Goal: Information Seeking & Learning: Learn about a topic

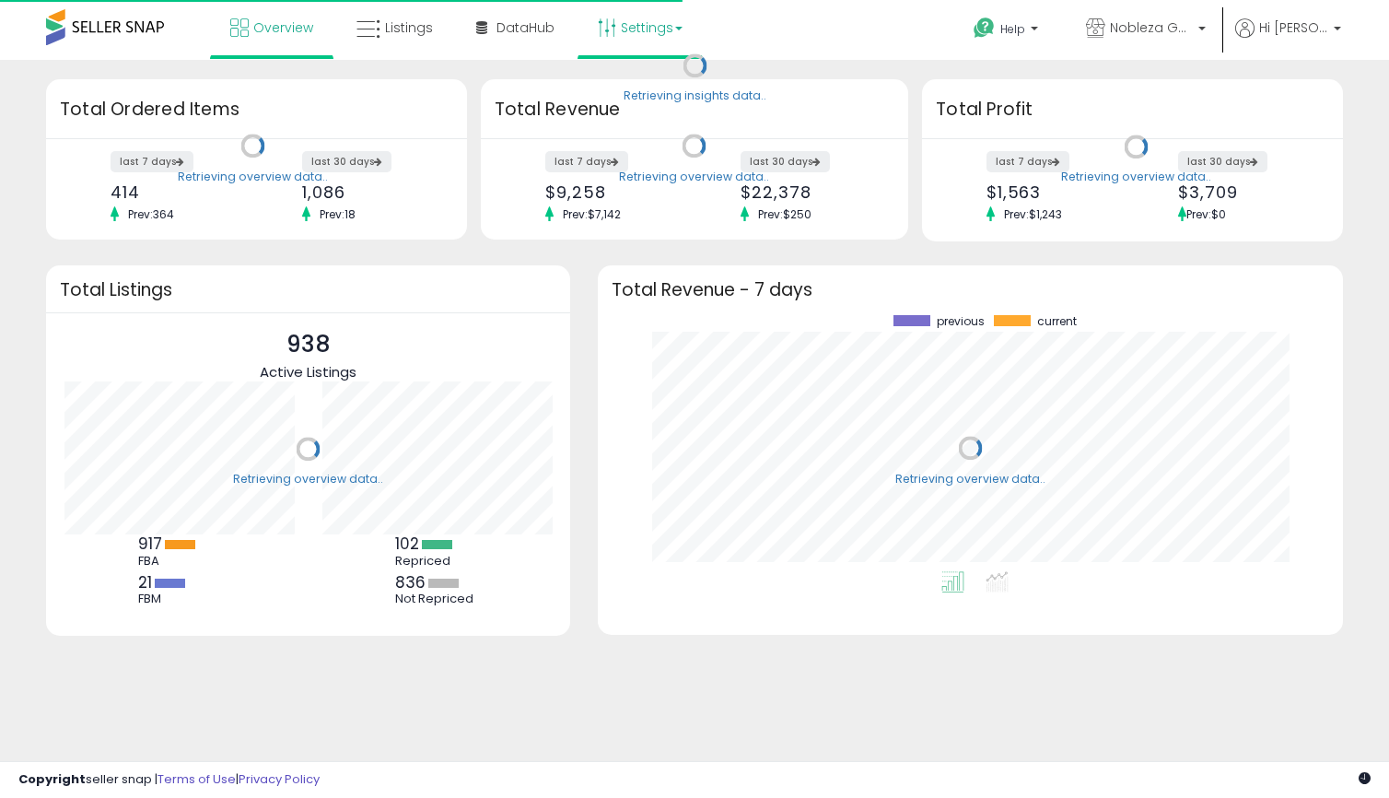
scroll to position [256, 708]
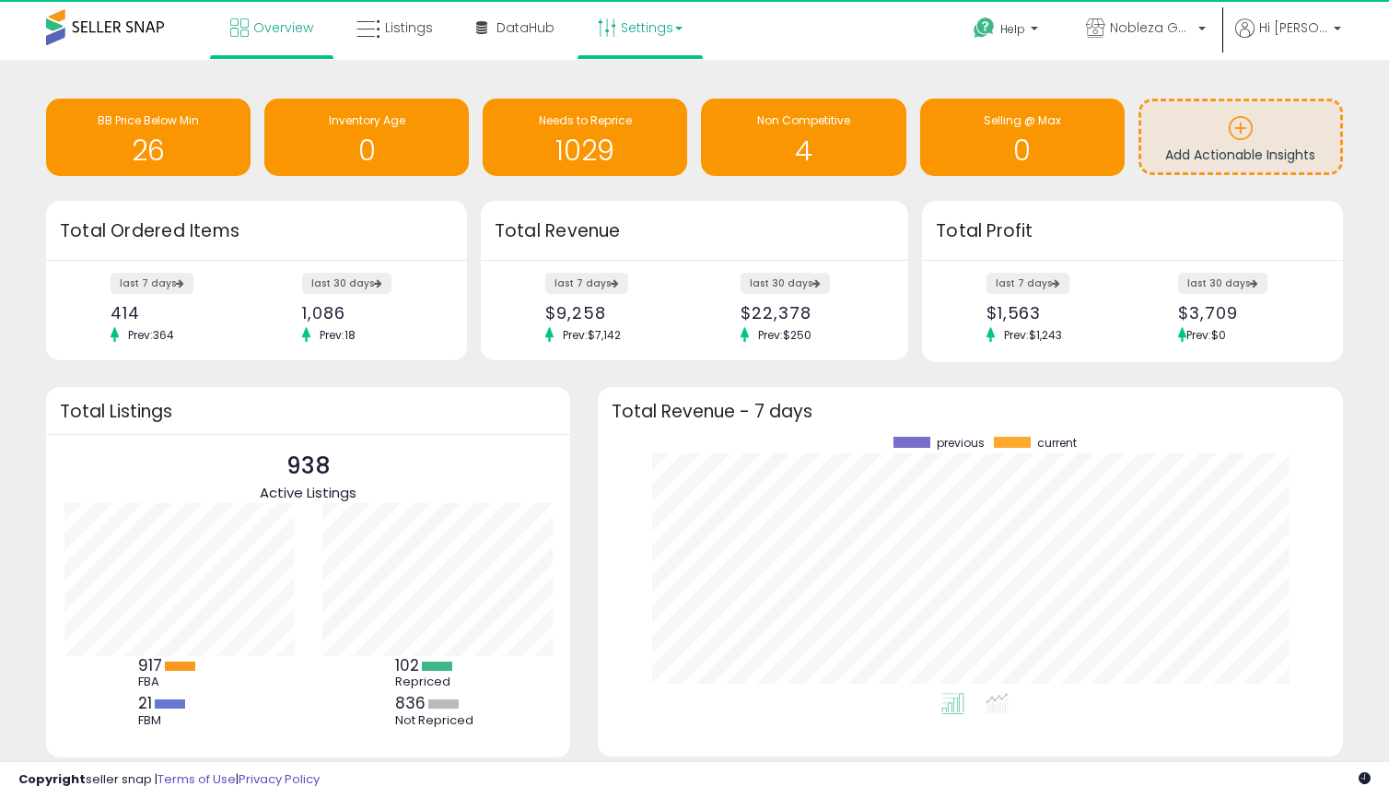
click at [610, 45] on link "Settings" at bounding box center [640, 27] width 112 height 55
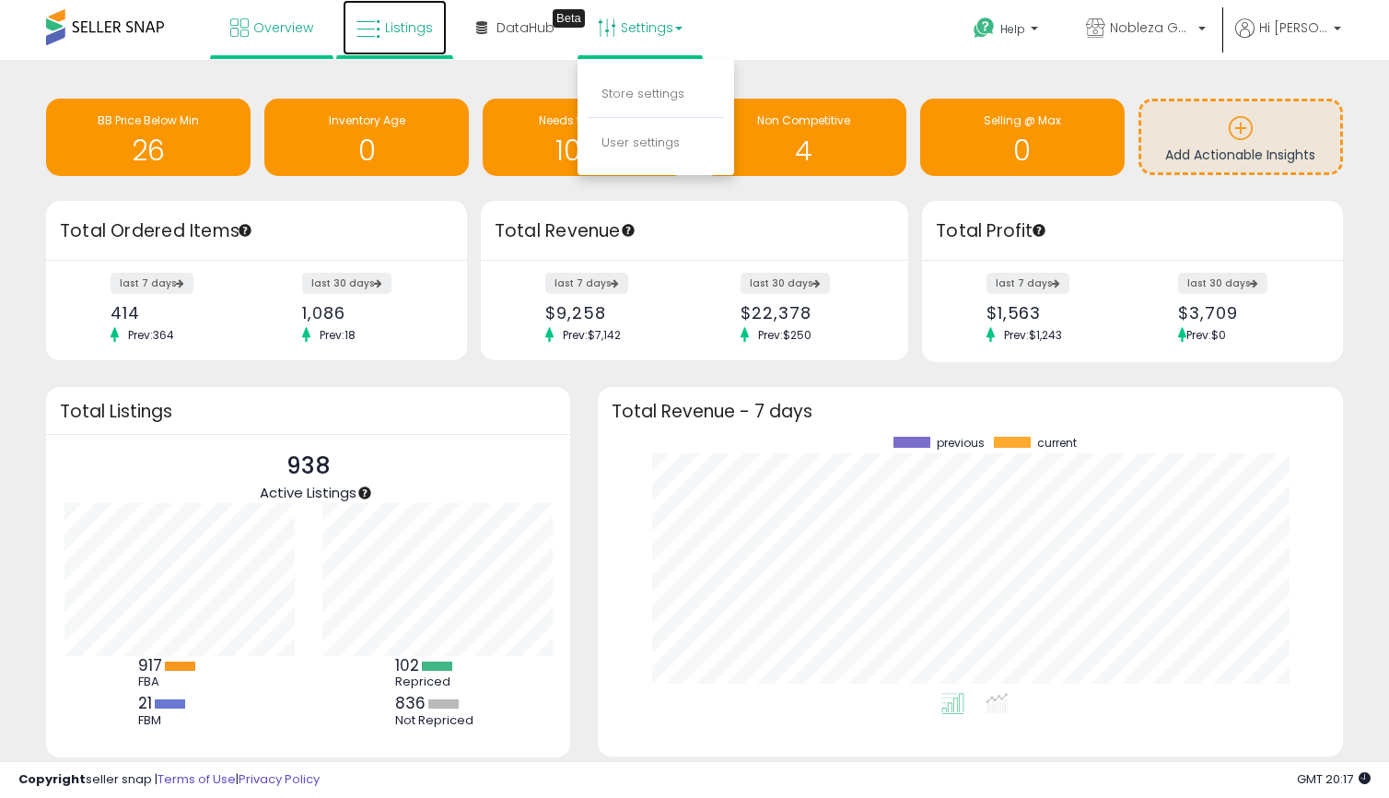
click at [381, 30] on link "Listings" at bounding box center [395, 27] width 104 height 55
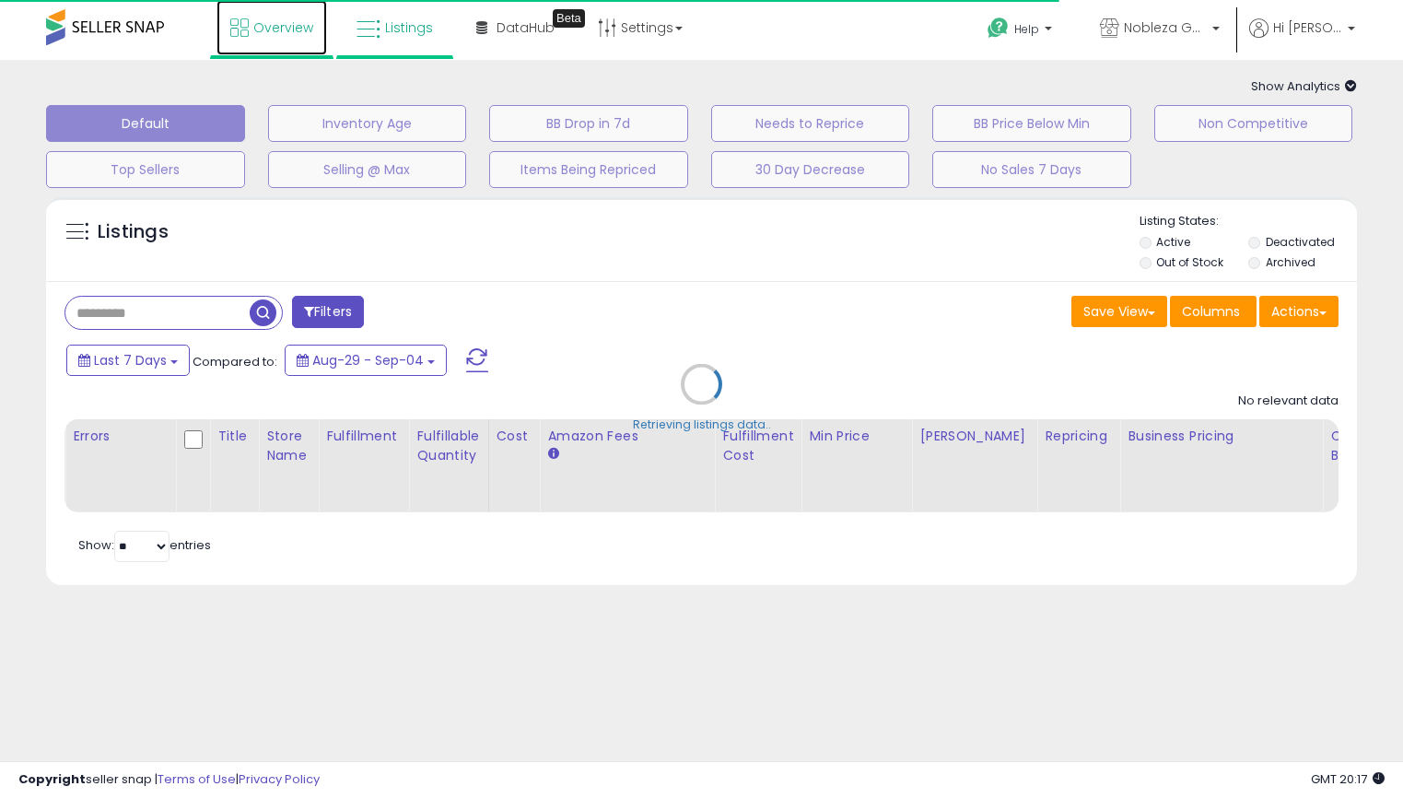
click at [301, 29] on span "Overview" at bounding box center [283, 27] width 60 height 18
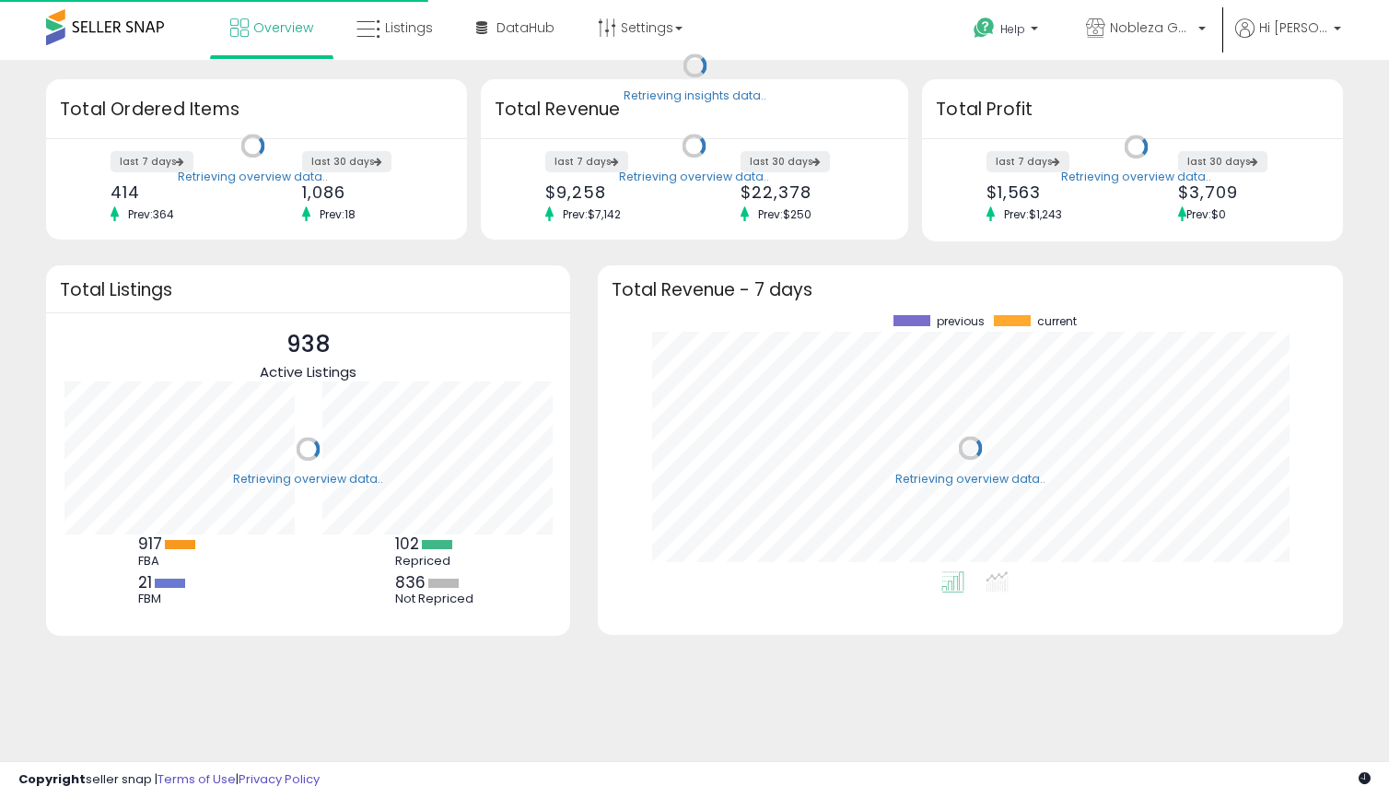
scroll to position [256, 708]
click at [1193, 29] on span "Nobleza Goods" at bounding box center [1151, 27] width 83 height 18
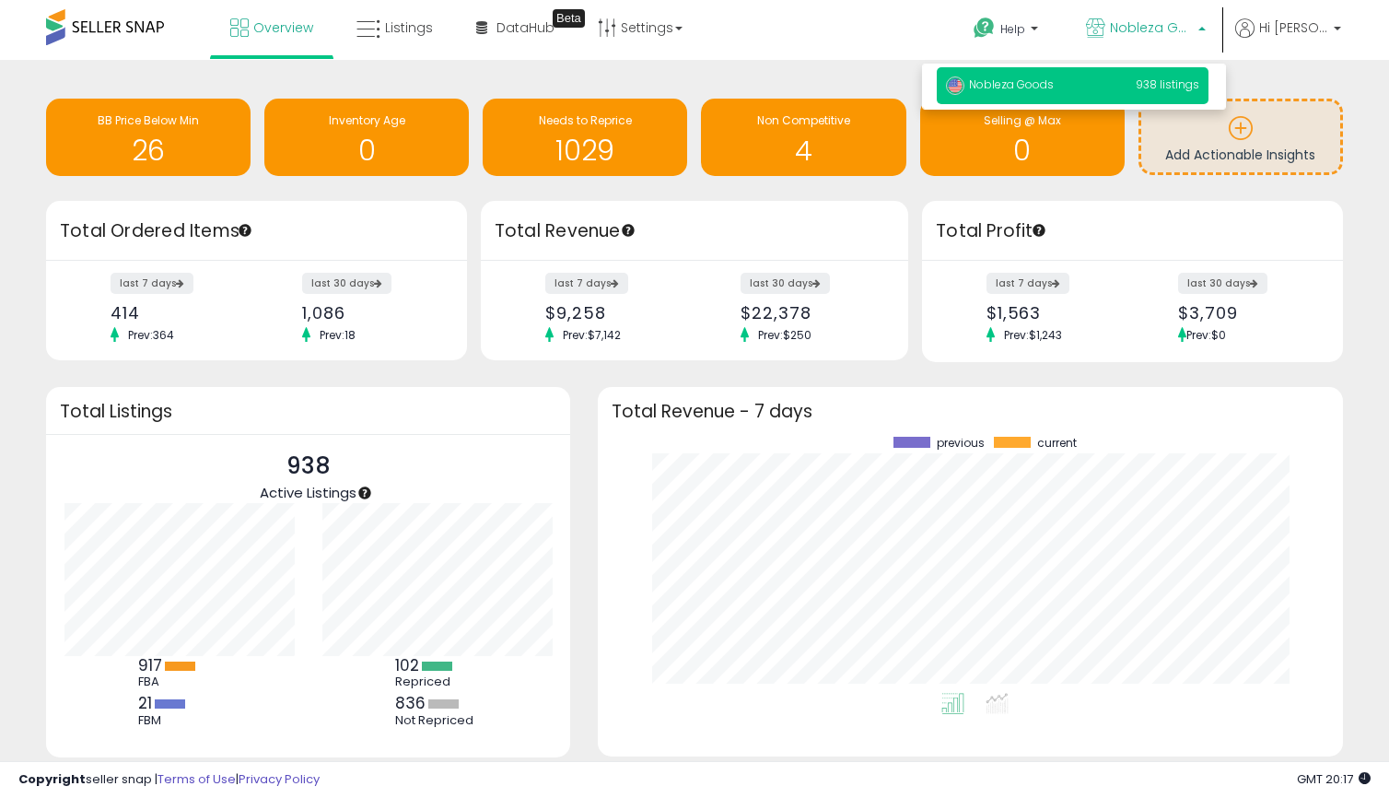
click at [1193, 29] on span "Nobleza Goods" at bounding box center [1151, 27] width 83 height 18
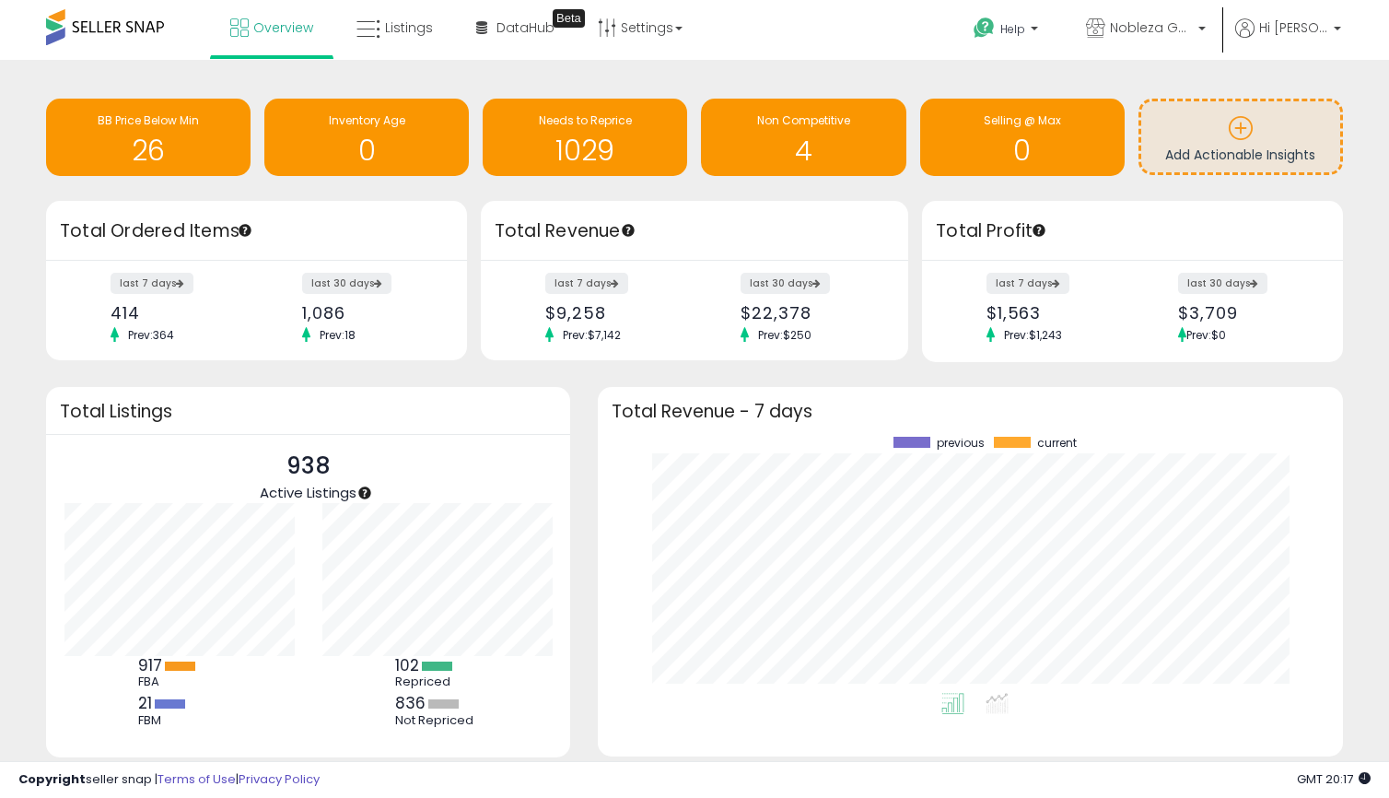
click at [1363, 29] on nav "Overview Listings DataHub Beta Help" at bounding box center [694, 39] width 1416 height 78
click at [1335, 29] on b at bounding box center [1337, 33] width 7 height 13
click at [1301, 99] on link "Account" at bounding box center [1299, 97] width 49 height 17
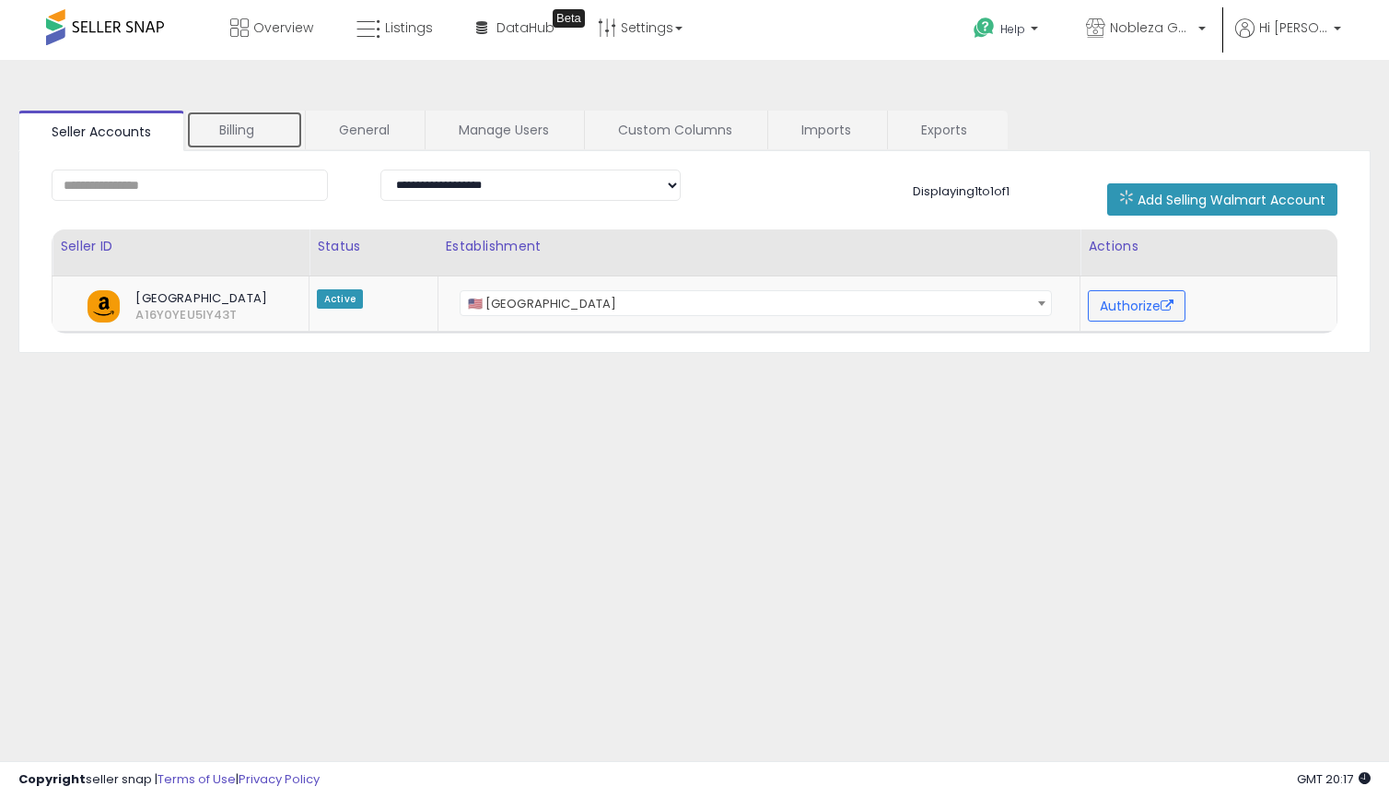
click at [271, 123] on link "Billing" at bounding box center [244, 130] width 117 height 39
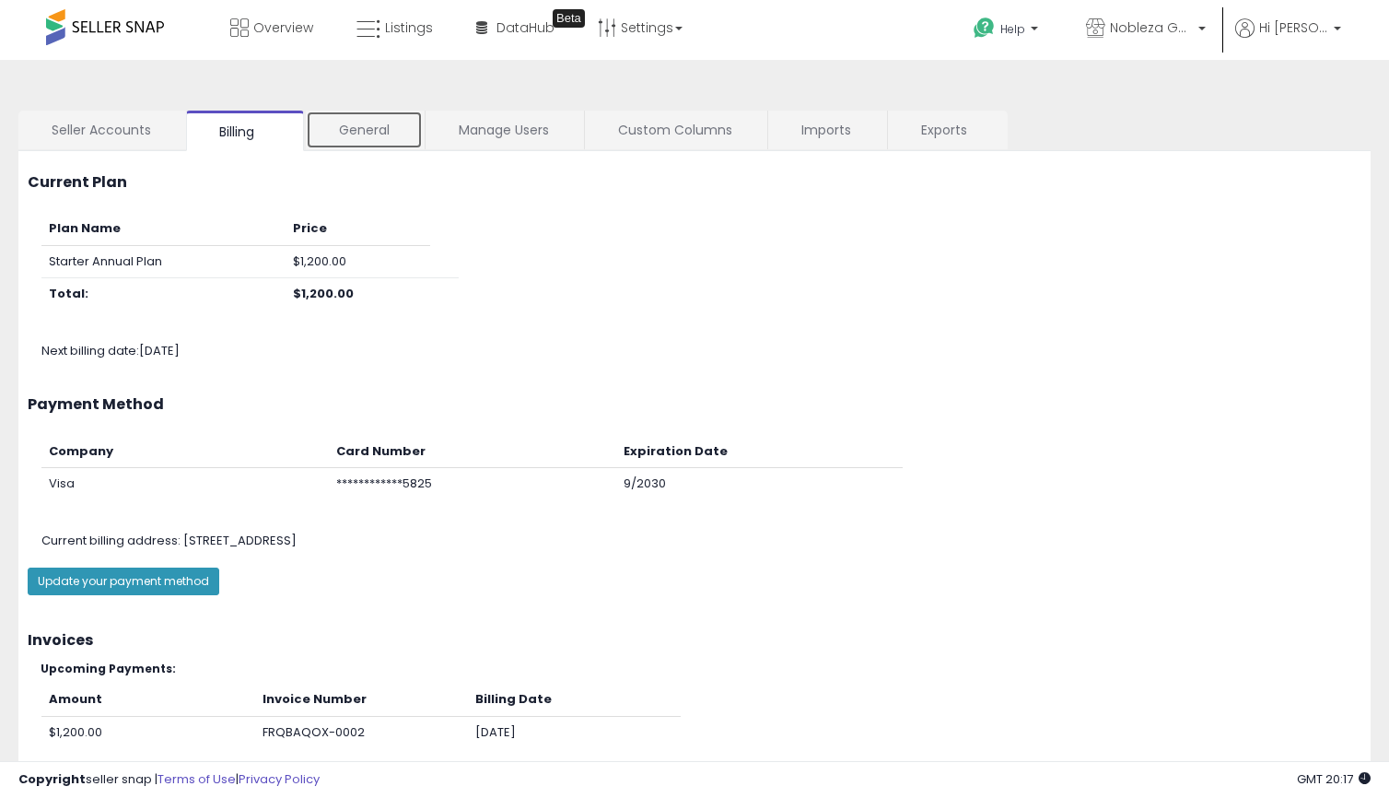
click at [367, 128] on link "General" at bounding box center [364, 130] width 117 height 39
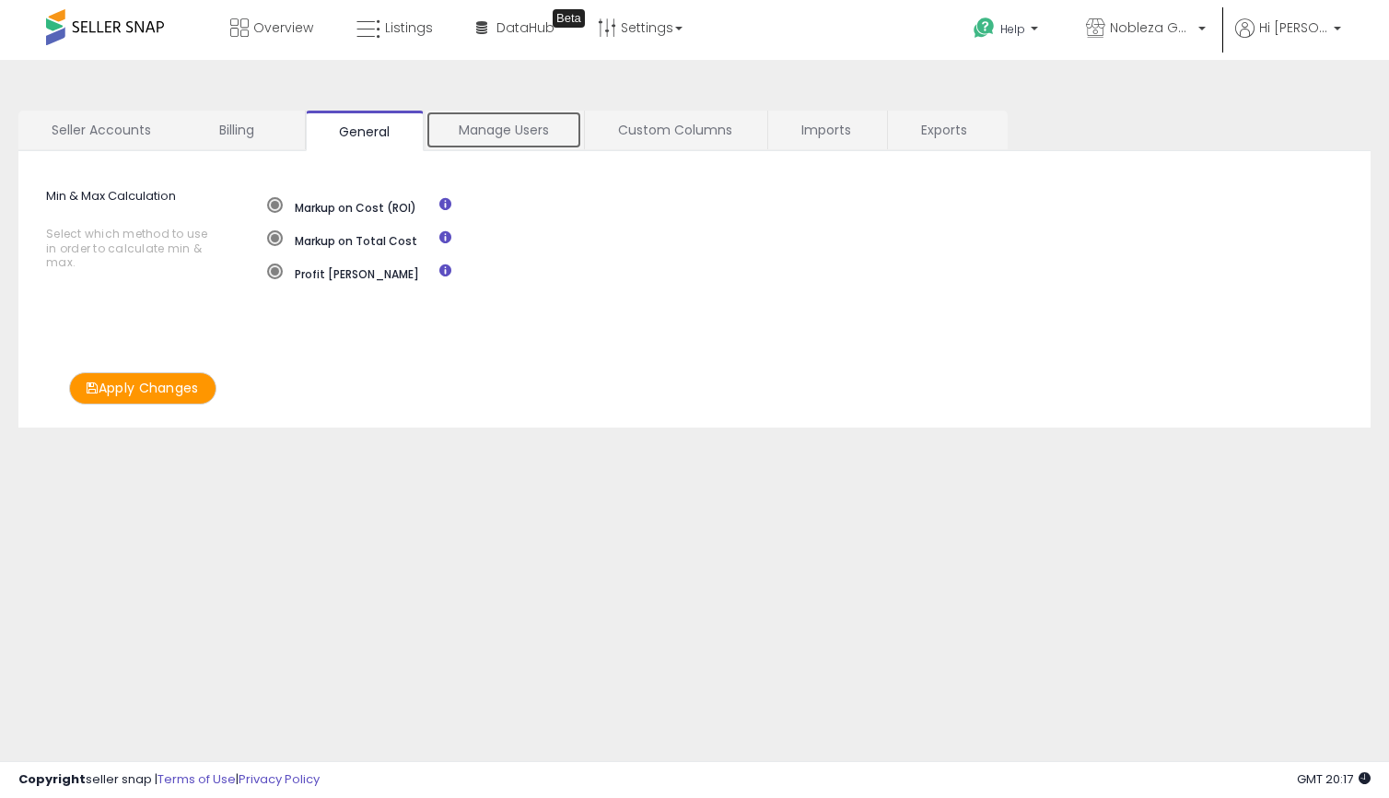
click at [527, 128] on link "Manage Users" at bounding box center [503, 130] width 157 height 39
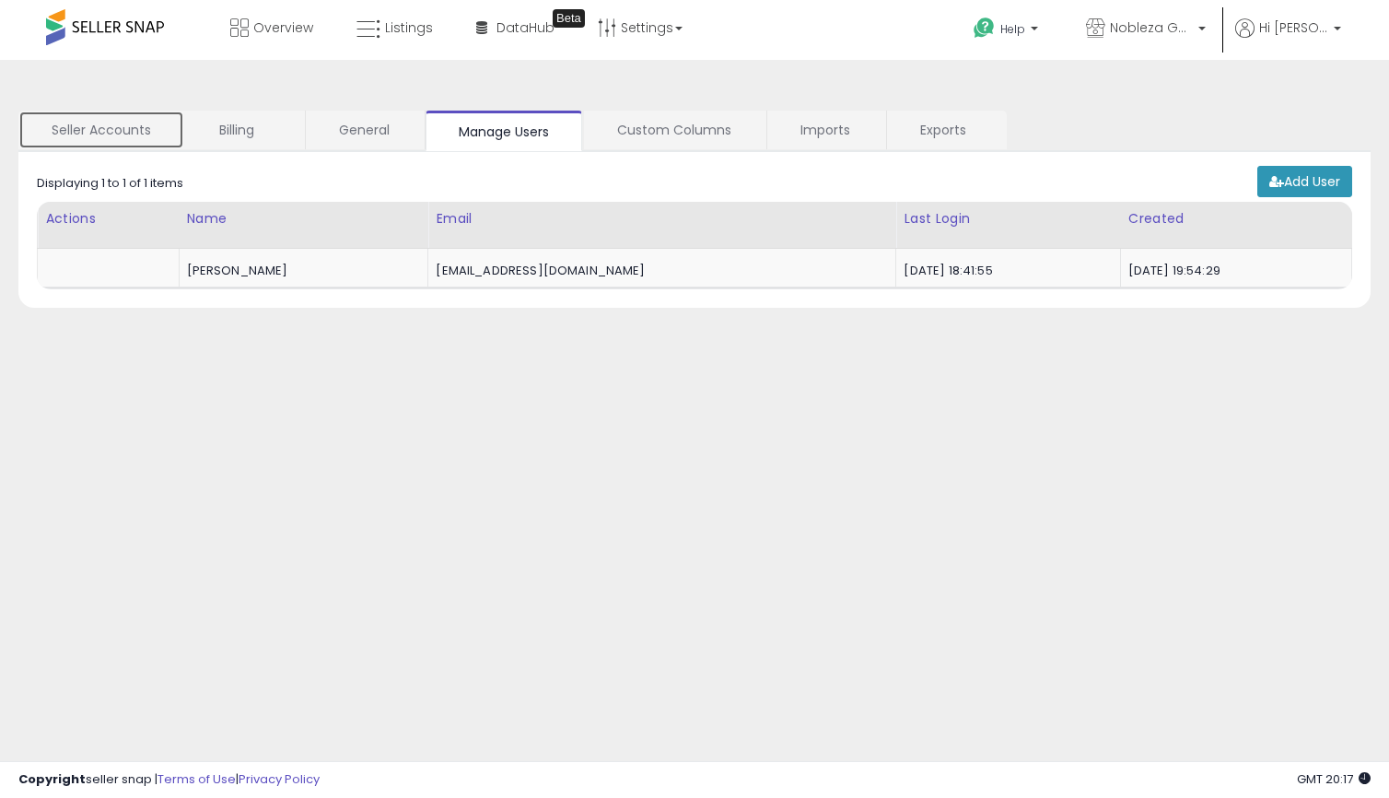
click at [119, 130] on link "Seller Accounts" at bounding box center [101, 130] width 166 height 39
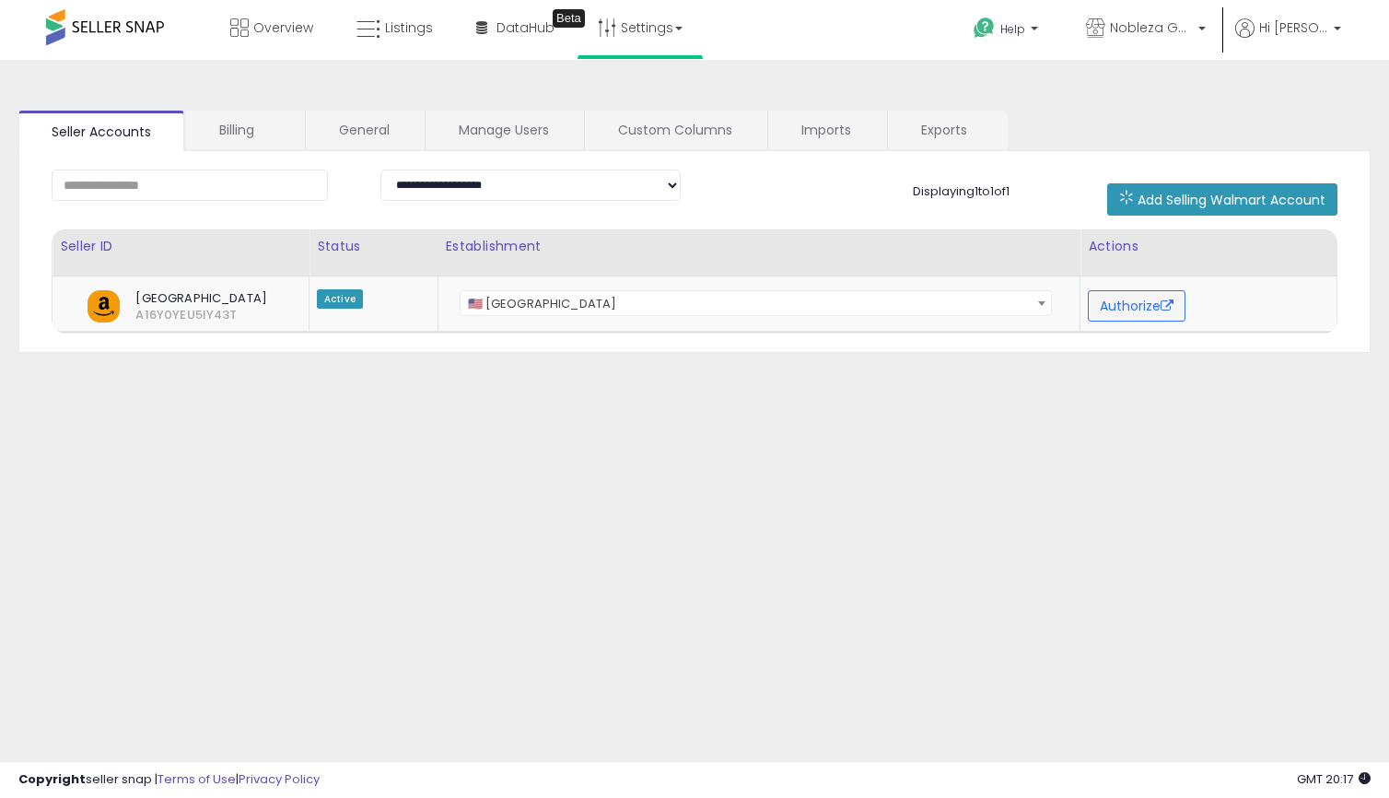
click at [579, 33] on li "Settings Store settings User settings" at bounding box center [639, 29] width 125 height 59
click at [685, 32] on link "Settings" at bounding box center [640, 27] width 112 height 55
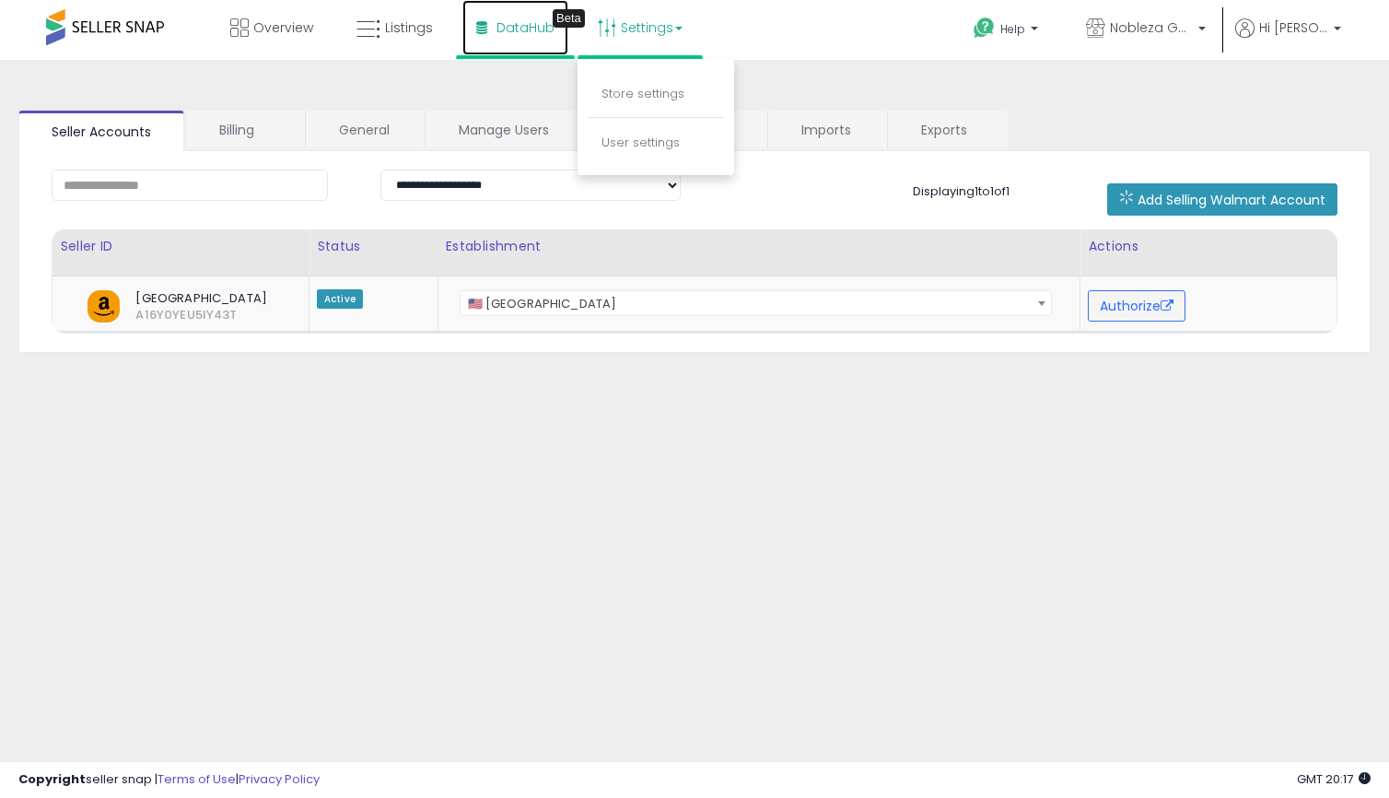
click at [508, 35] on span "DataHub" at bounding box center [525, 27] width 58 height 18
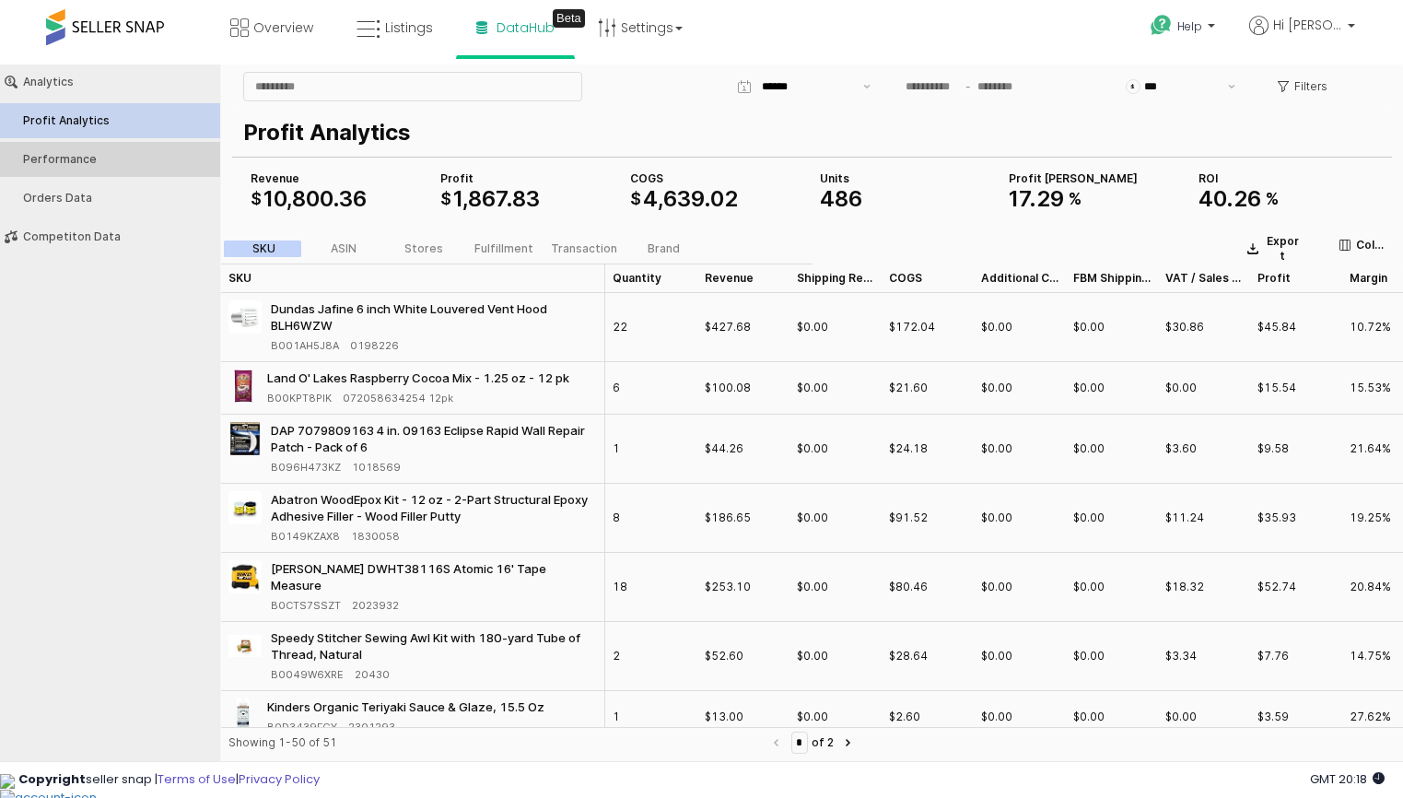
click at [77, 166] on button "Performance" at bounding box center [110, 159] width 233 height 35
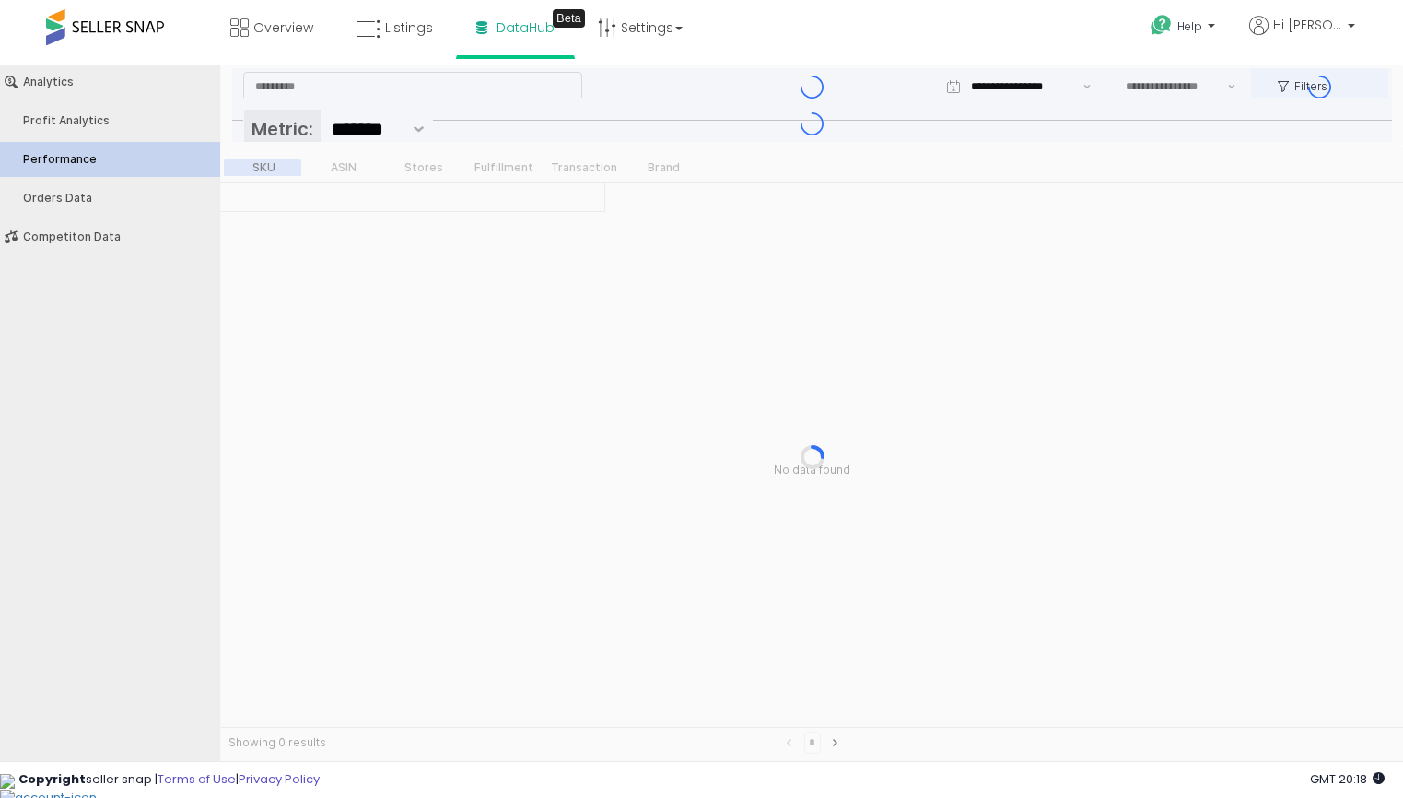
type input "***"
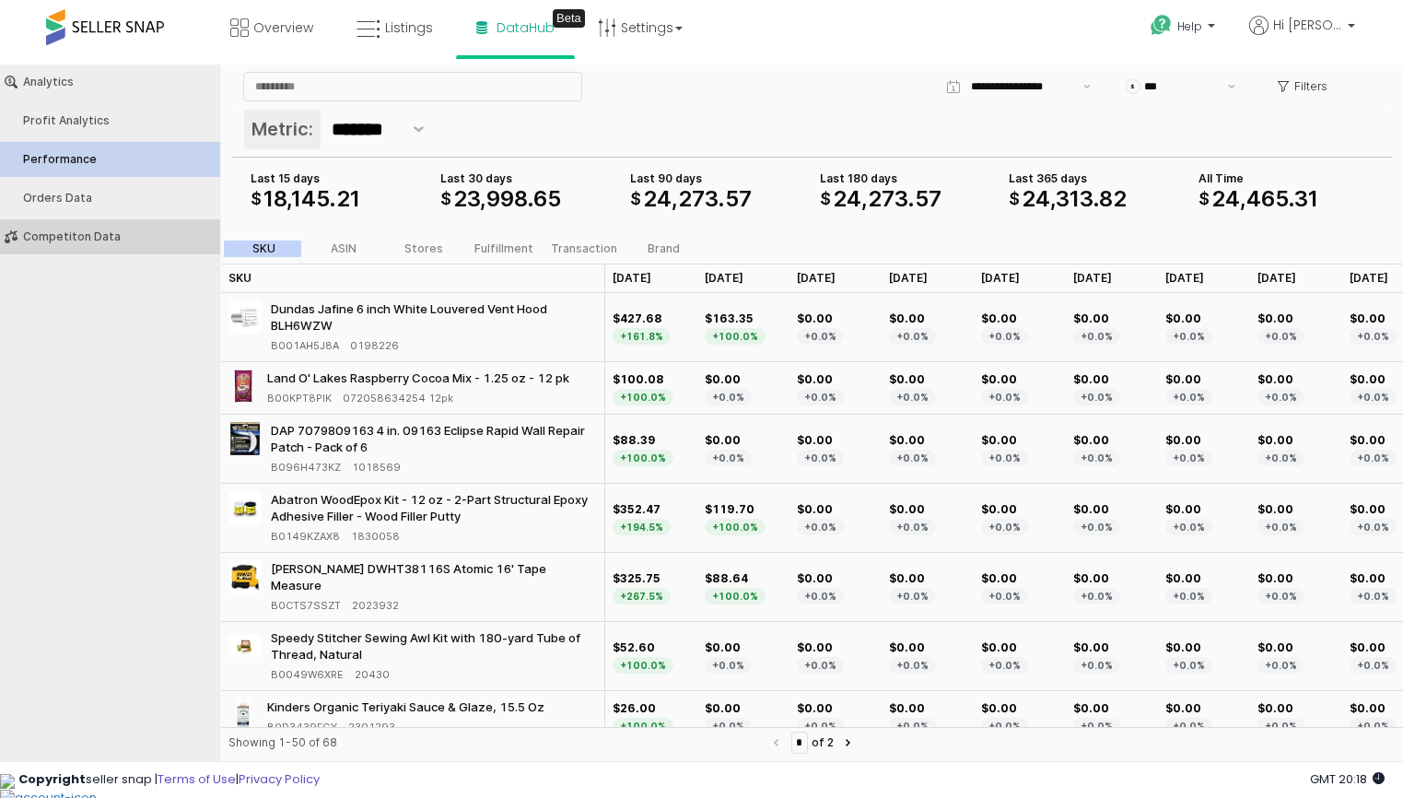
click at [96, 231] on div "Competiton Data" at bounding box center [119, 236] width 192 height 13
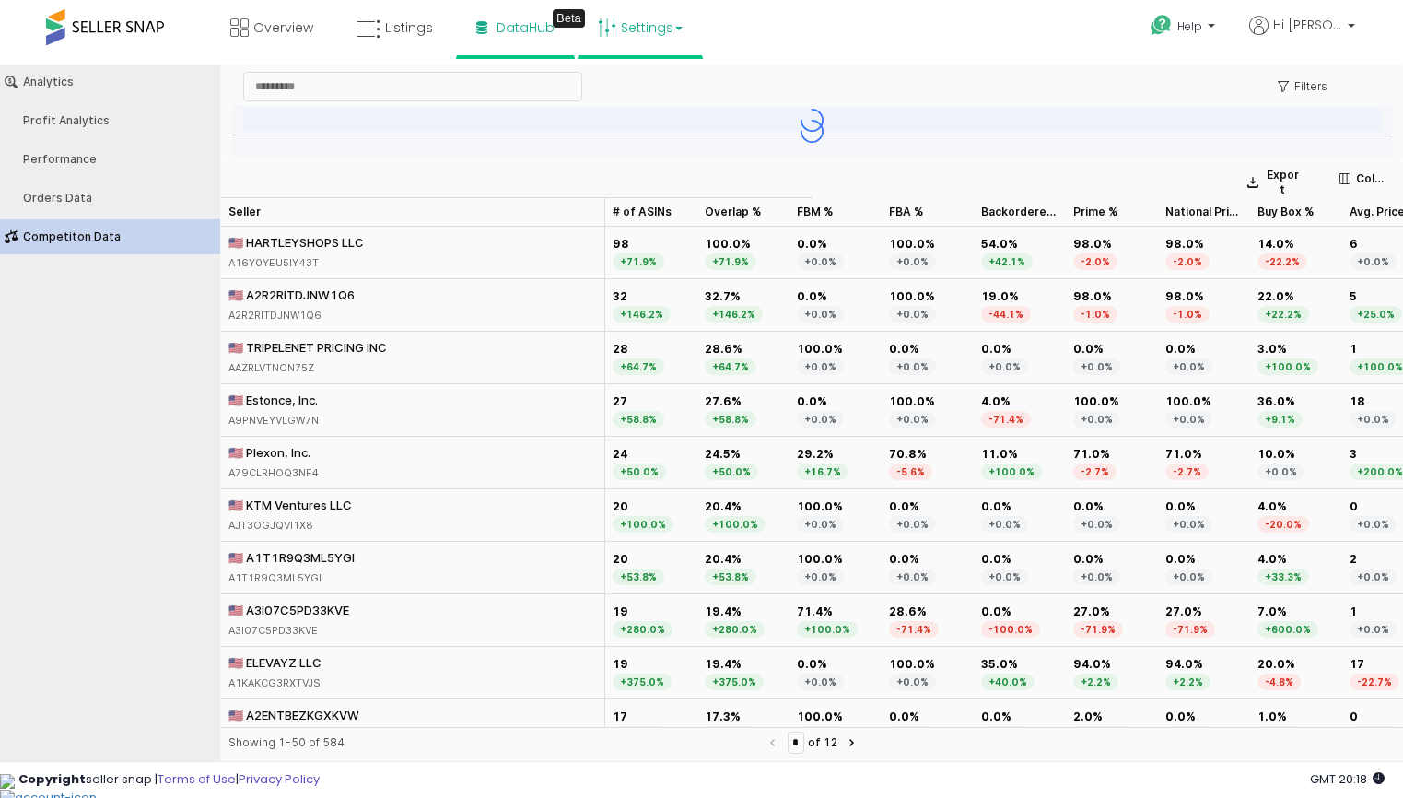
click at [658, 26] on link "Settings" at bounding box center [640, 27] width 112 height 55
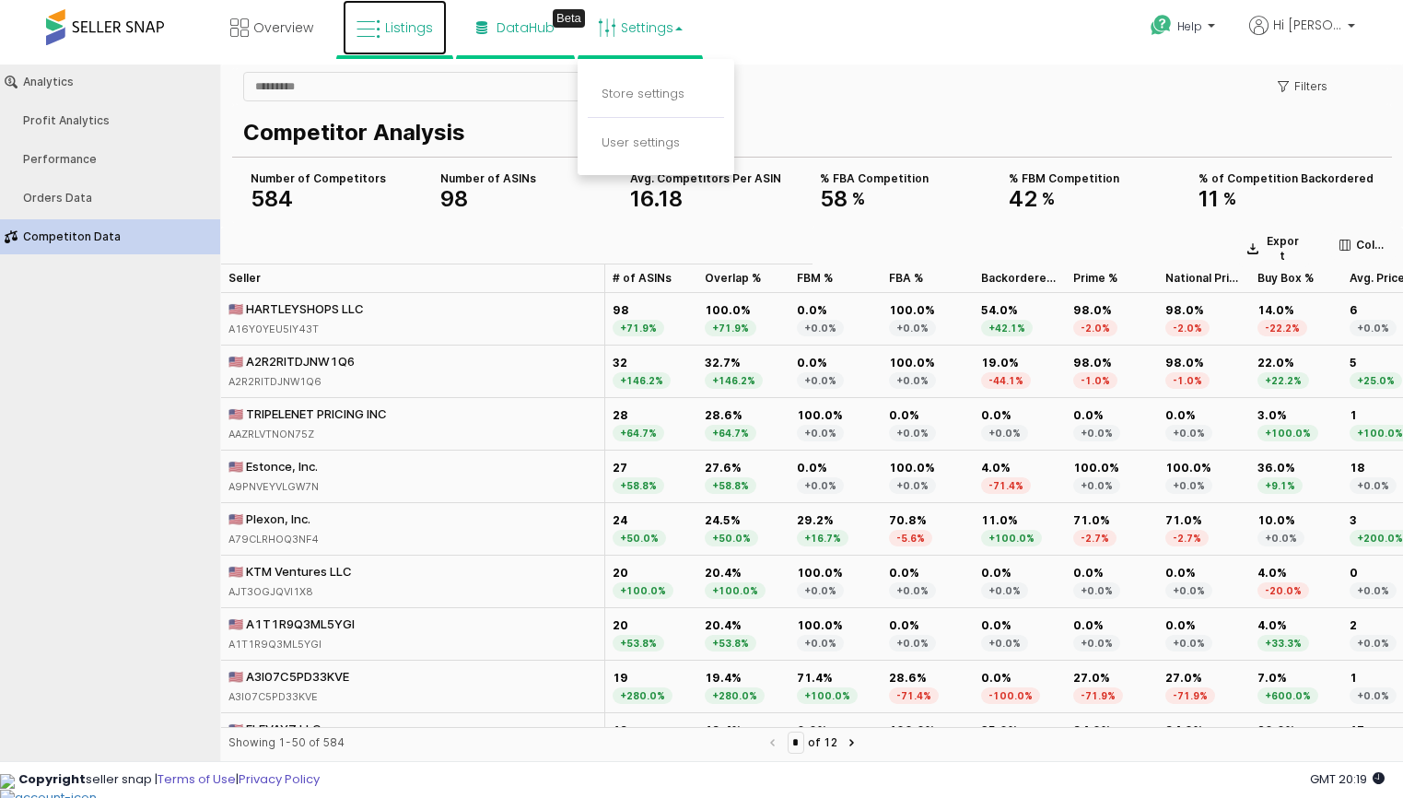
click at [382, 41] on link "Listings" at bounding box center [395, 27] width 104 height 55
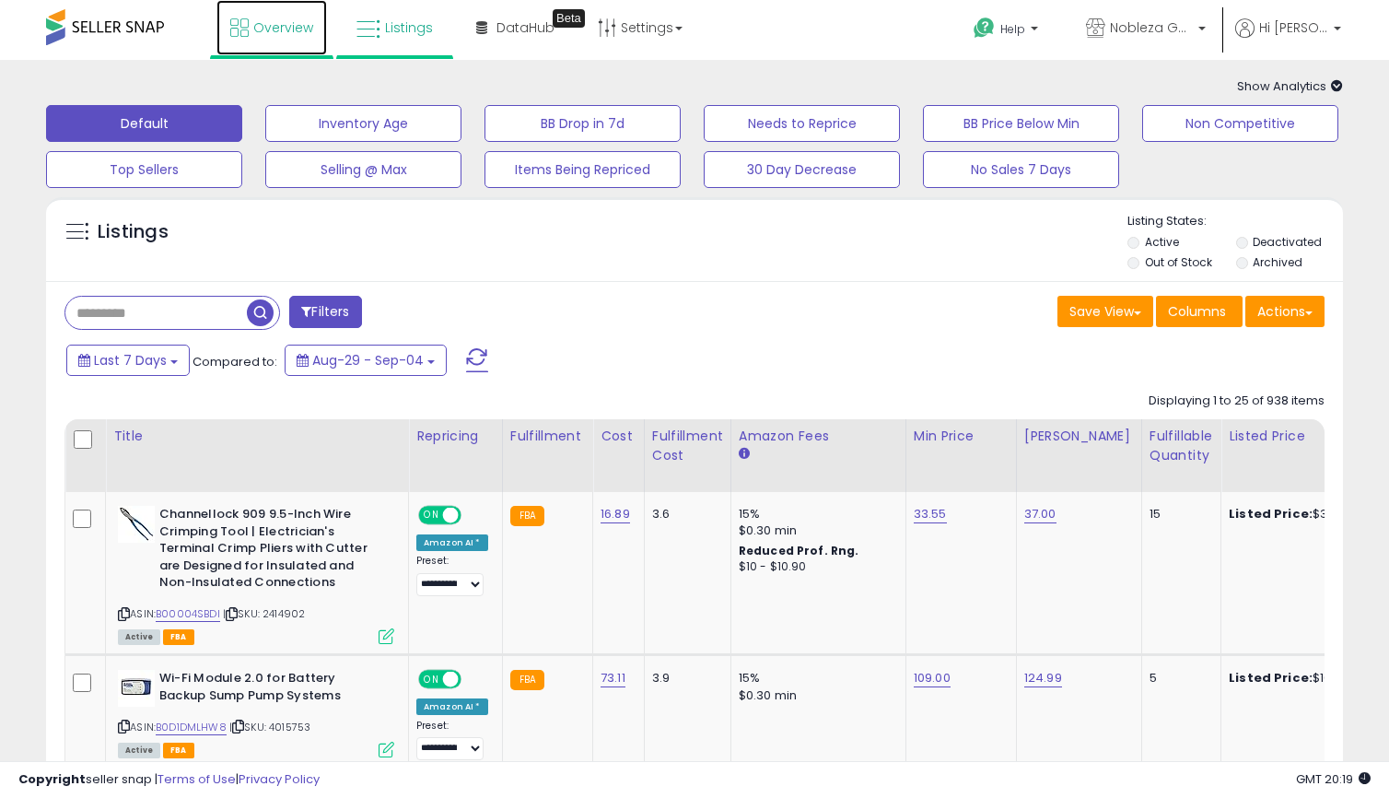
click at [286, 22] on span "Overview" at bounding box center [283, 27] width 60 height 18
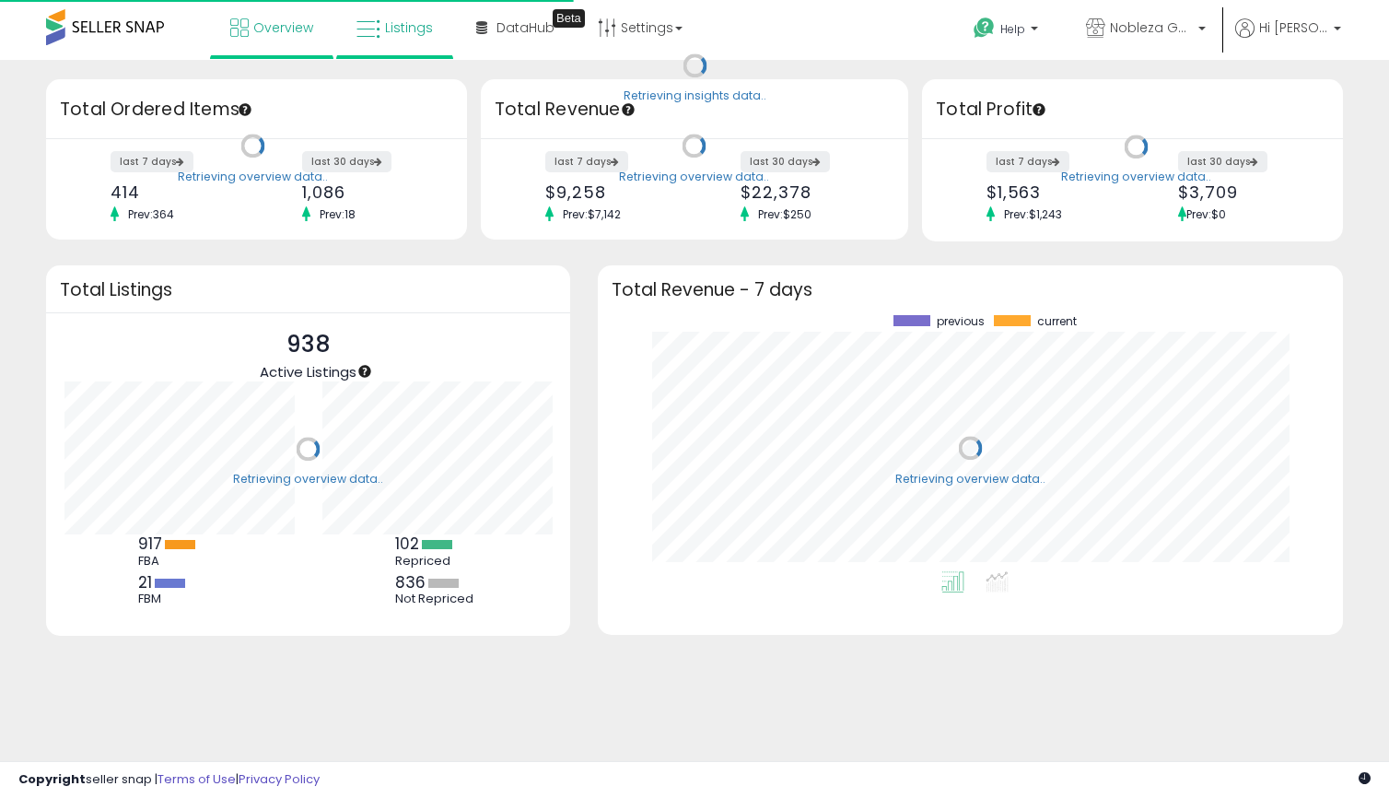
scroll to position [256, 708]
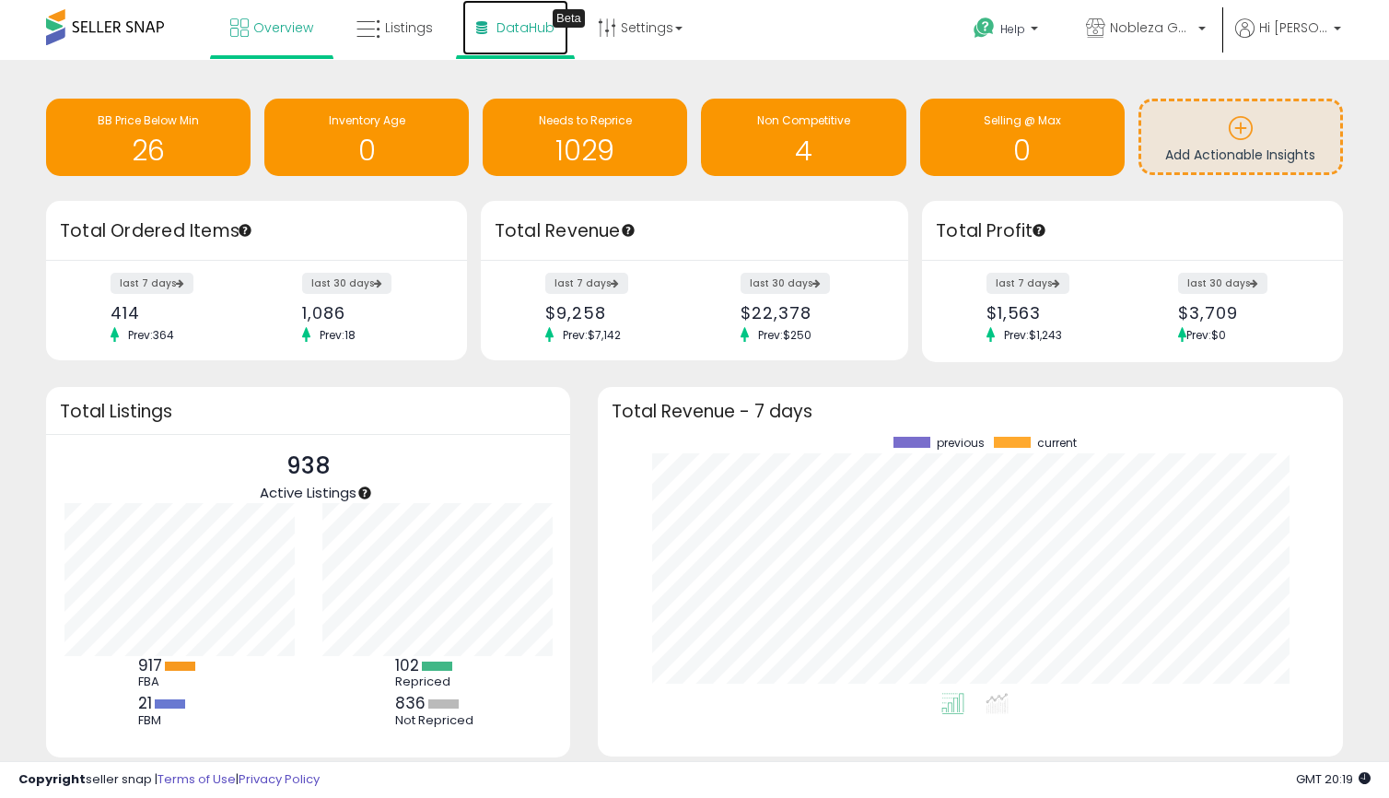
click at [516, 30] on span "DataHub" at bounding box center [525, 27] width 58 height 18
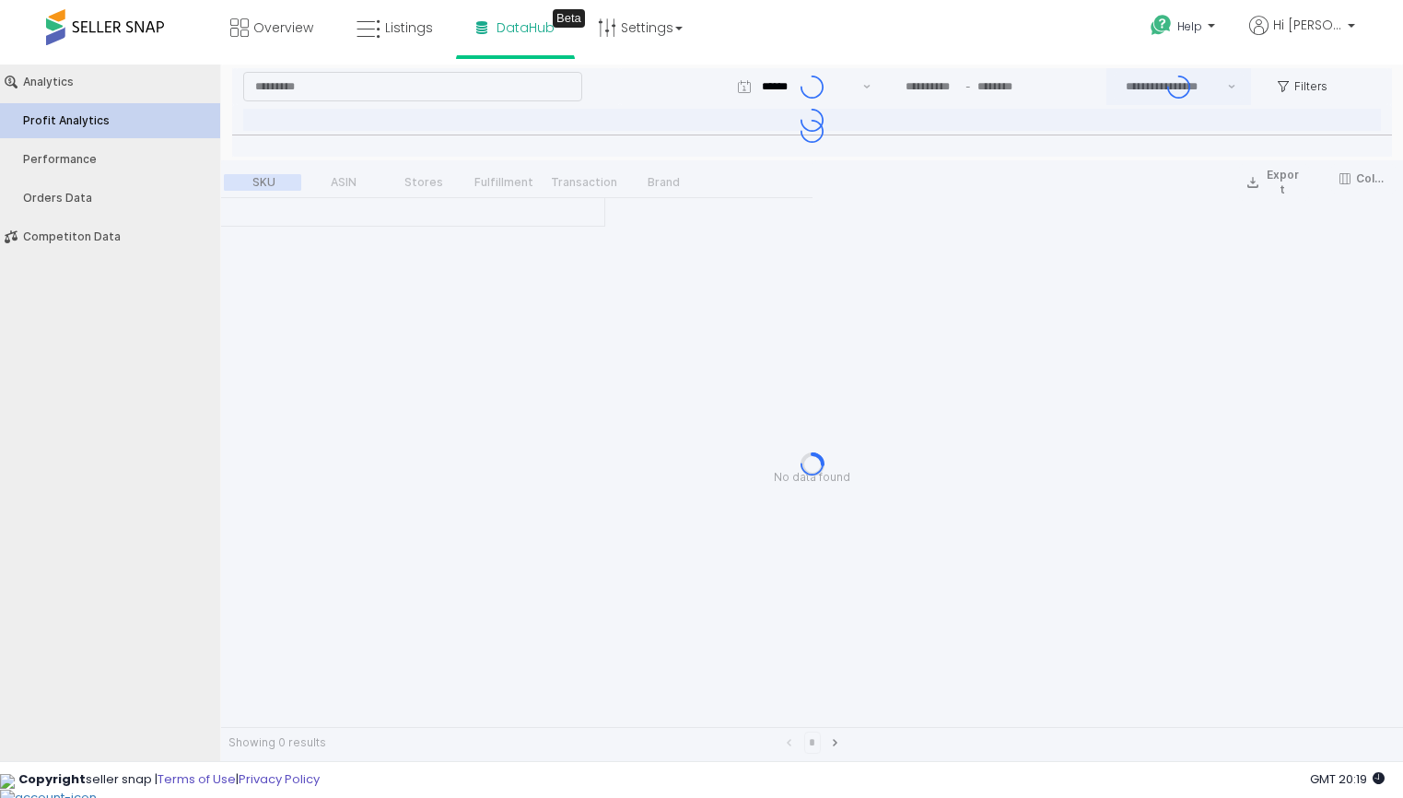
type input "***"
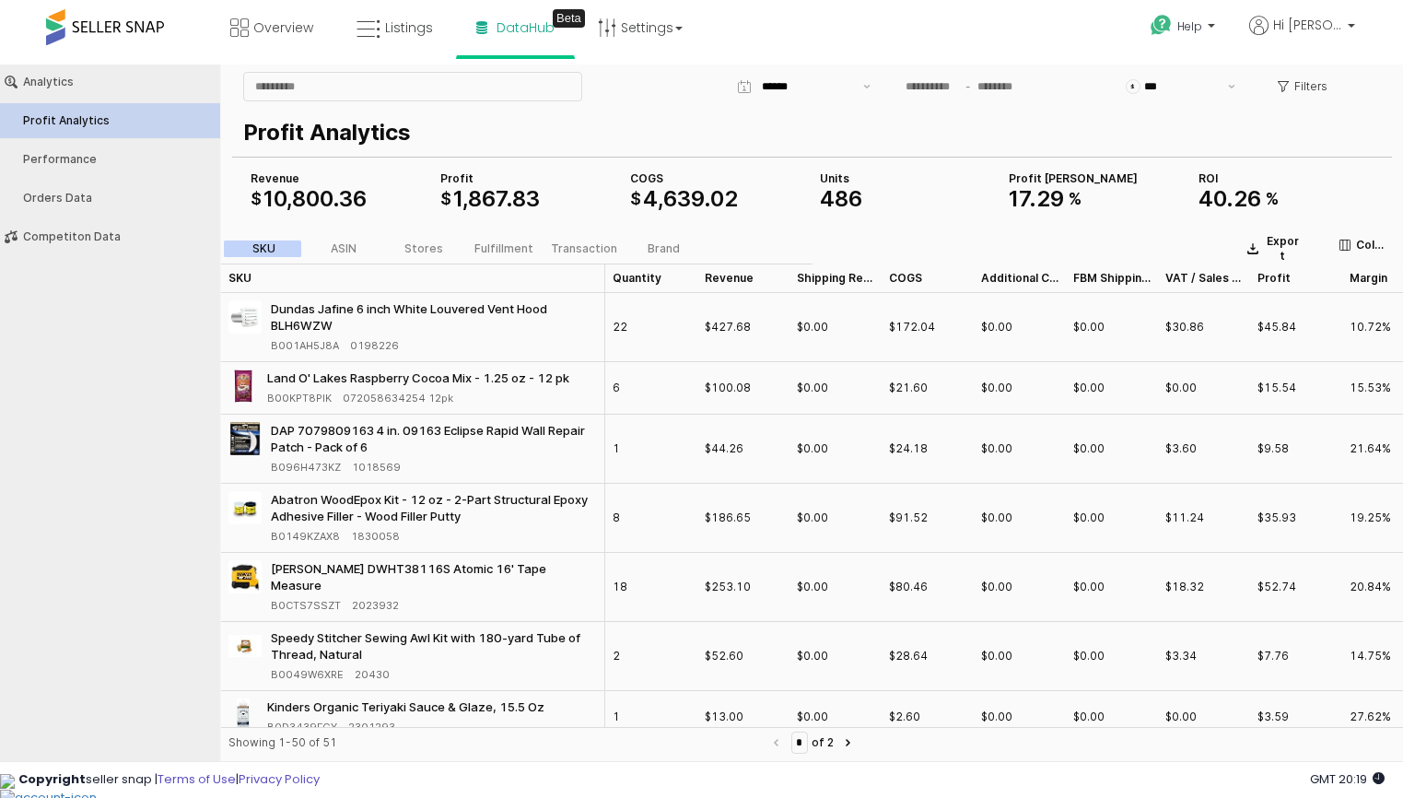
click at [61, 216] on div "Analytics Profit Analytics Performance Orders Data Competiton Data" at bounding box center [110, 159] width 233 height 190
click at [58, 236] on div "Competiton Data" at bounding box center [119, 236] width 192 height 13
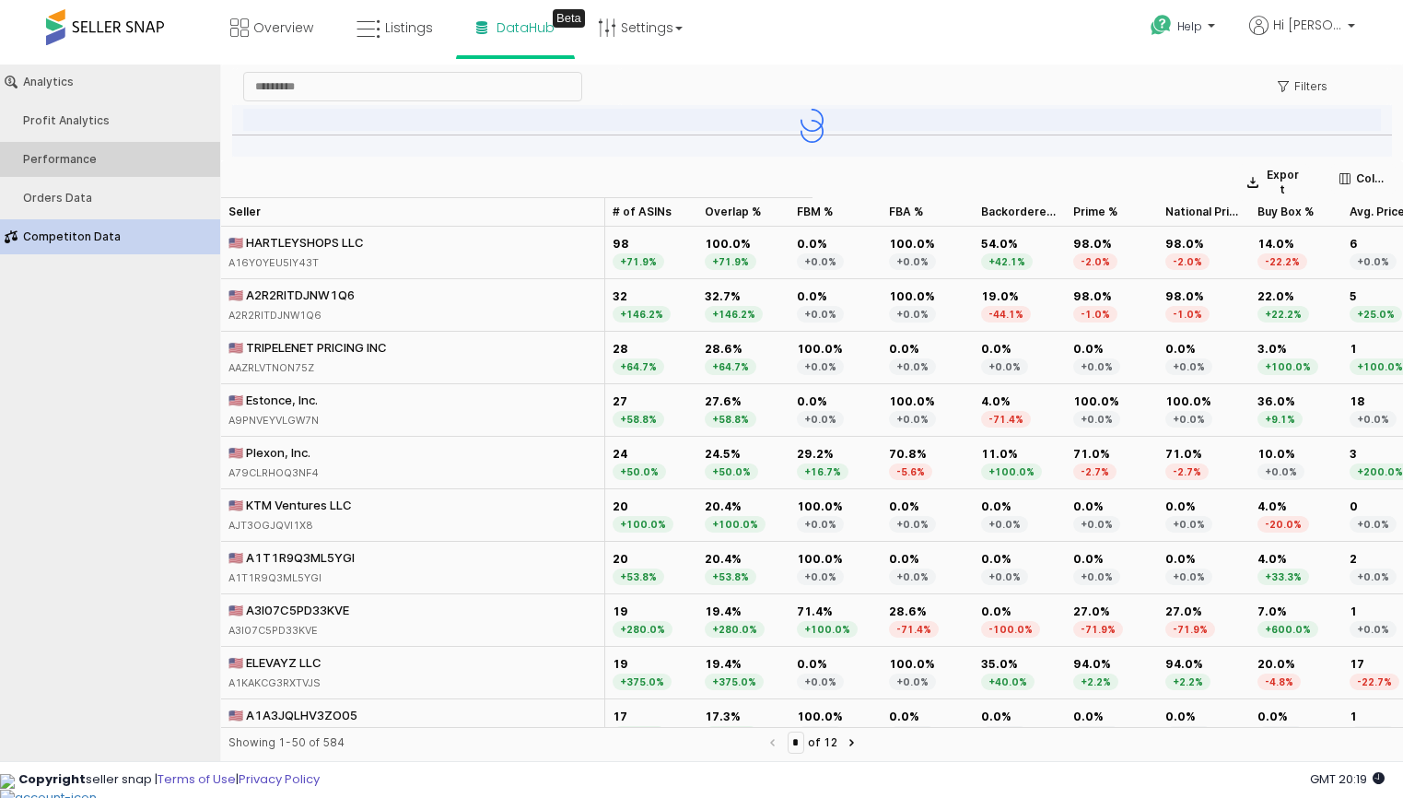
click at [64, 162] on div "Performance" at bounding box center [119, 159] width 192 height 13
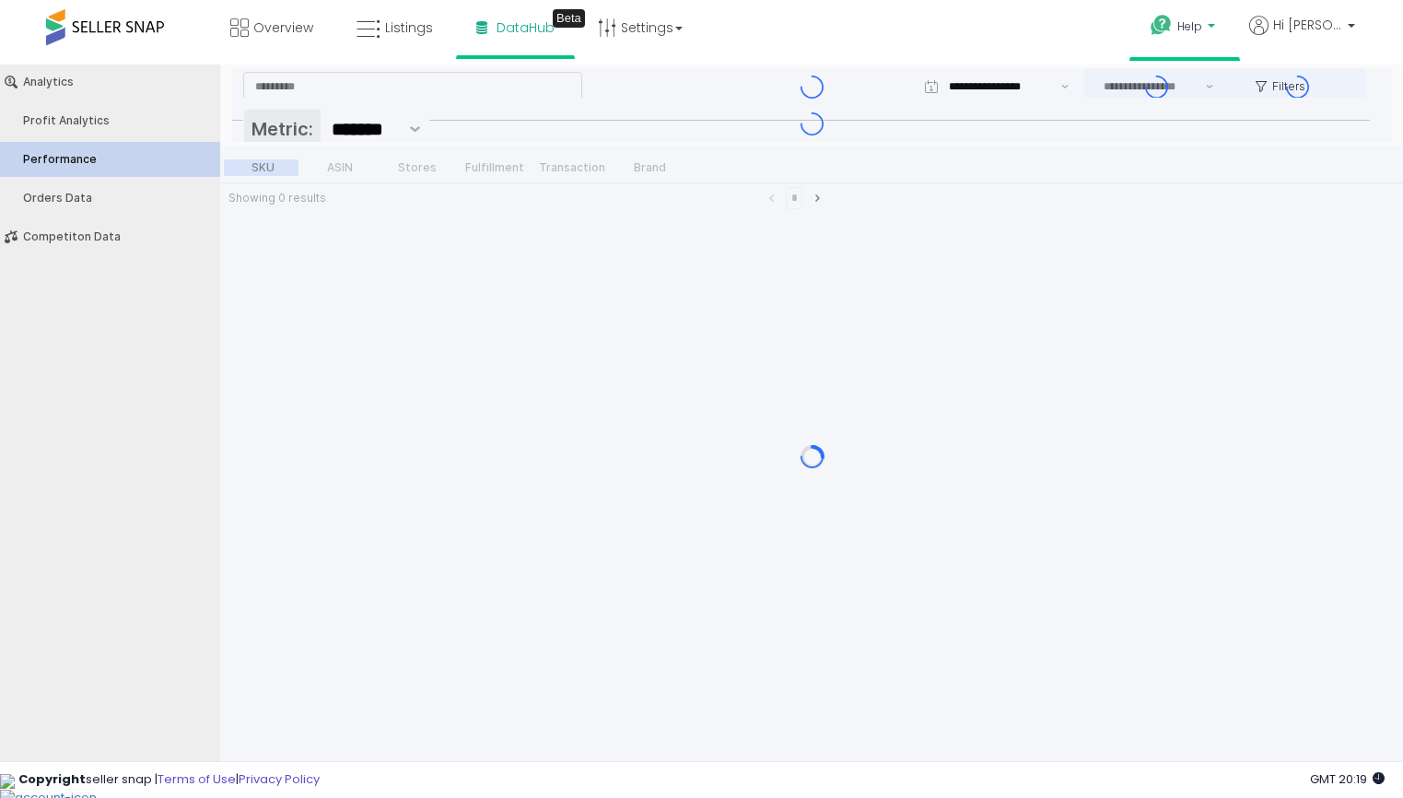
type input "***"
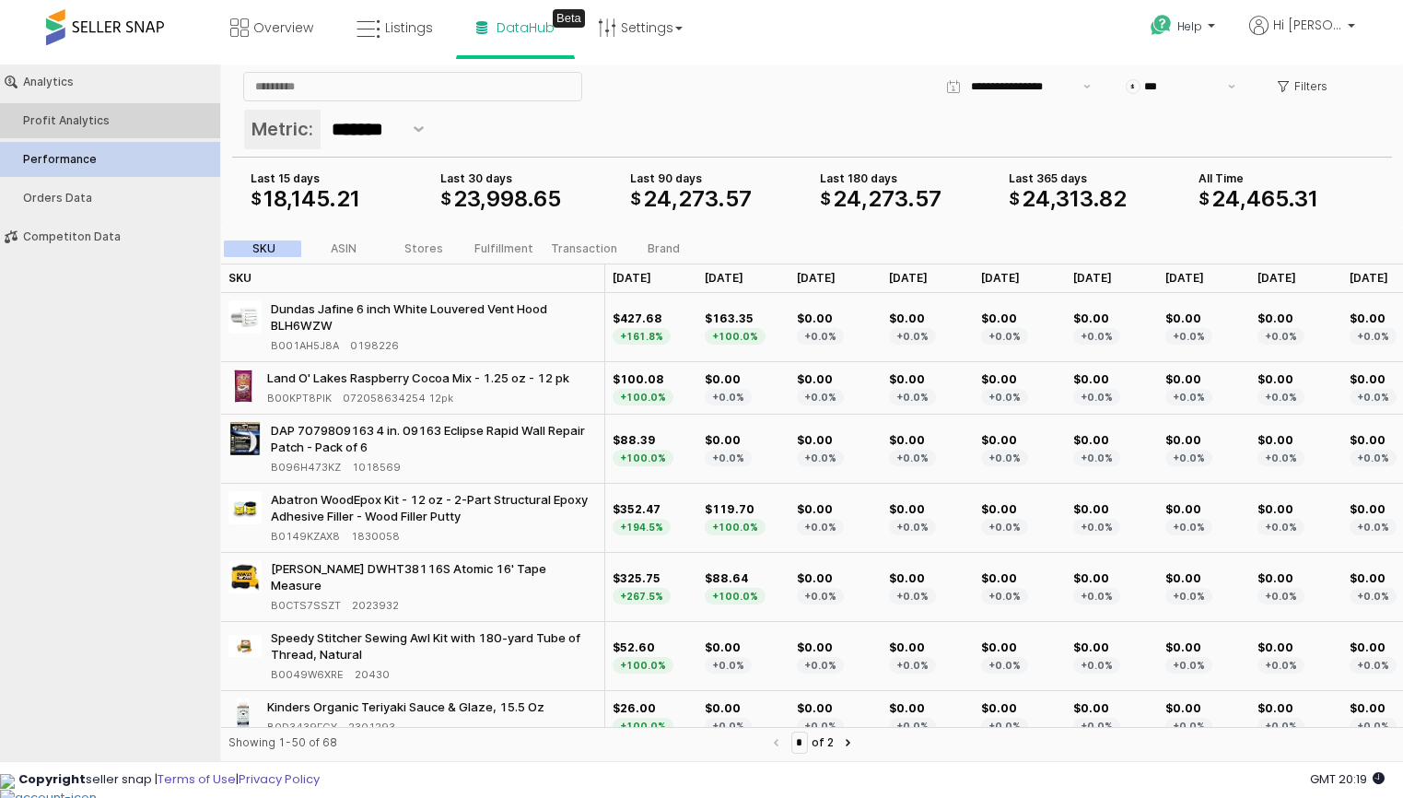
click at [84, 117] on div "Profit Analytics" at bounding box center [119, 120] width 192 height 13
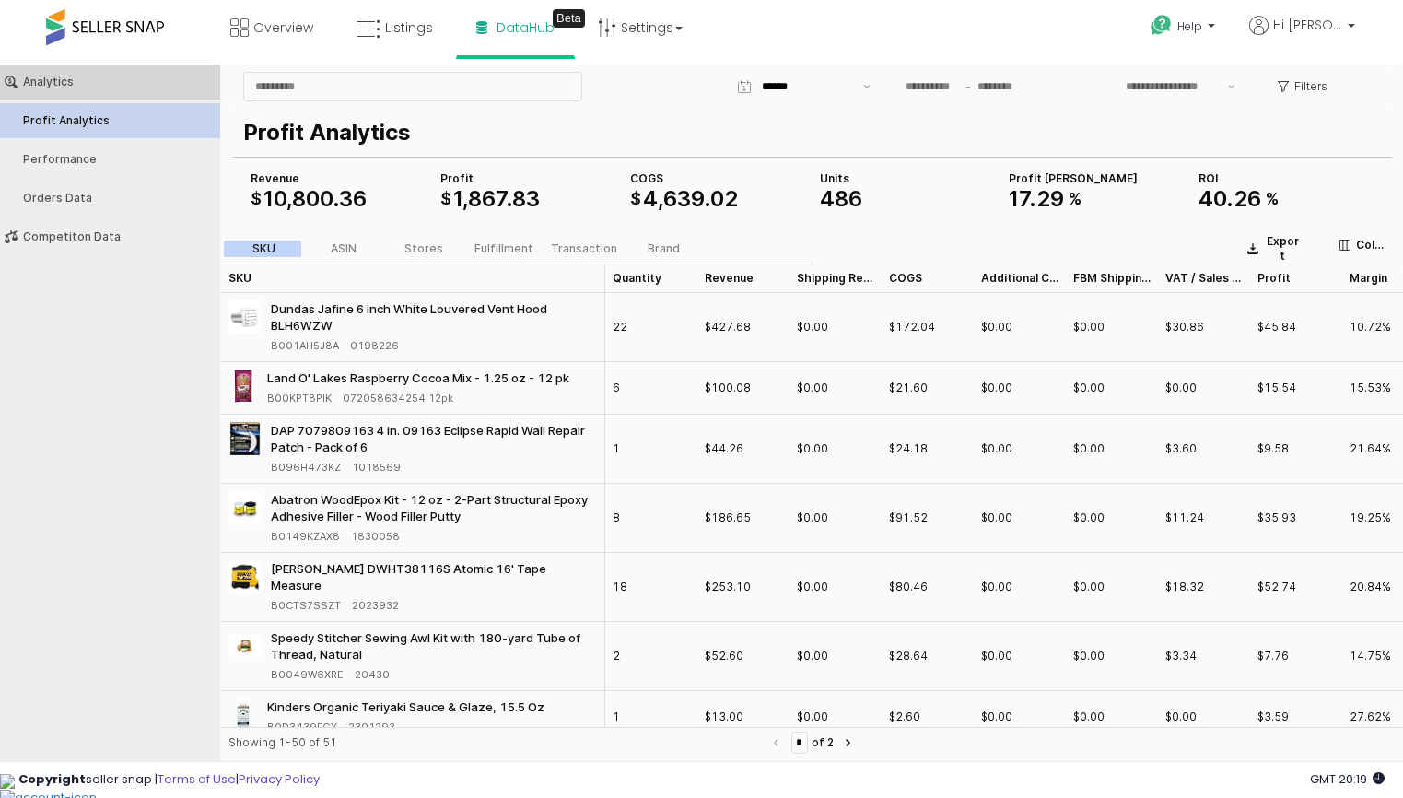
type input "***"
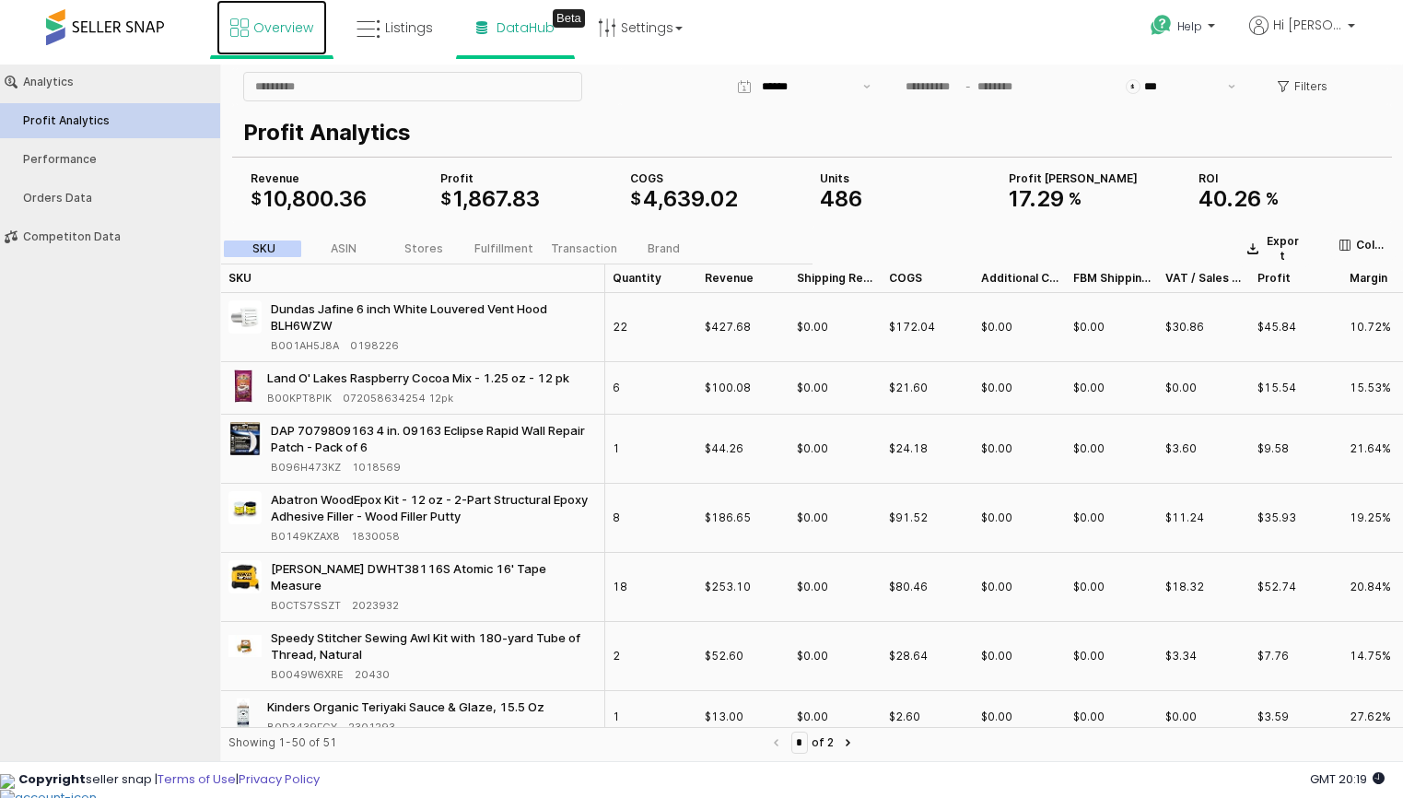
click span "Overview"
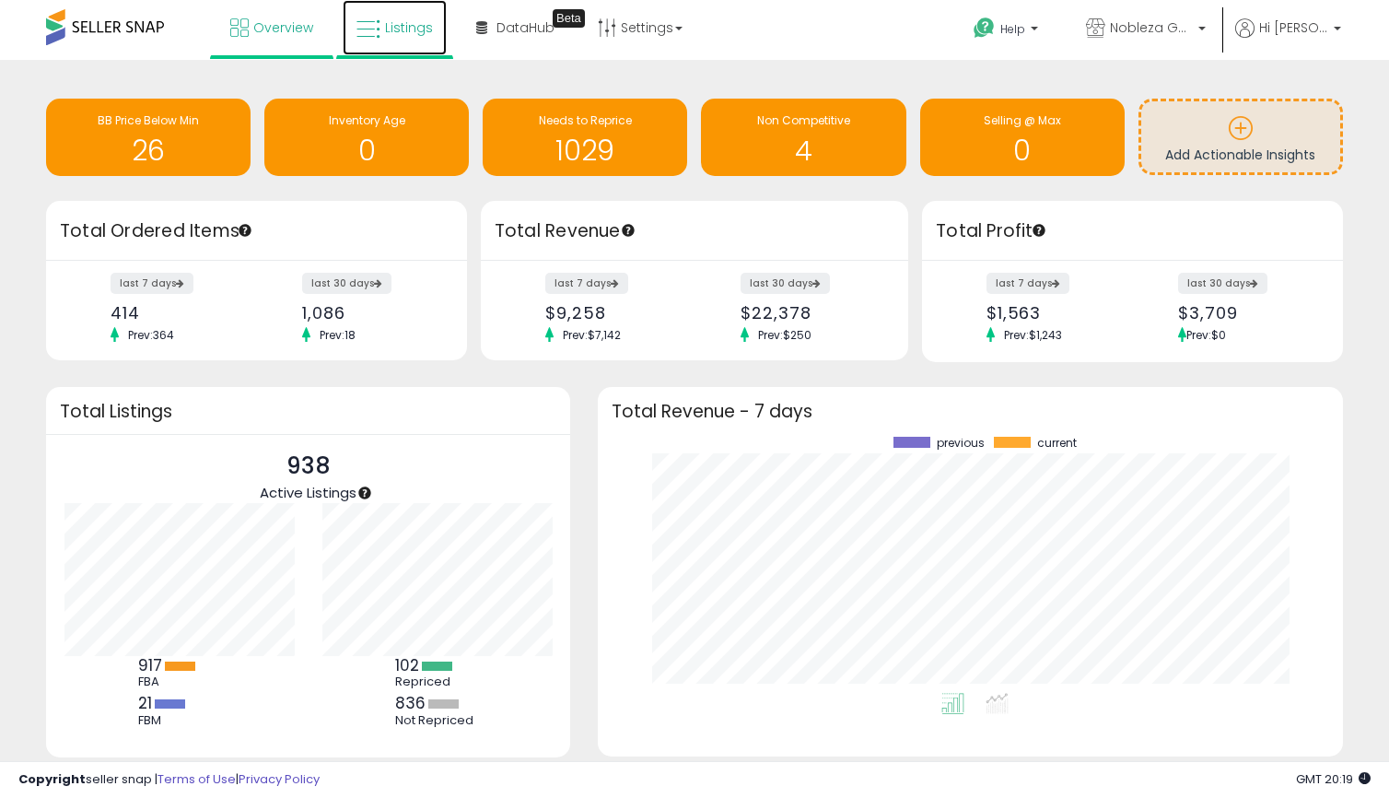
click at [385, 28] on span "Listings" at bounding box center [409, 27] width 48 height 18
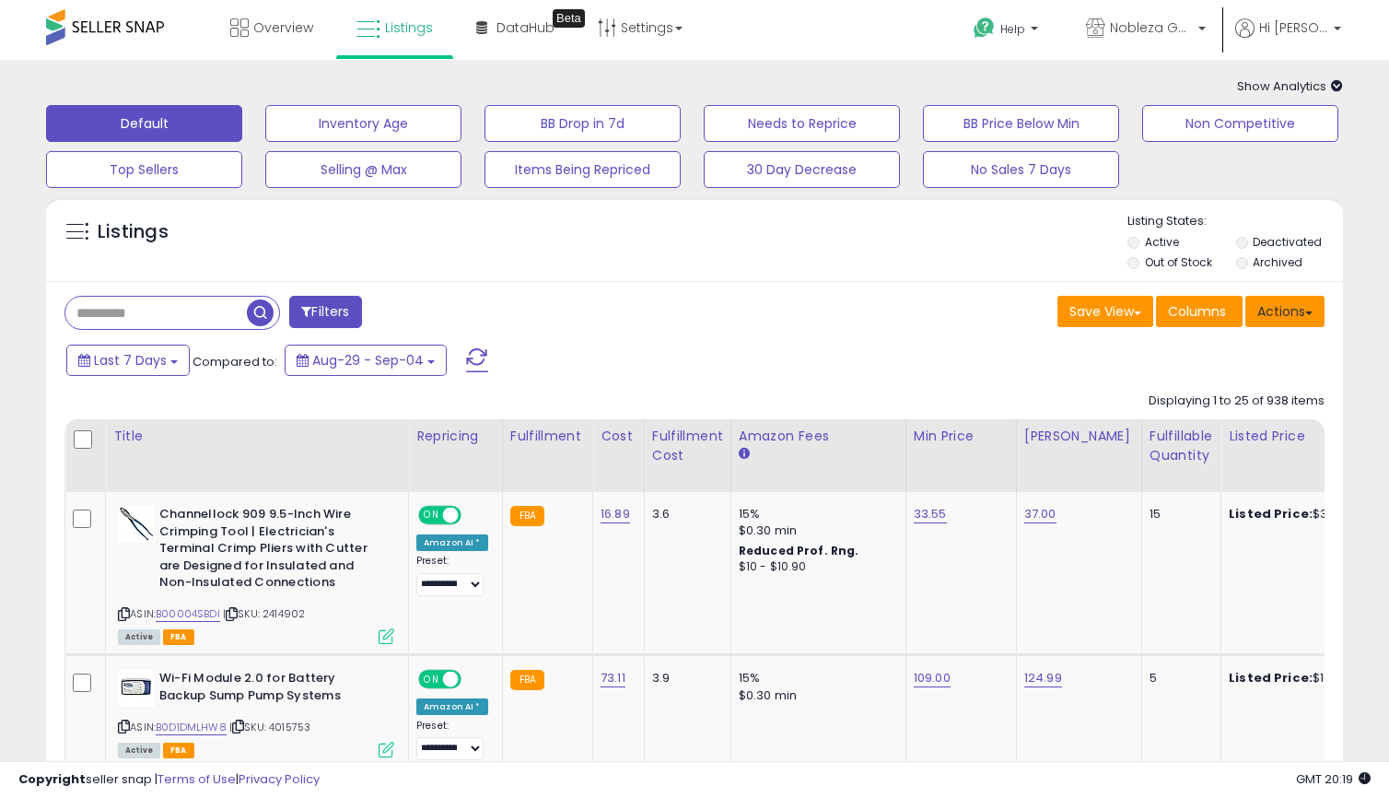
click at [1313, 309] on button "Actions" at bounding box center [1284, 311] width 79 height 31
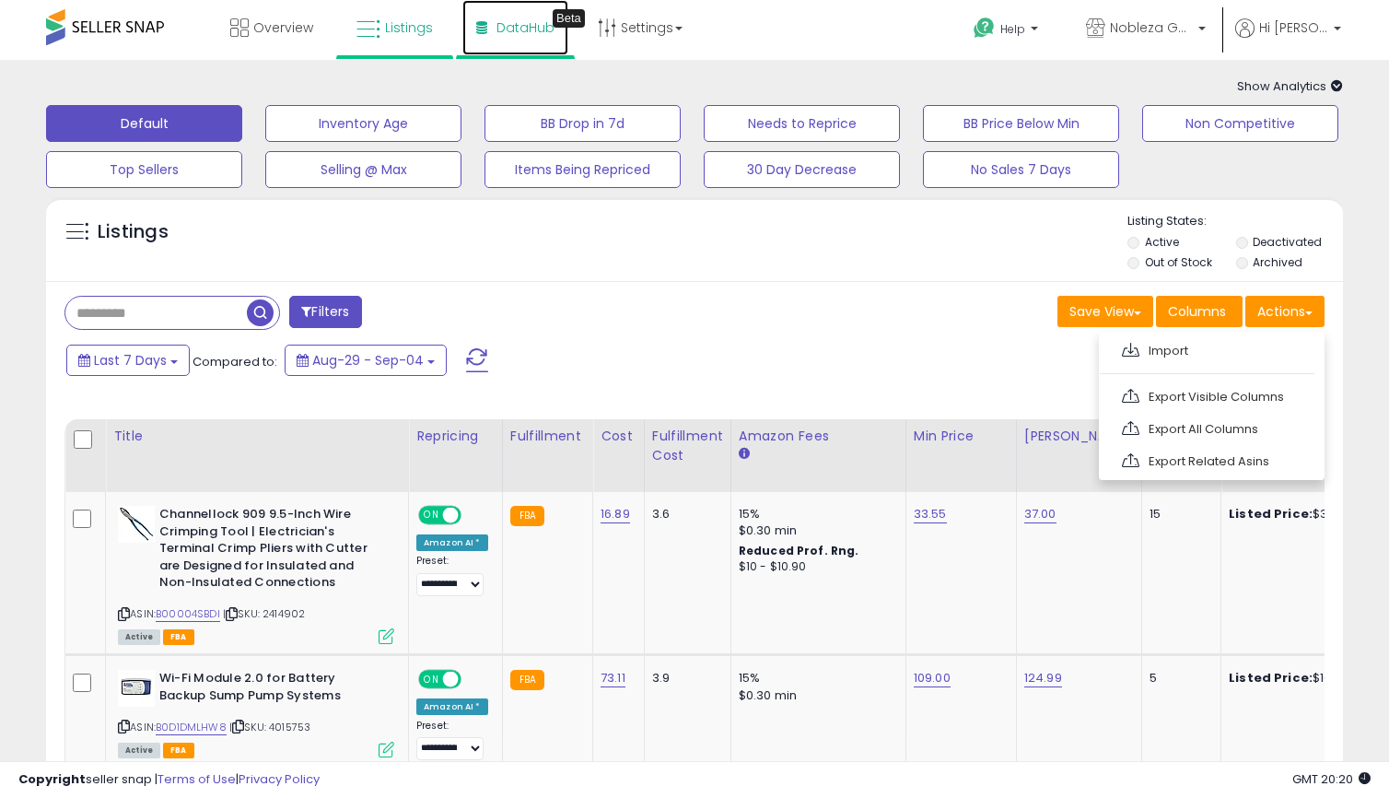
click at [524, 43] on link "DataHub Beta" at bounding box center [515, 27] width 106 height 55
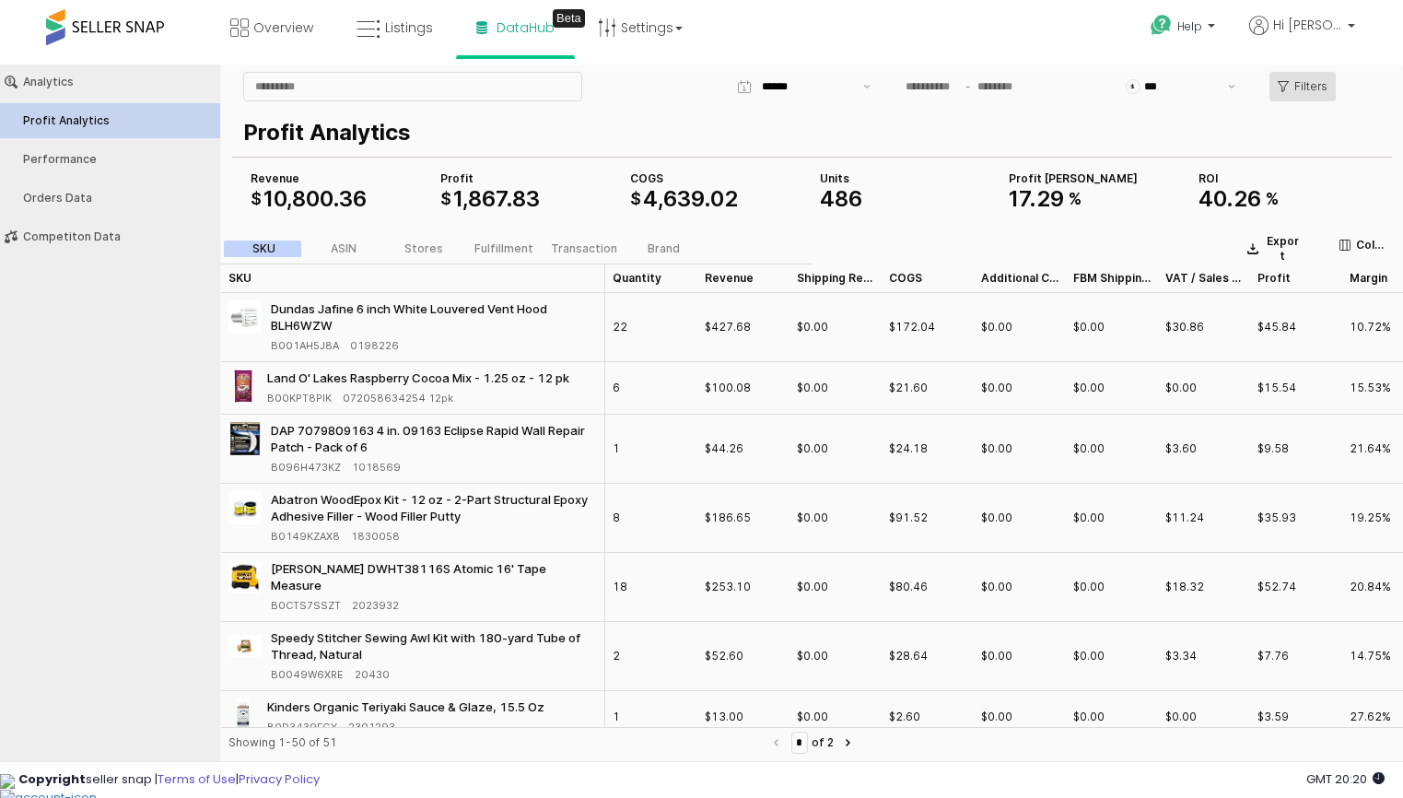
click at [1281, 85] on icon "App Frame" at bounding box center [1282, 86] width 11 height 11
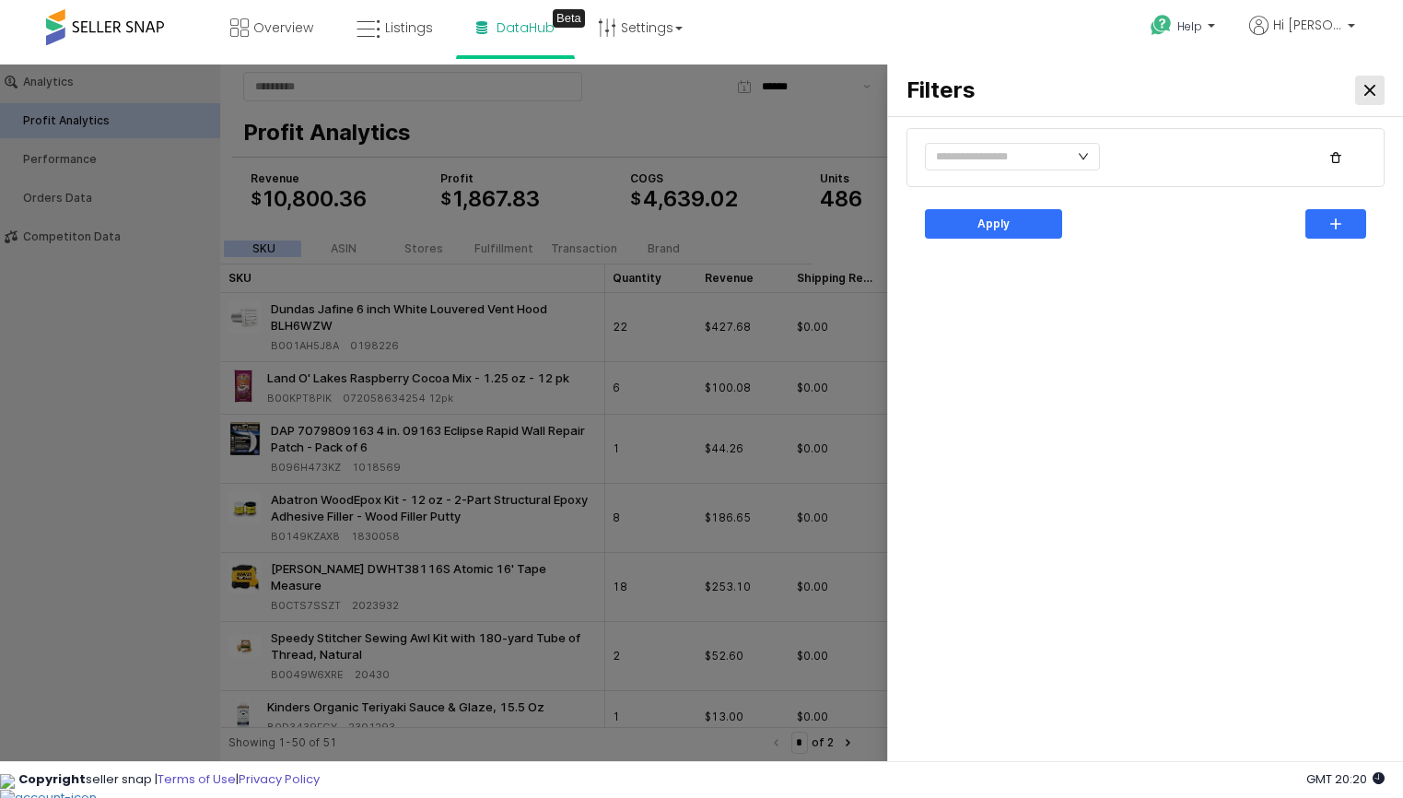
click at [1374, 85] on icon "Close" at bounding box center [1369, 90] width 11 height 11
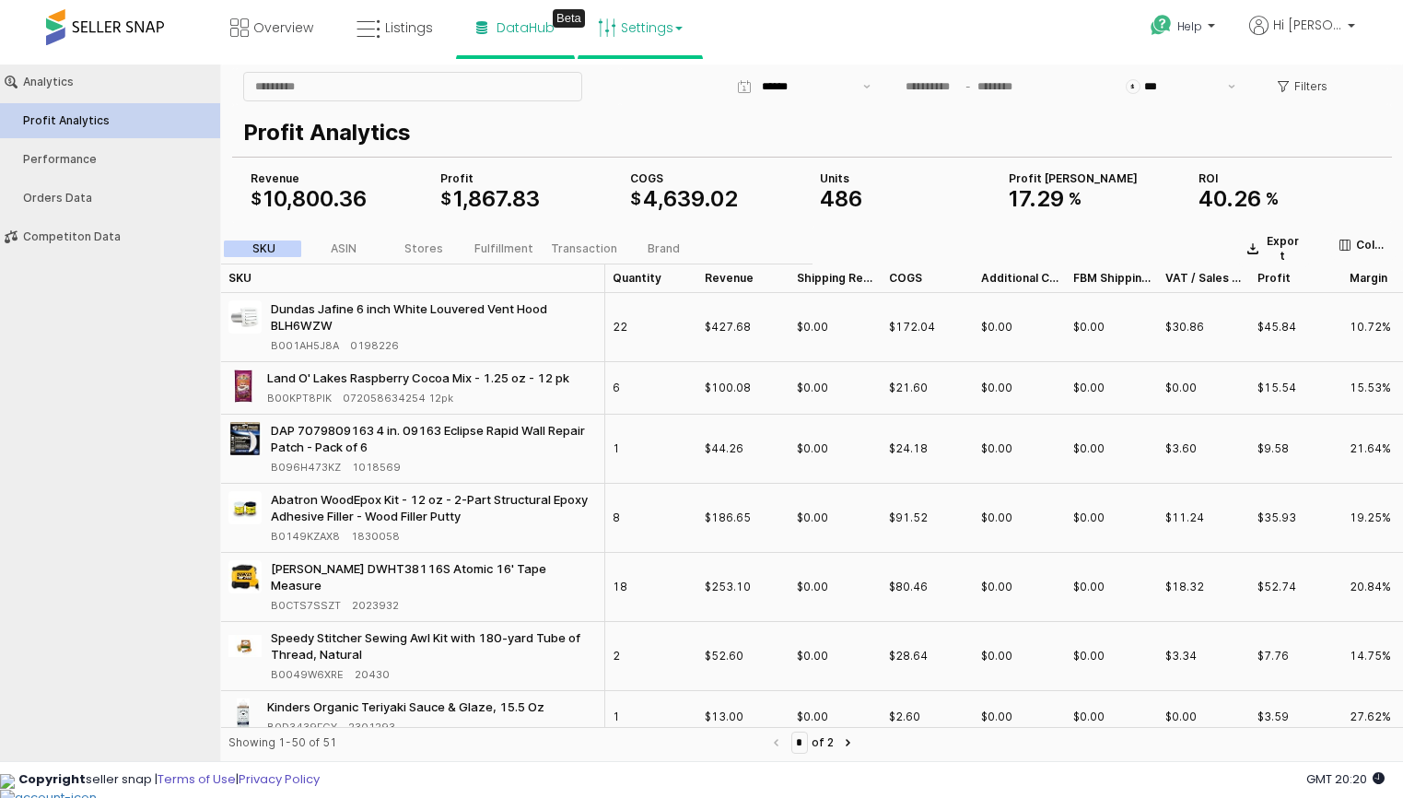
click at [646, 8] on link "Settings" at bounding box center [640, 27] width 112 height 55
click at [638, 92] on link "Store settings" at bounding box center [642, 93] width 83 height 17
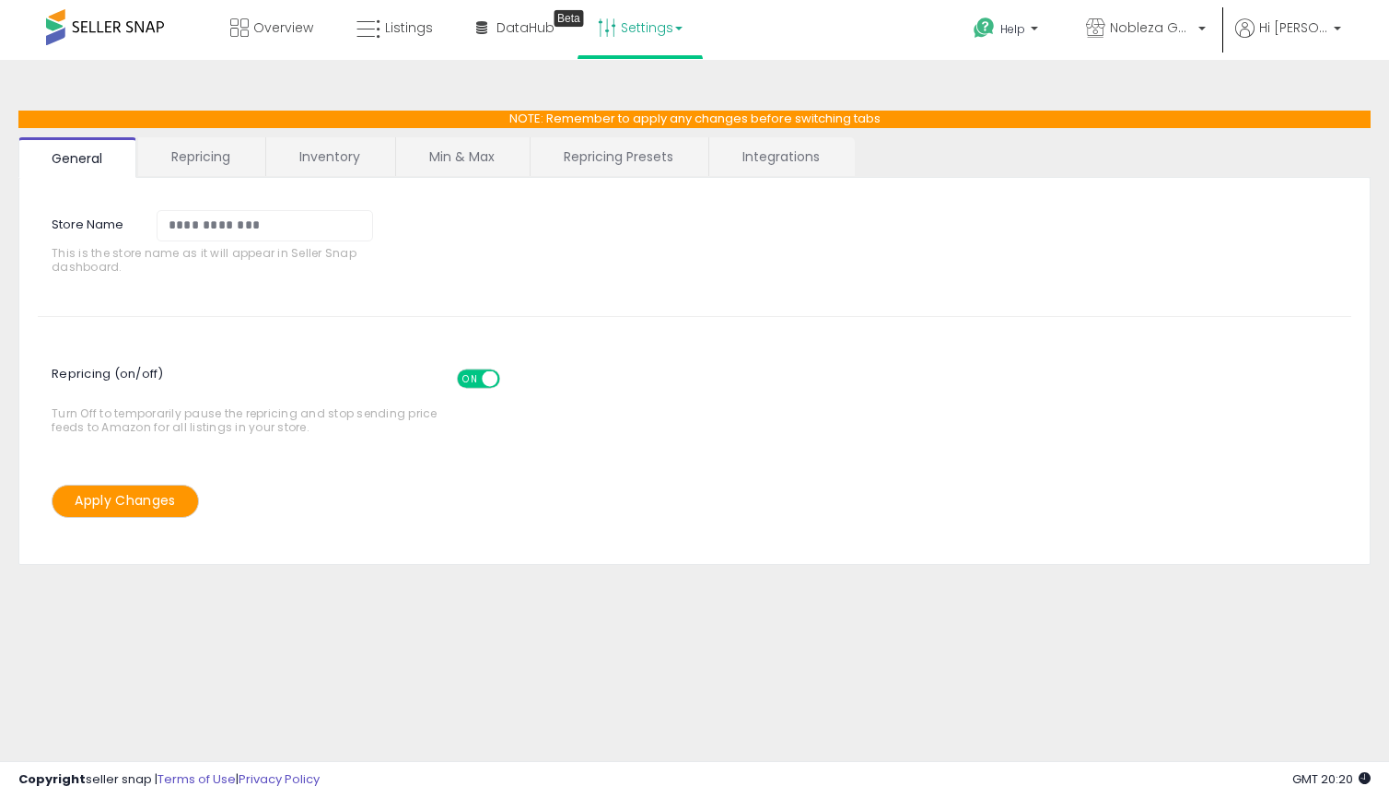
click at [346, 178] on div "**********" at bounding box center [694, 371] width 1352 height 387
click at [348, 153] on link "Inventory" at bounding box center [329, 156] width 127 height 39
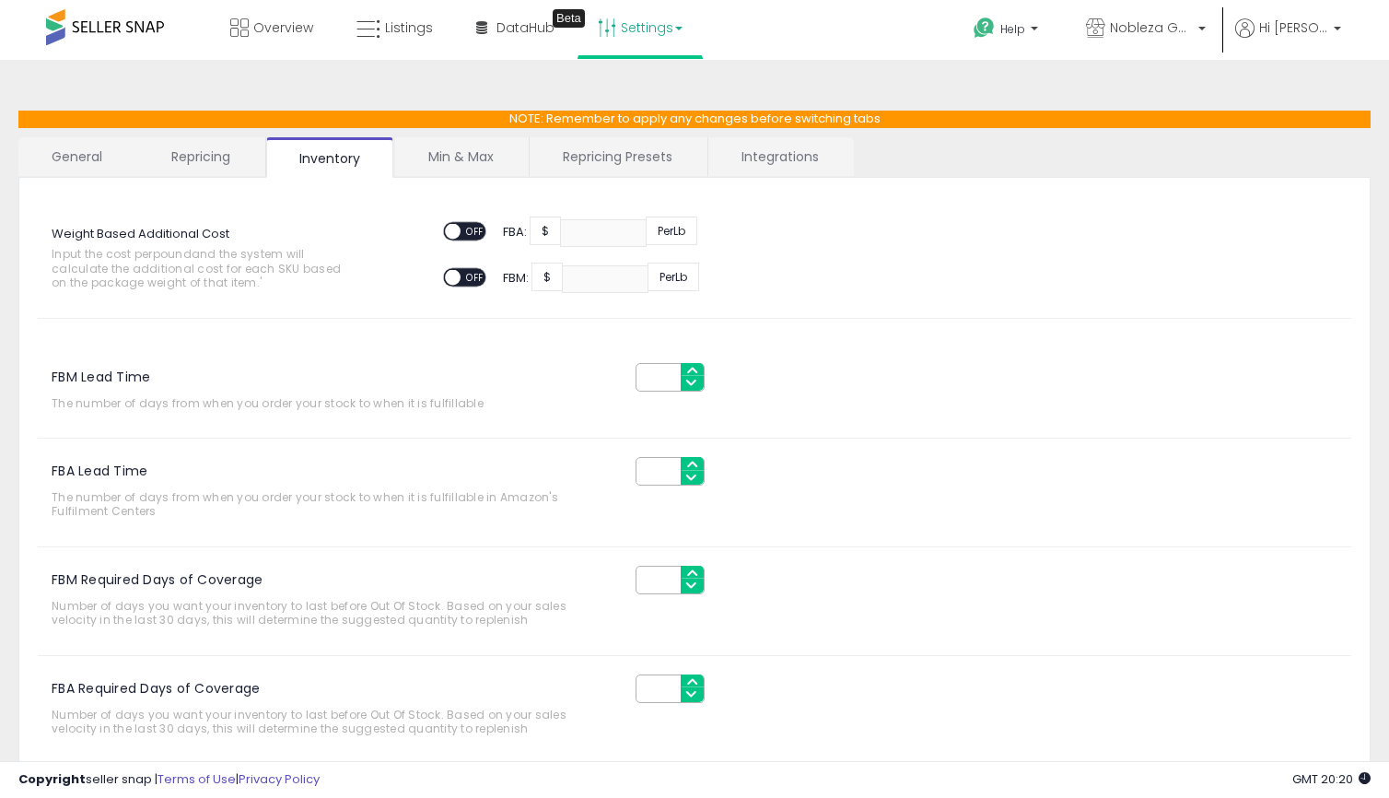
scroll to position [132, 0]
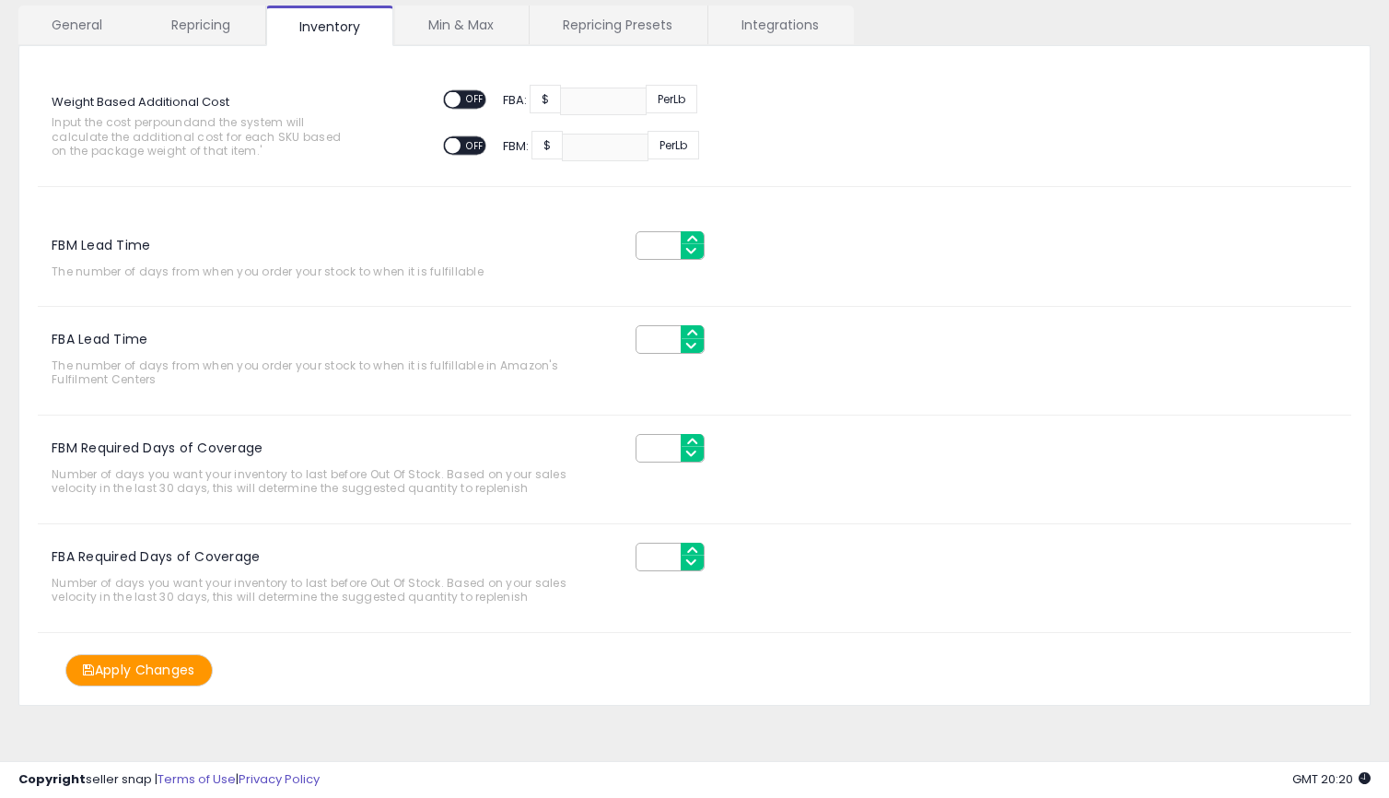
click at [650, 340] on input "FBA Lead Time" at bounding box center [669, 339] width 69 height 29
type input "*"
click at [509, 294] on div "FBM Lead Time The number of days from when you order your stock to when it is f…" at bounding box center [694, 429] width 1313 height 449
click at [656, 559] on input "FBA Required Days of Coverage" at bounding box center [669, 556] width 69 height 29
type input "**"
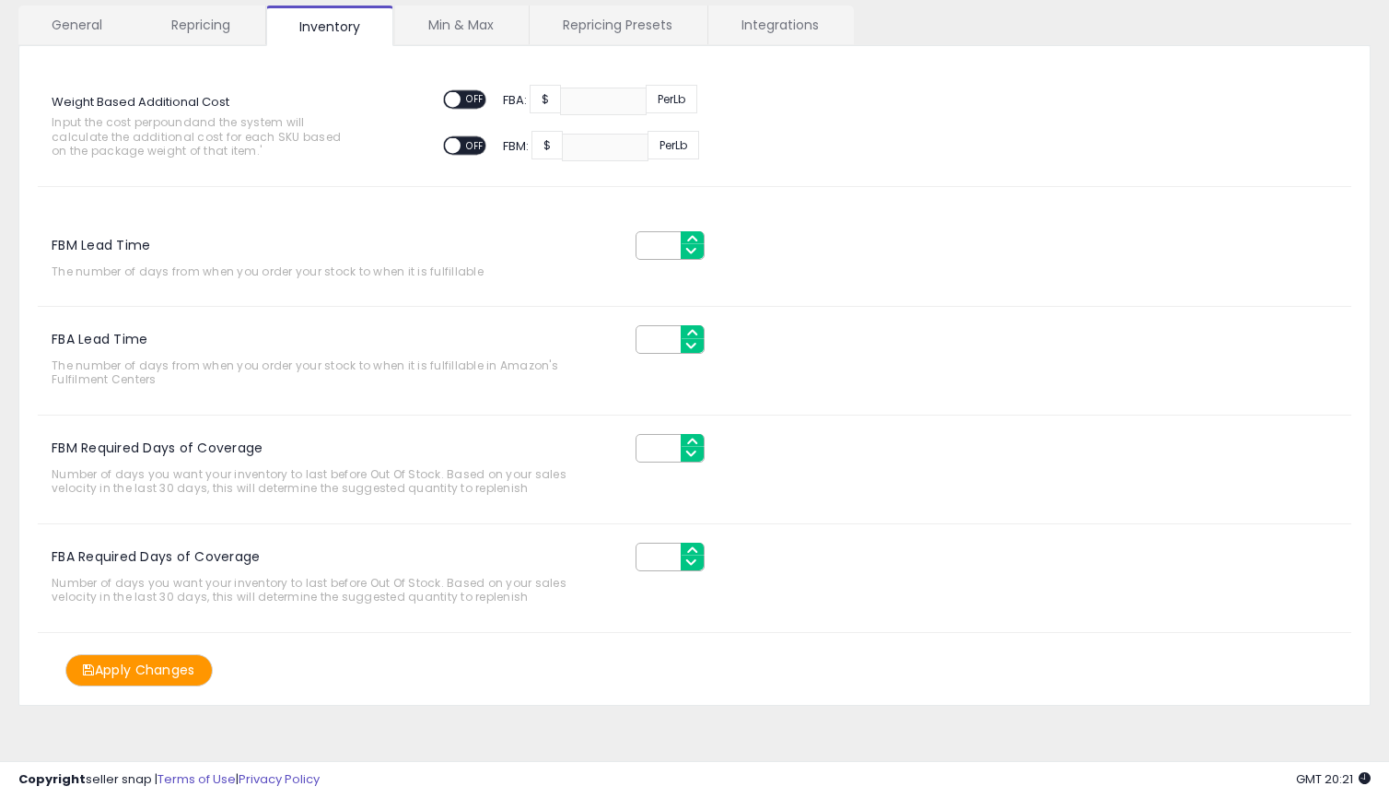
click at [504, 542] on div "FBA Required Days of Coverage **" at bounding box center [427, 556] width 806 height 29
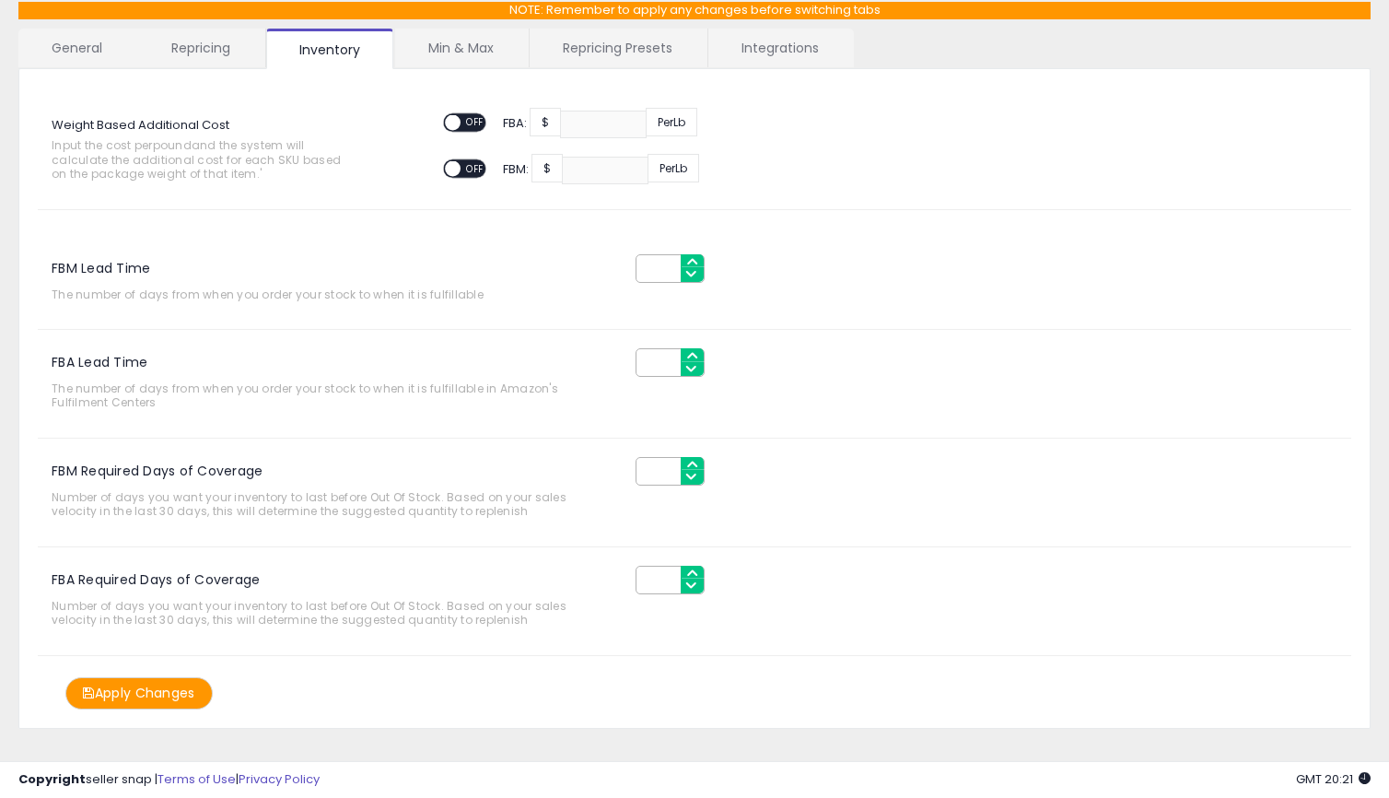
click at [141, 696] on button "Apply Changes" at bounding box center [138, 693] width 147 height 32
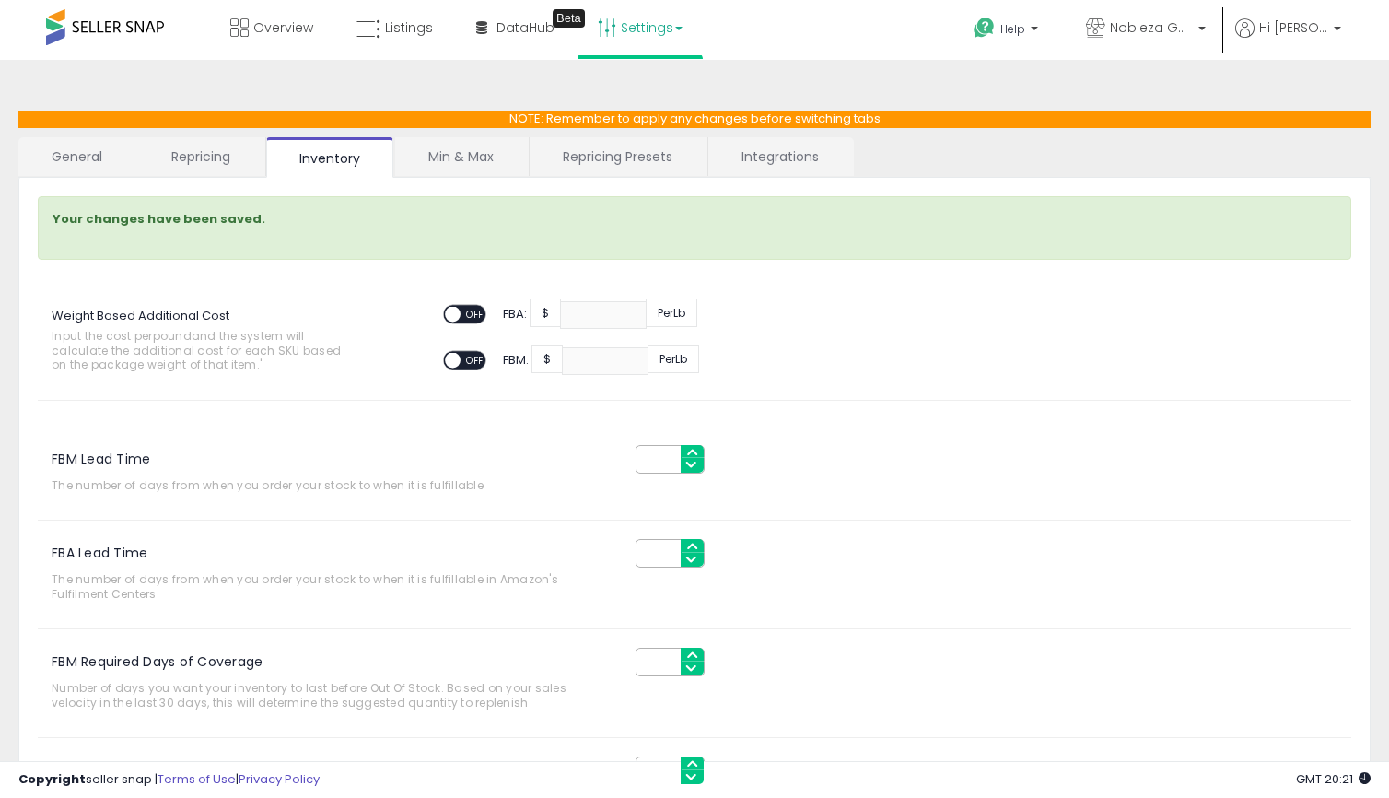
scroll to position [11, 0]
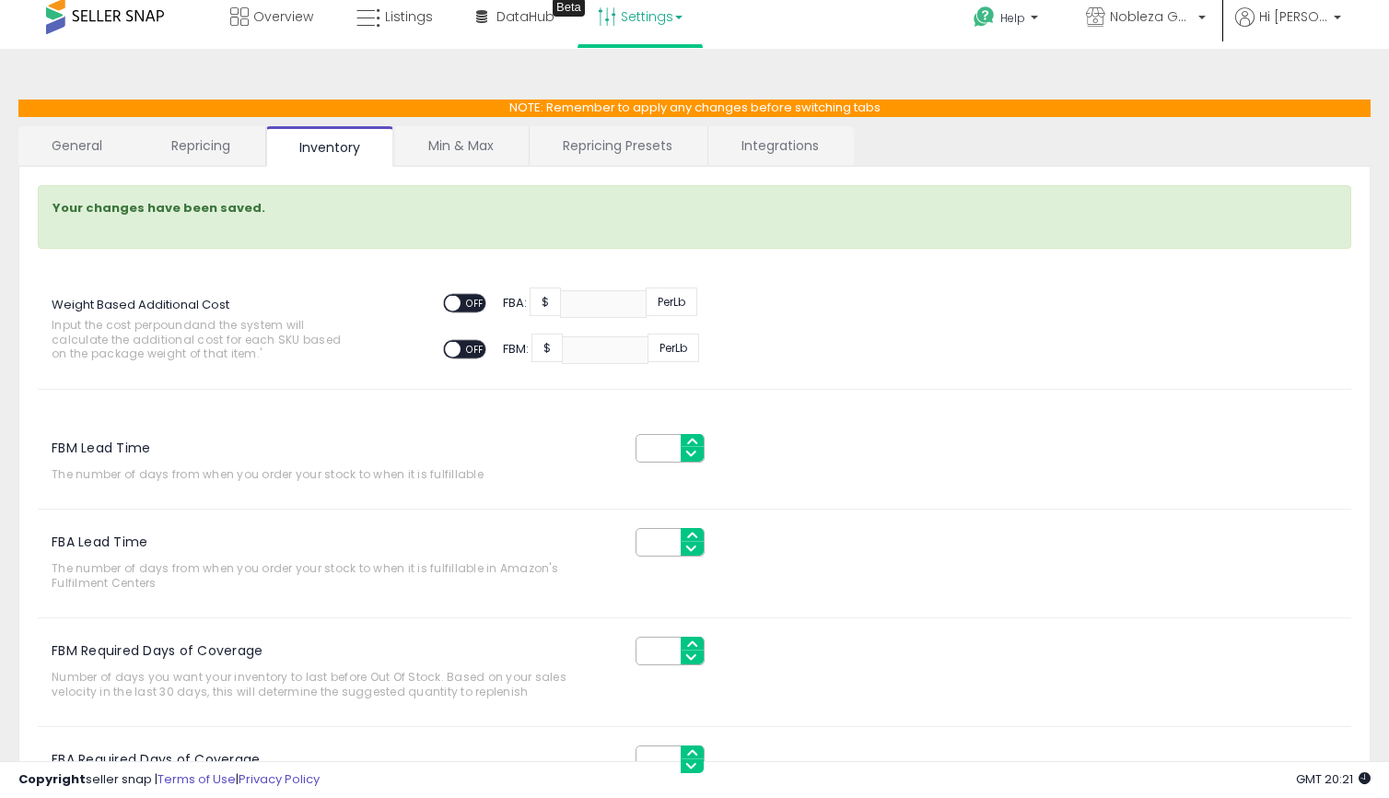
click at [482, 152] on link "Min & Max" at bounding box center [461, 145] width 132 height 39
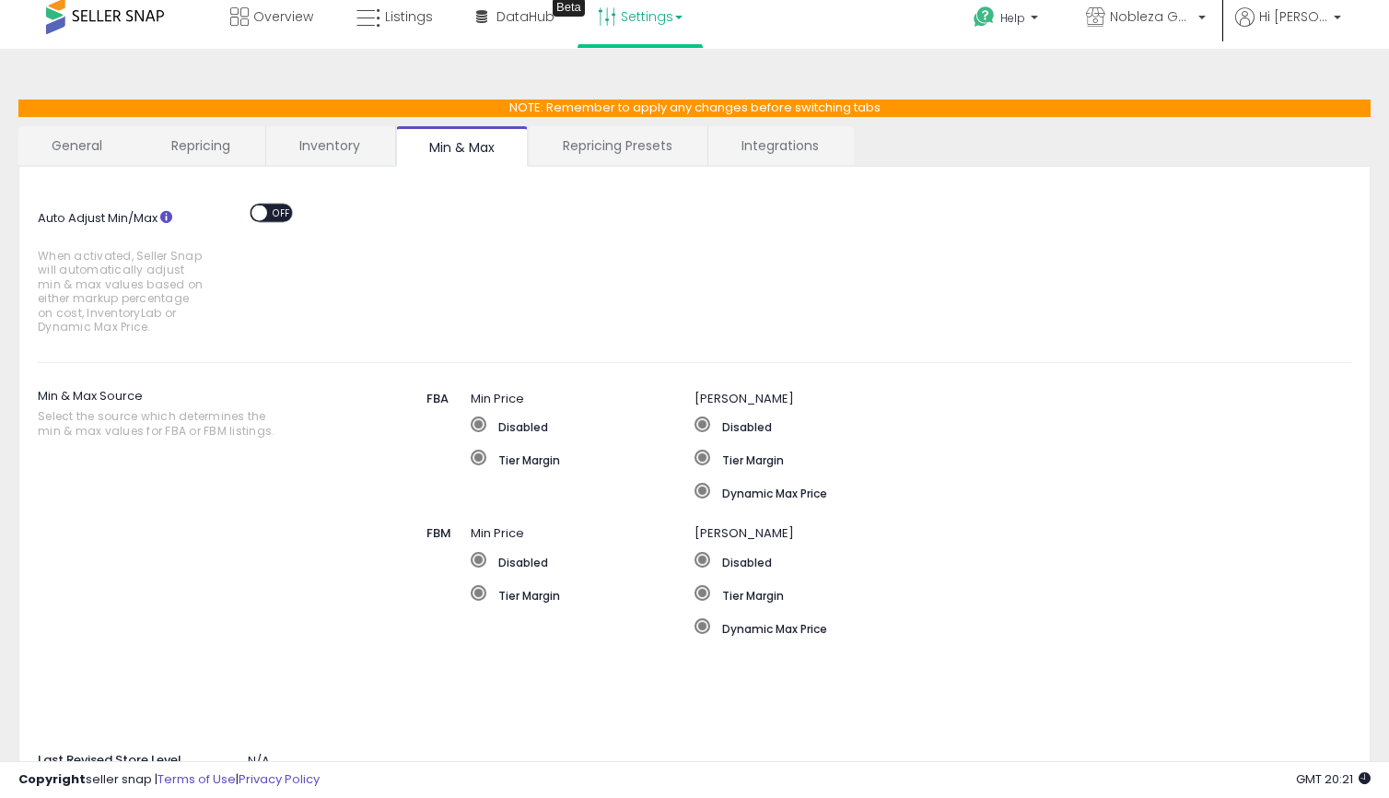
click at [608, 150] on link "Repricing Presets" at bounding box center [618, 145] width 176 height 39
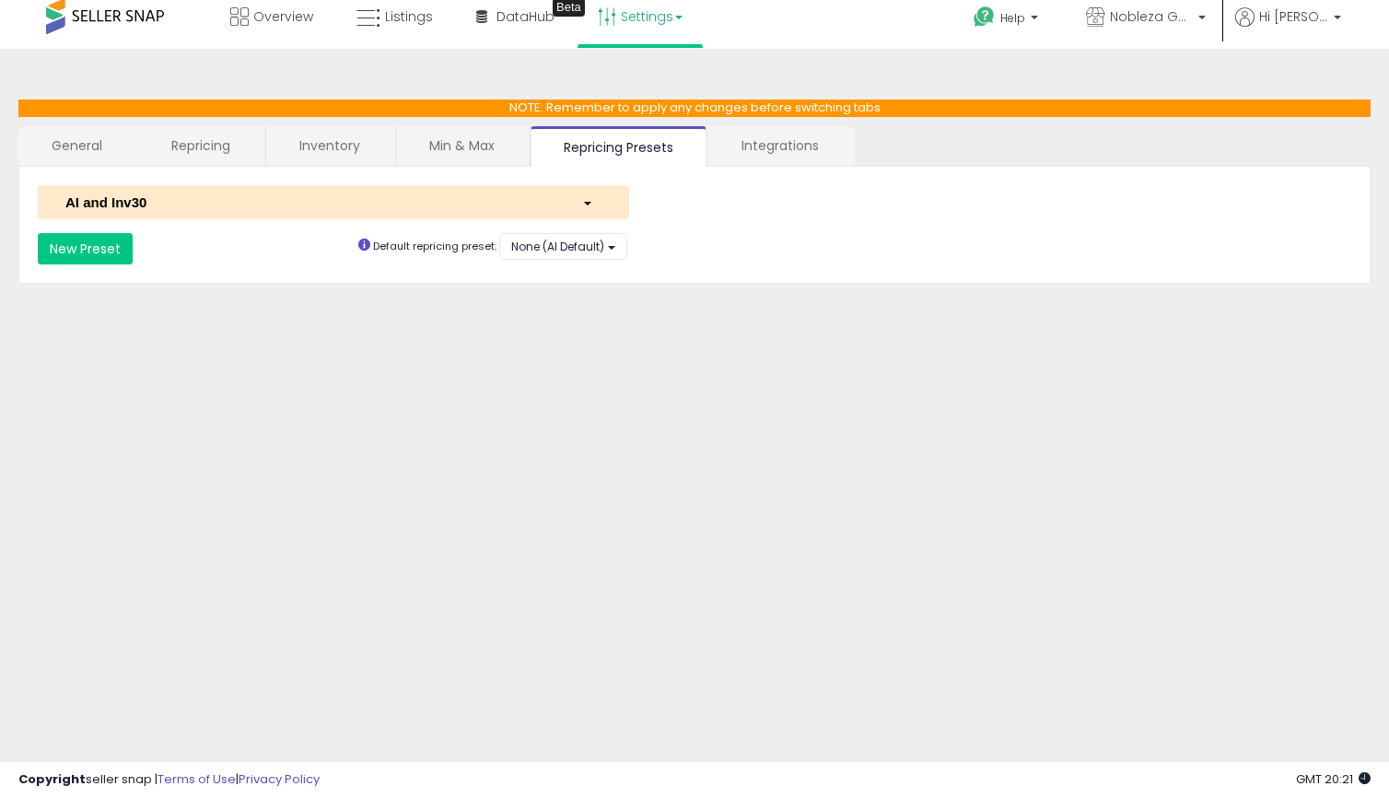
click at [756, 148] on link "Integrations" at bounding box center [780, 145] width 144 height 39
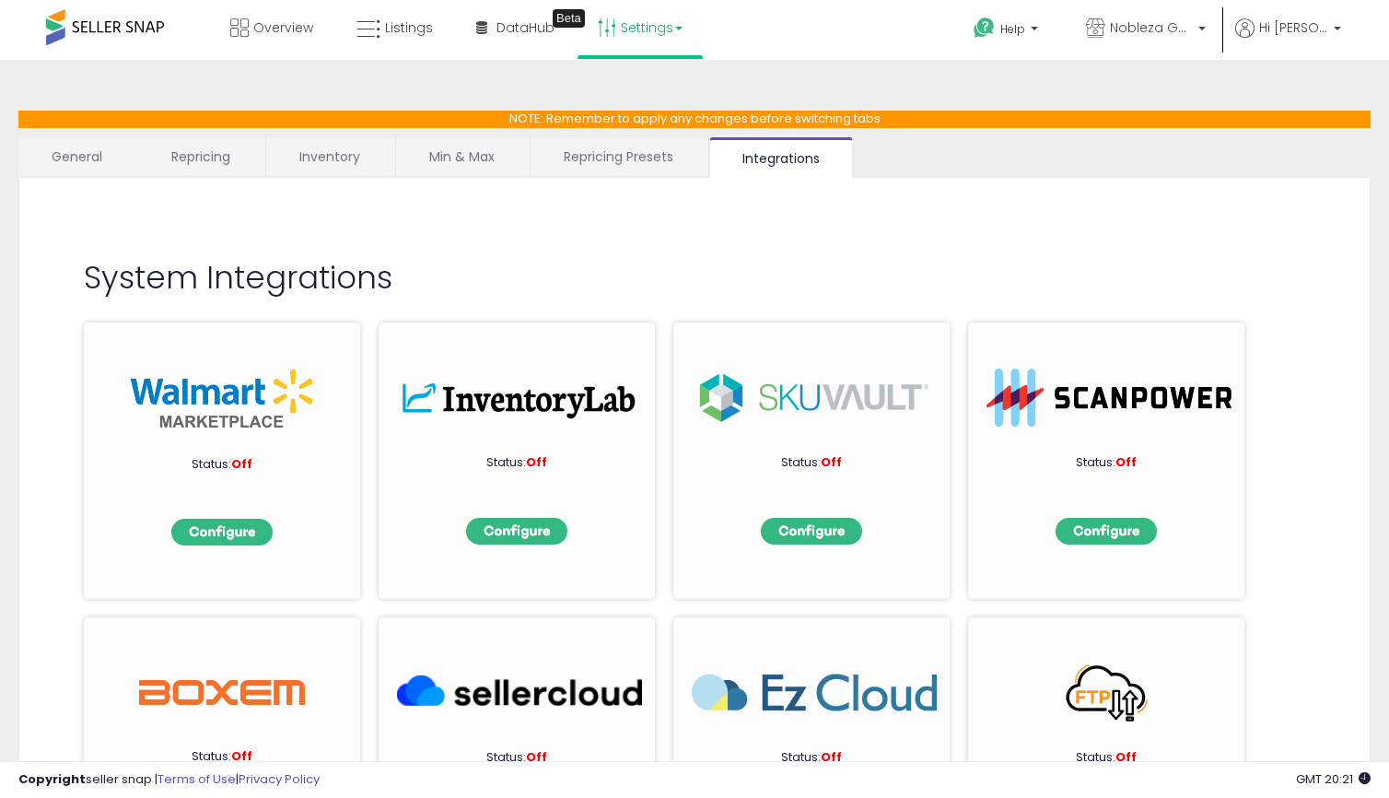
click at [98, 173] on link "General" at bounding box center [77, 156] width 118 height 39
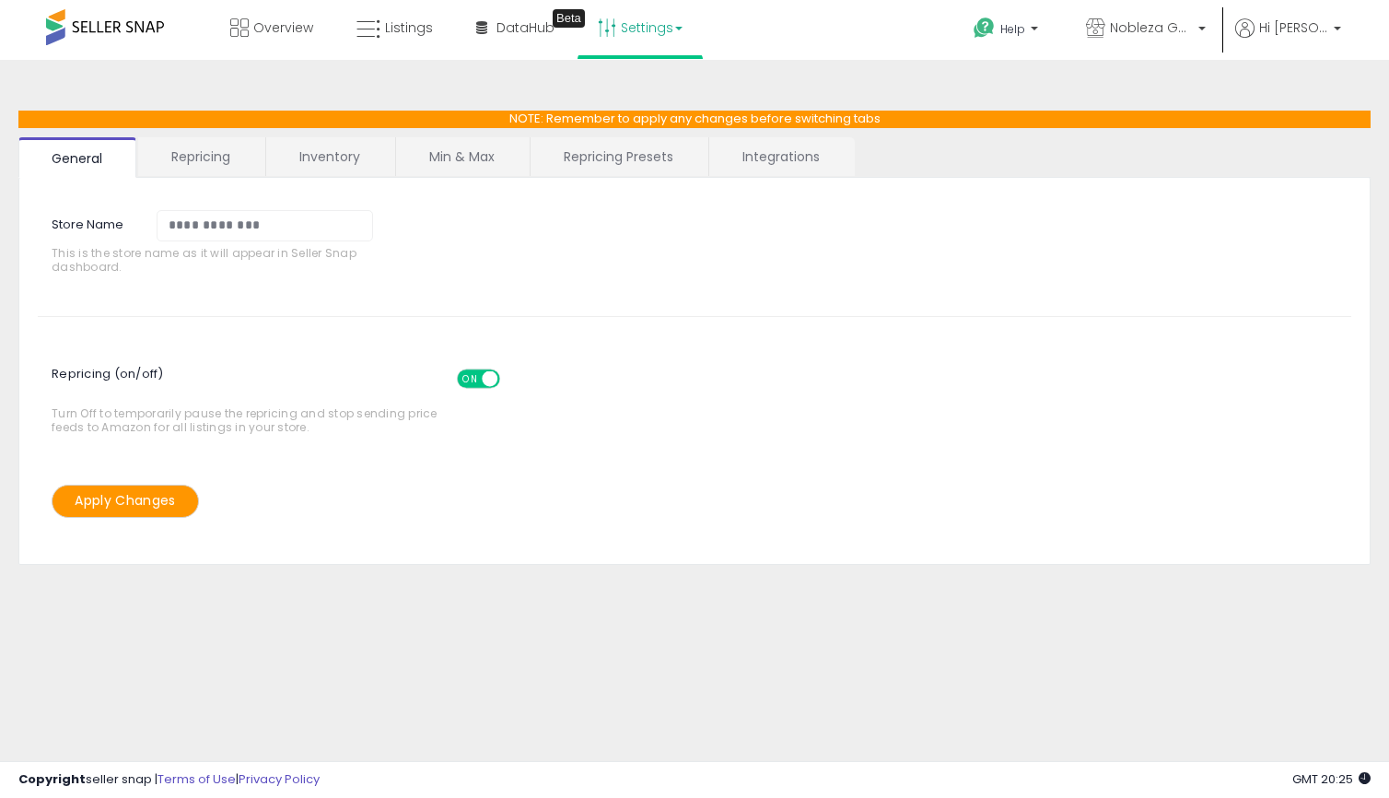
click at [225, 151] on link "Repricing" at bounding box center [200, 156] width 125 height 39
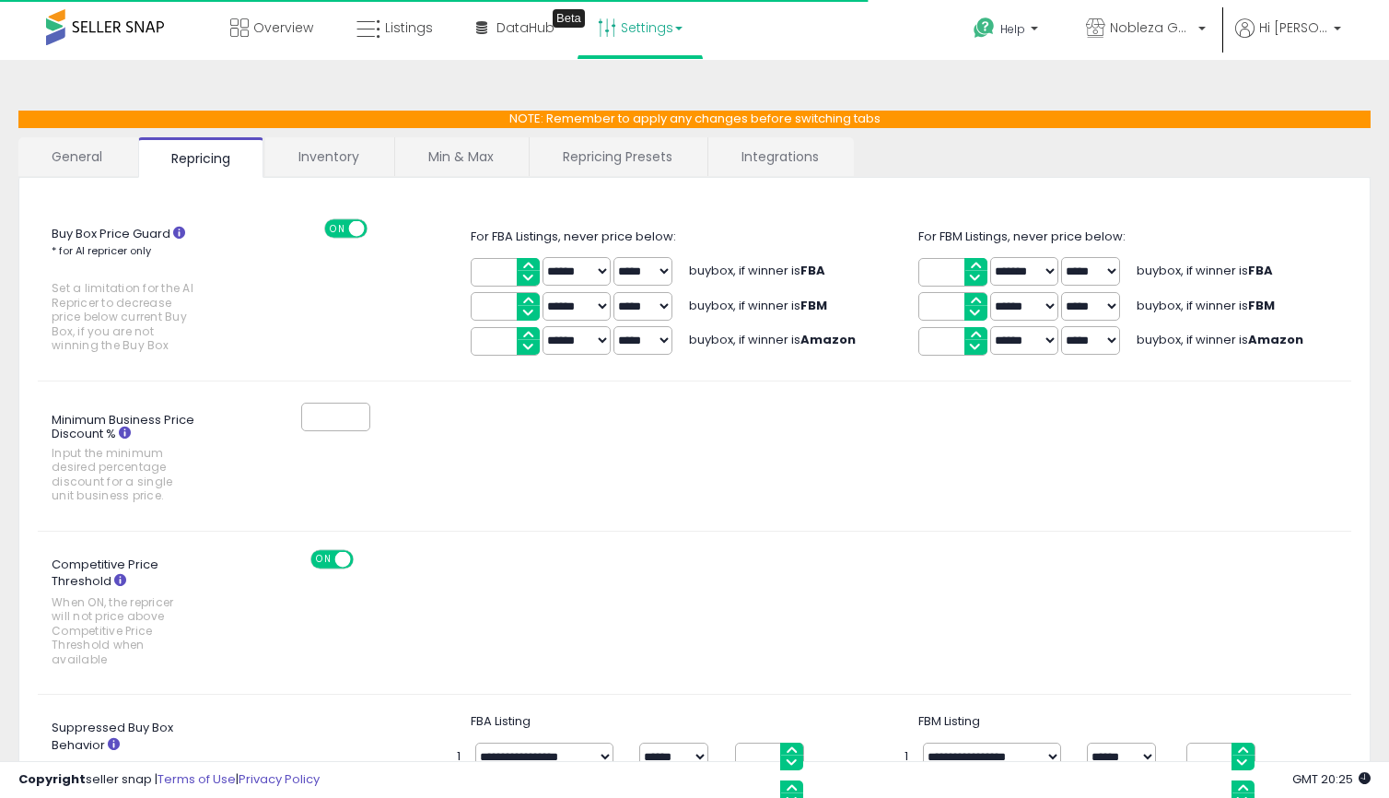
click at [324, 148] on link "Inventory" at bounding box center [328, 156] width 127 height 39
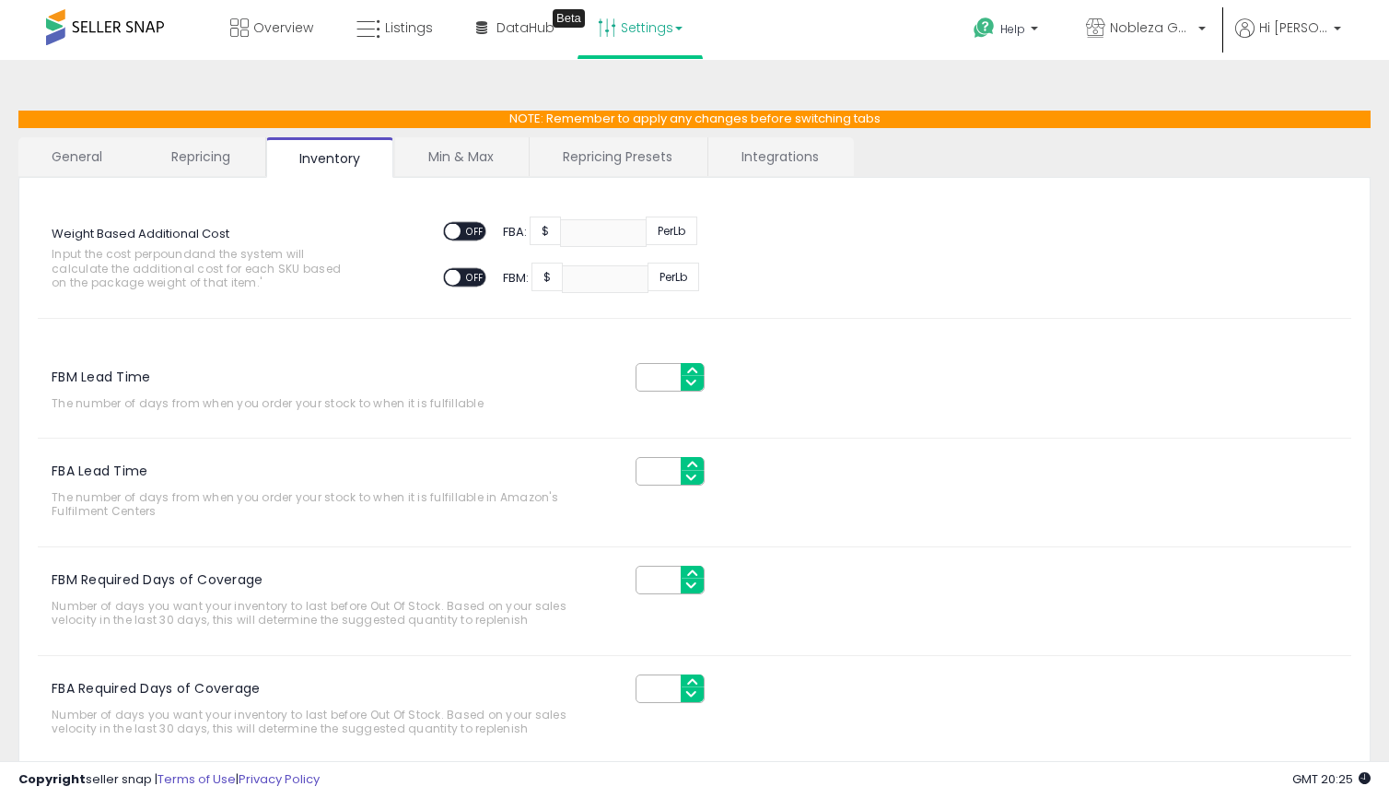
click at [432, 158] on link "Min & Max" at bounding box center [461, 156] width 132 height 39
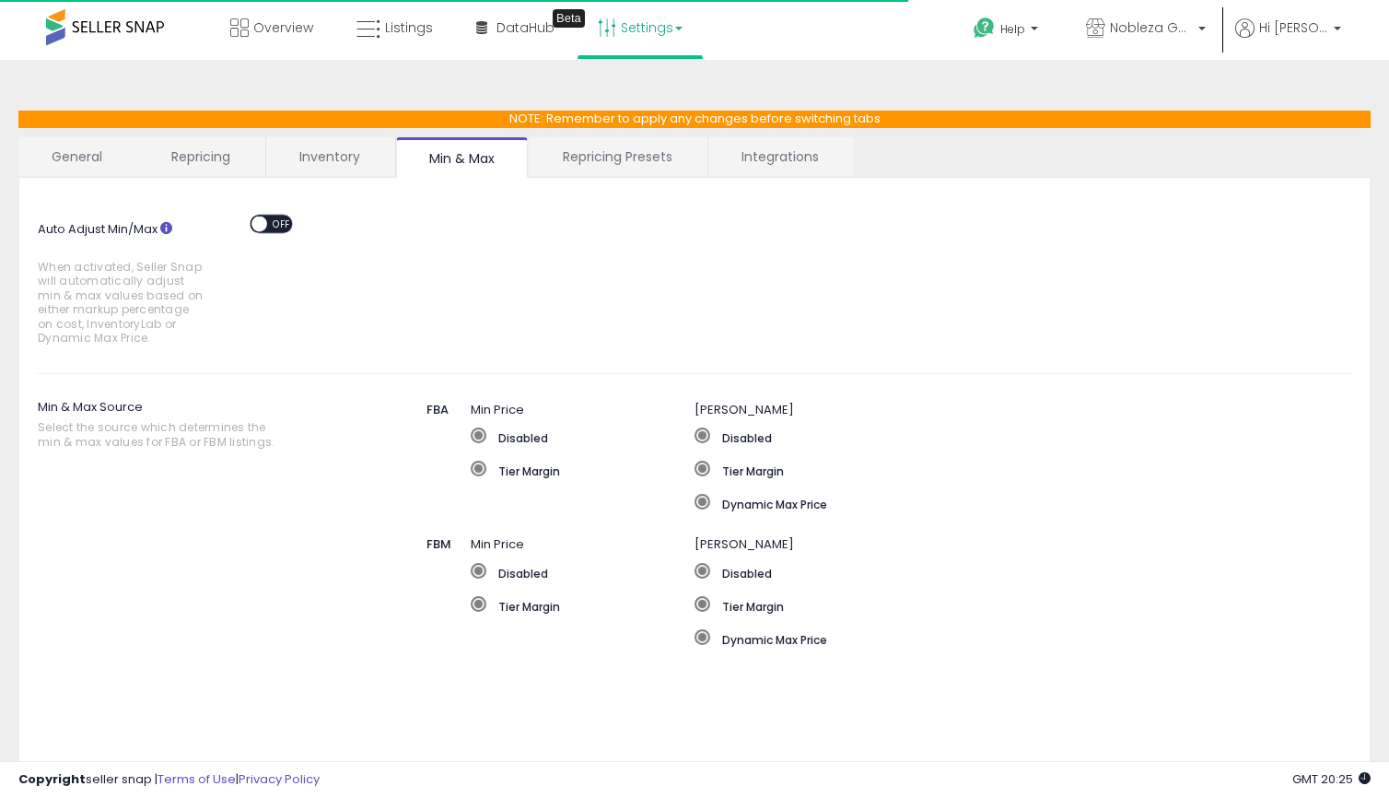
click at [597, 168] on link "Repricing Presets" at bounding box center [618, 156] width 176 height 39
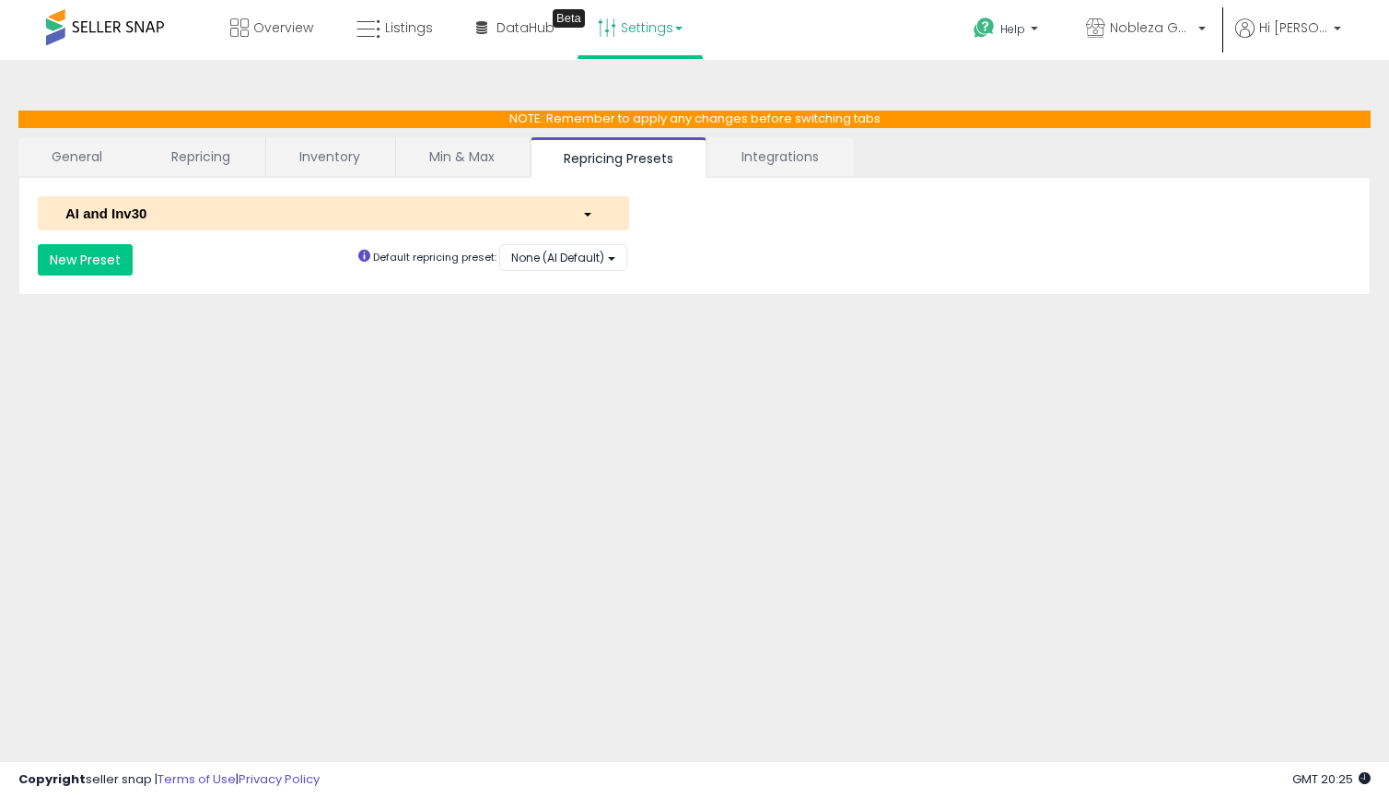
click at [785, 173] on link "Integrations" at bounding box center [780, 156] width 144 height 39
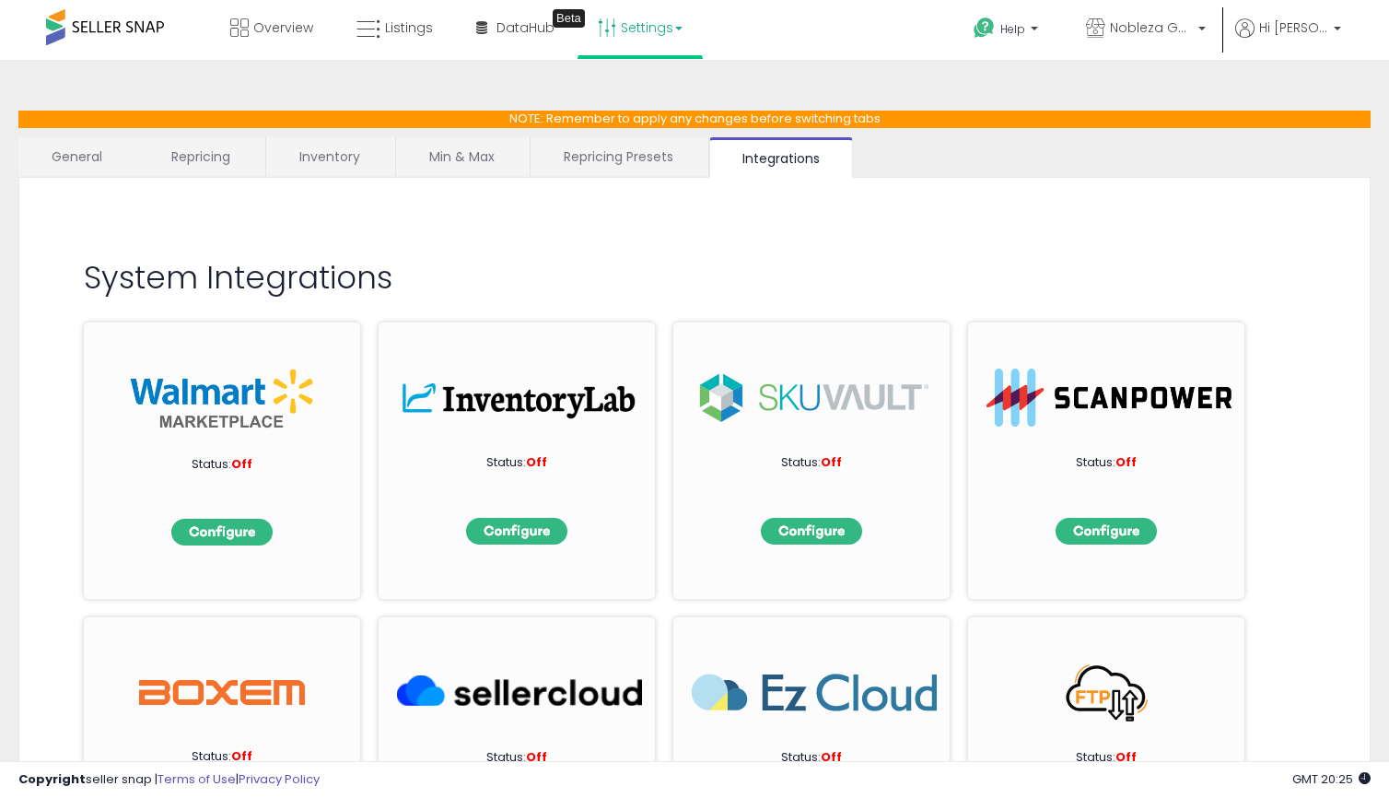
click at [423, 148] on link "Min & Max" at bounding box center [462, 156] width 132 height 39
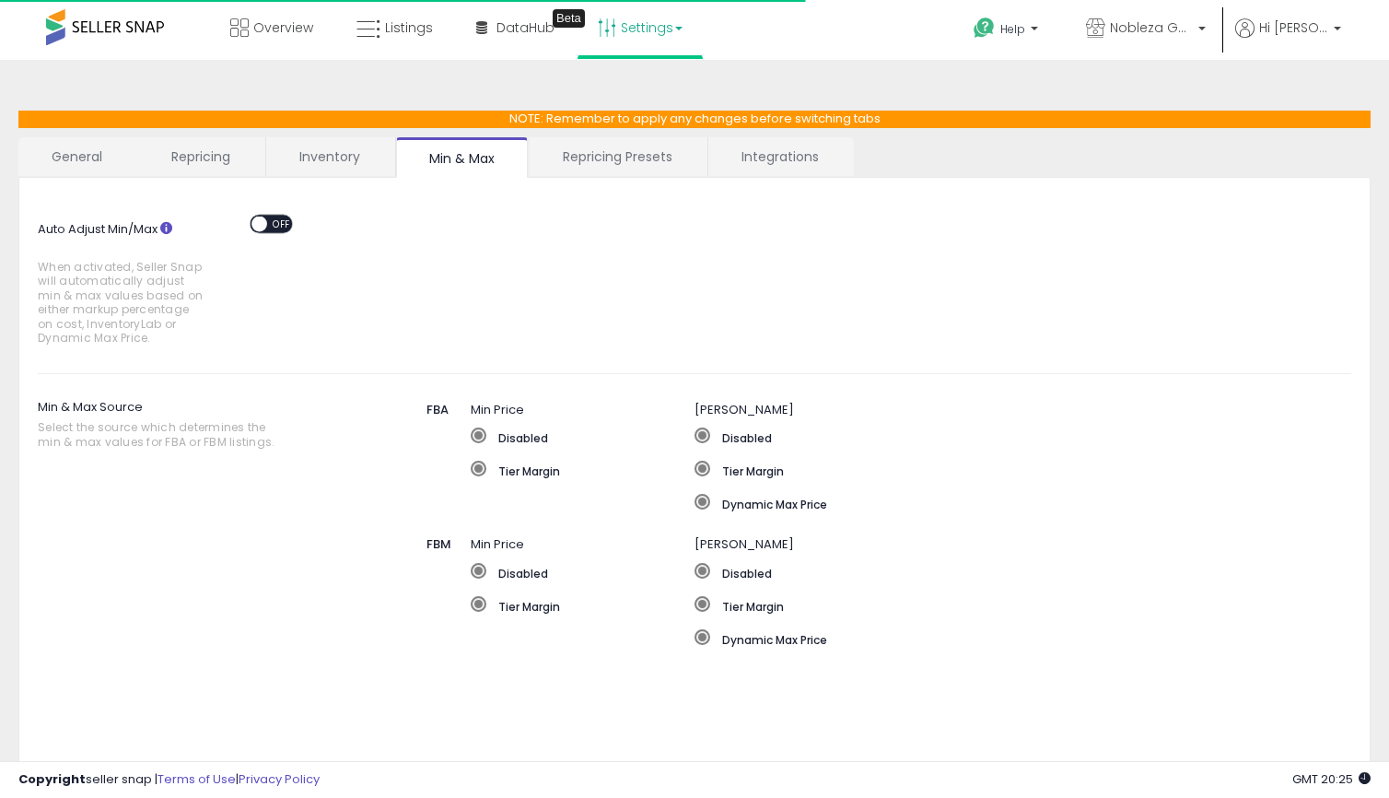
click at [344, 155] on link "Inventory" at bounding box center [329, 156] width 127 height 39
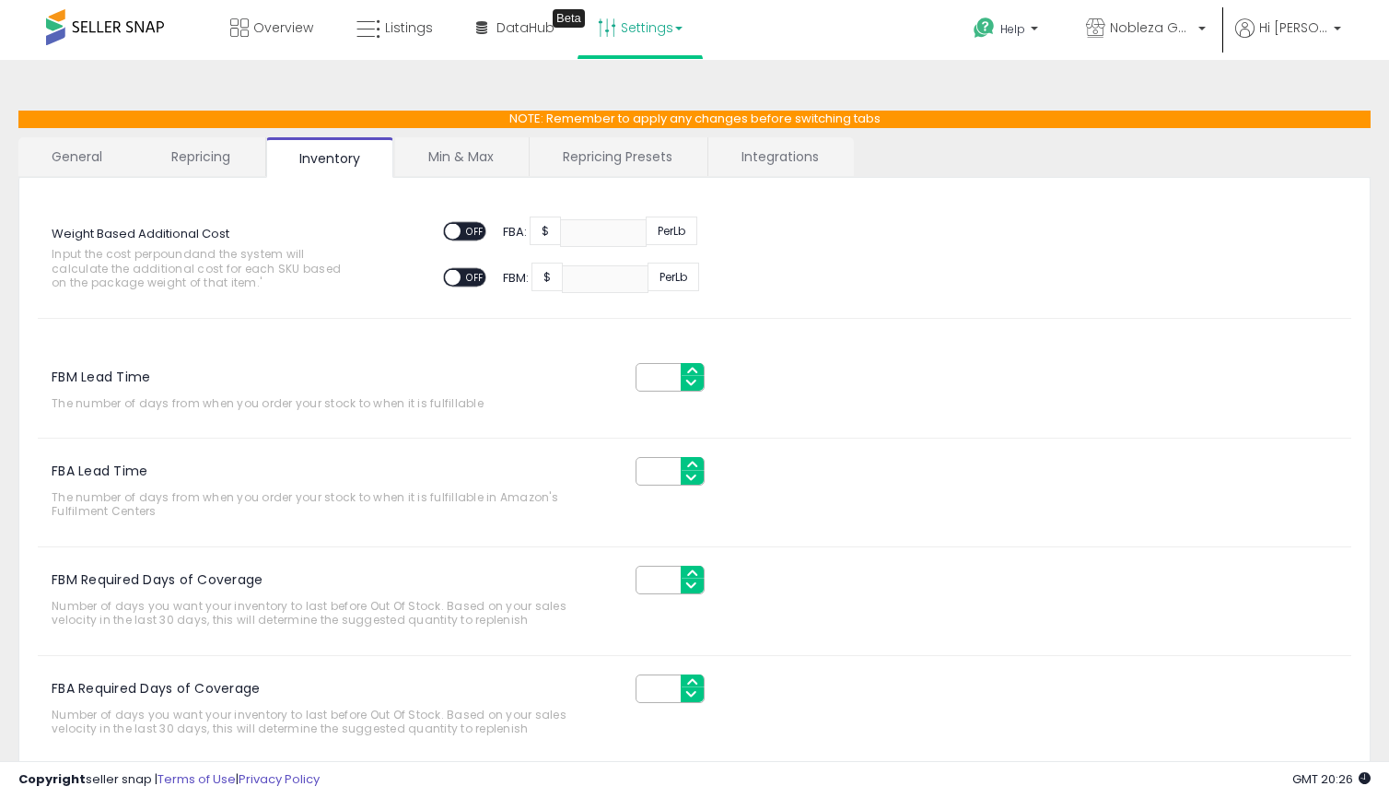
click at [59, 139] on link "General" at bounding box center [77, 156] width 118 height 39
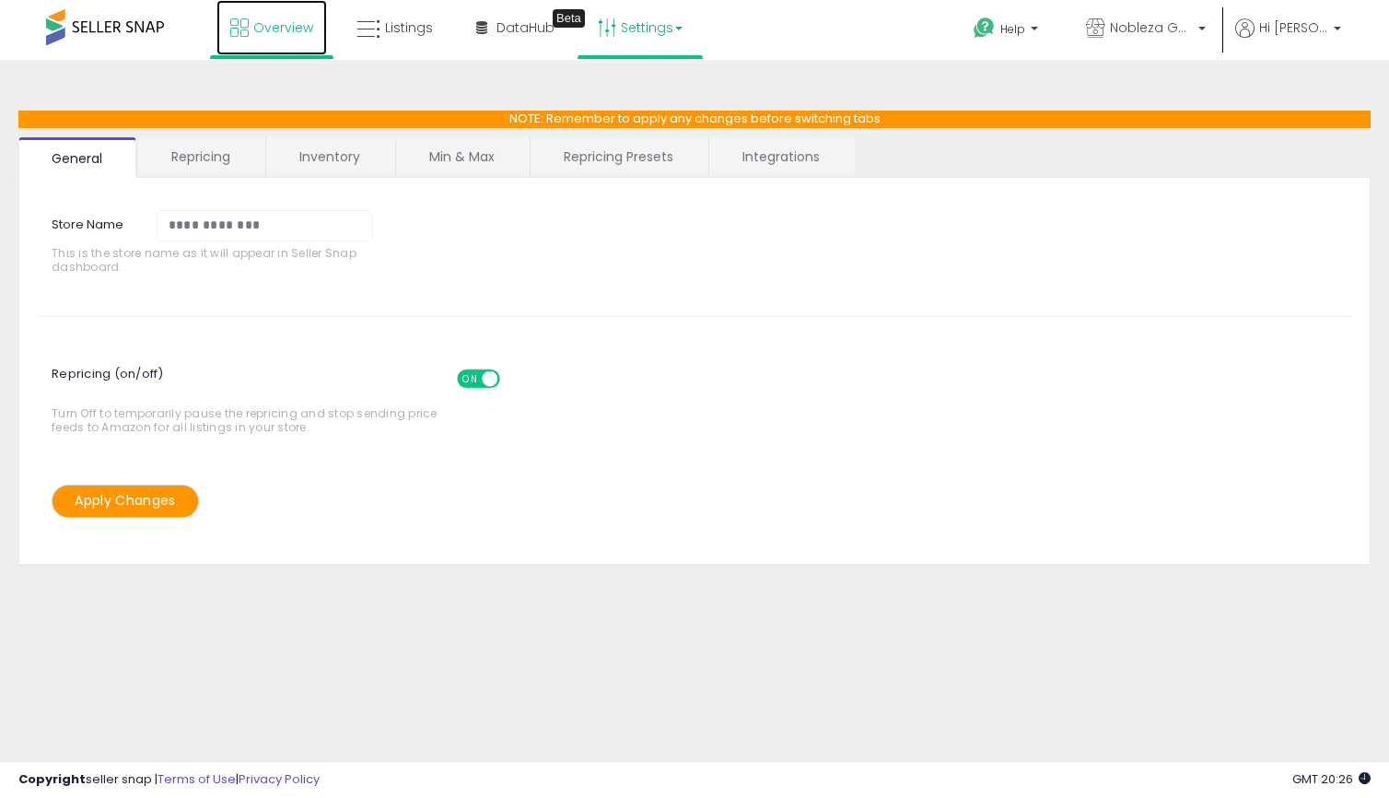
click at [261, 34] on span "Overview" at bounding box center [283, 27] width 60 height 18
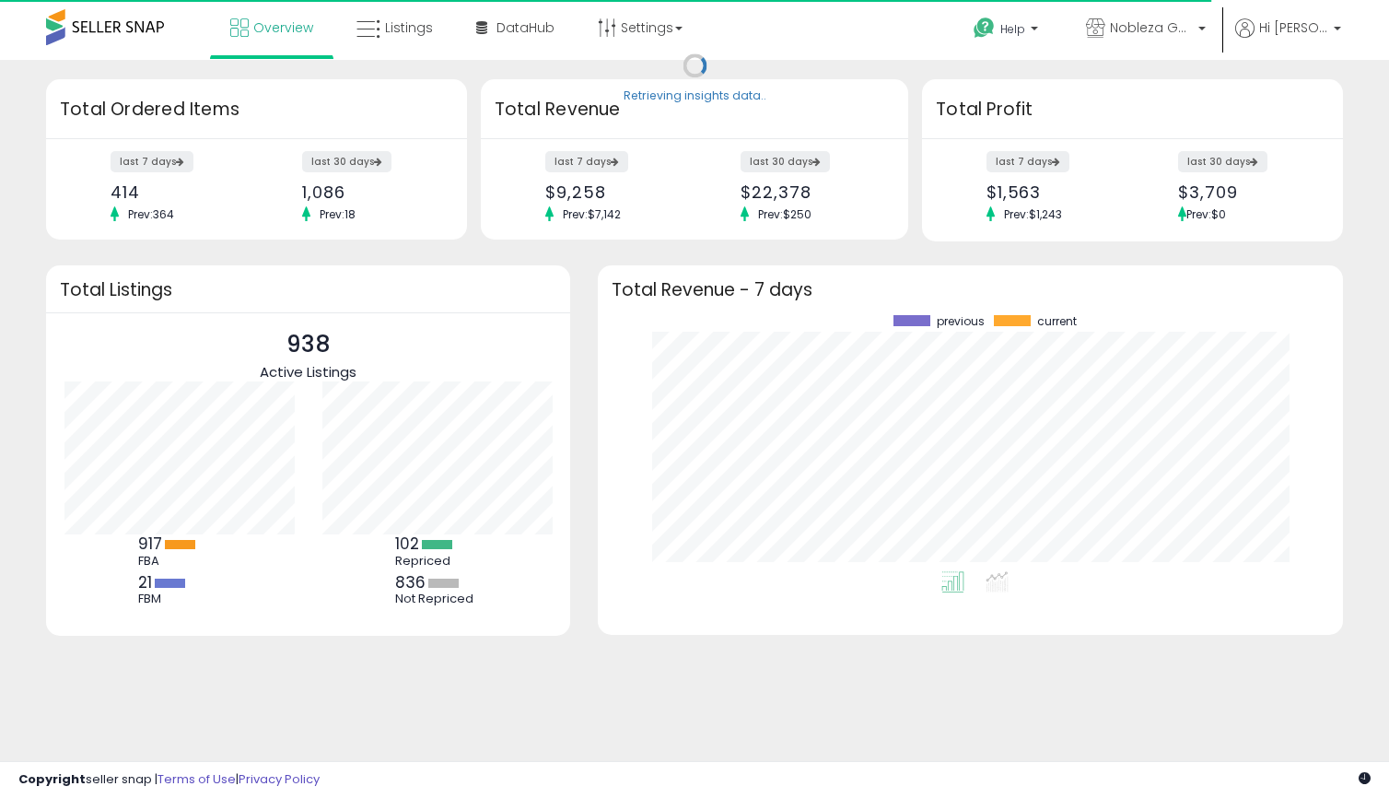
scroll to position [256, 708]
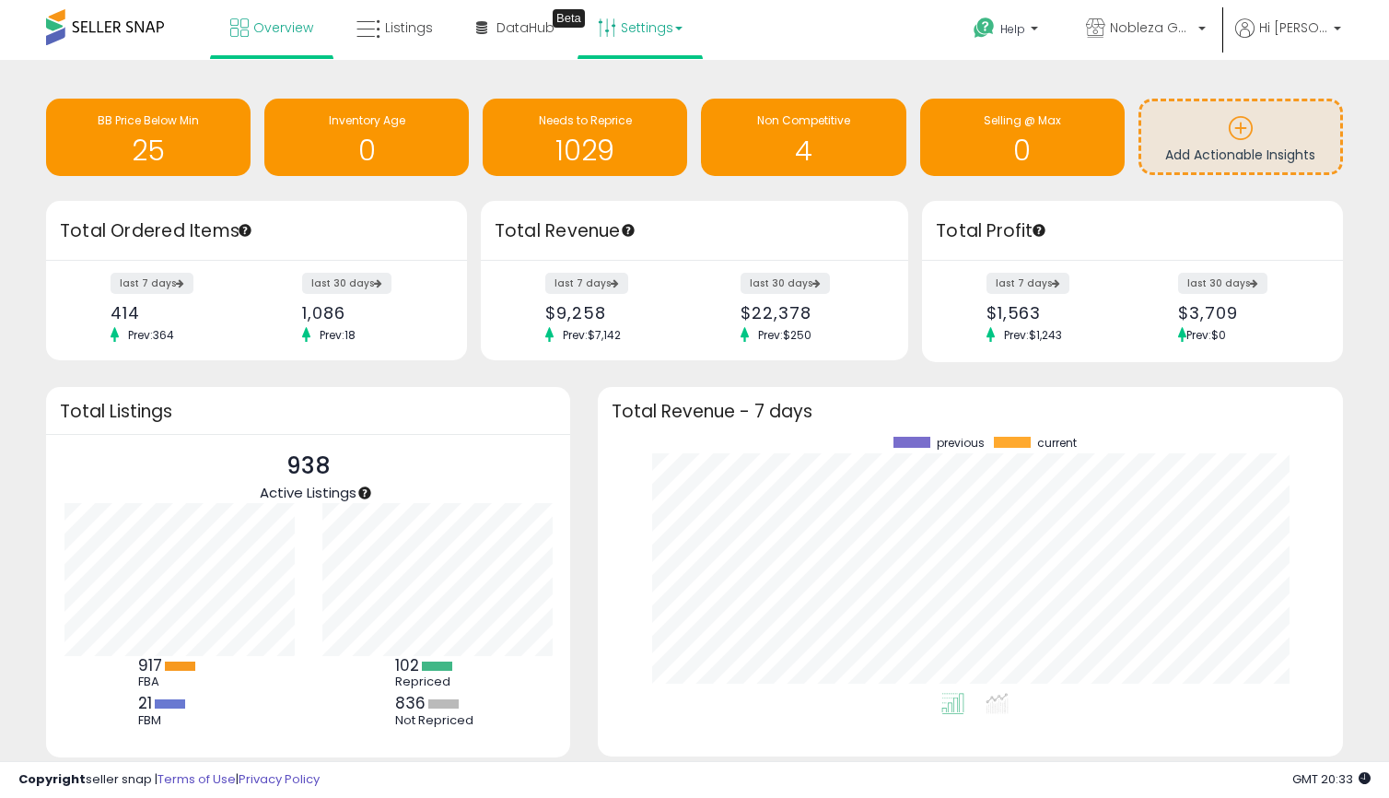
click at [600, 29] on icon at bounding box center [607, 27] width 18 height 18
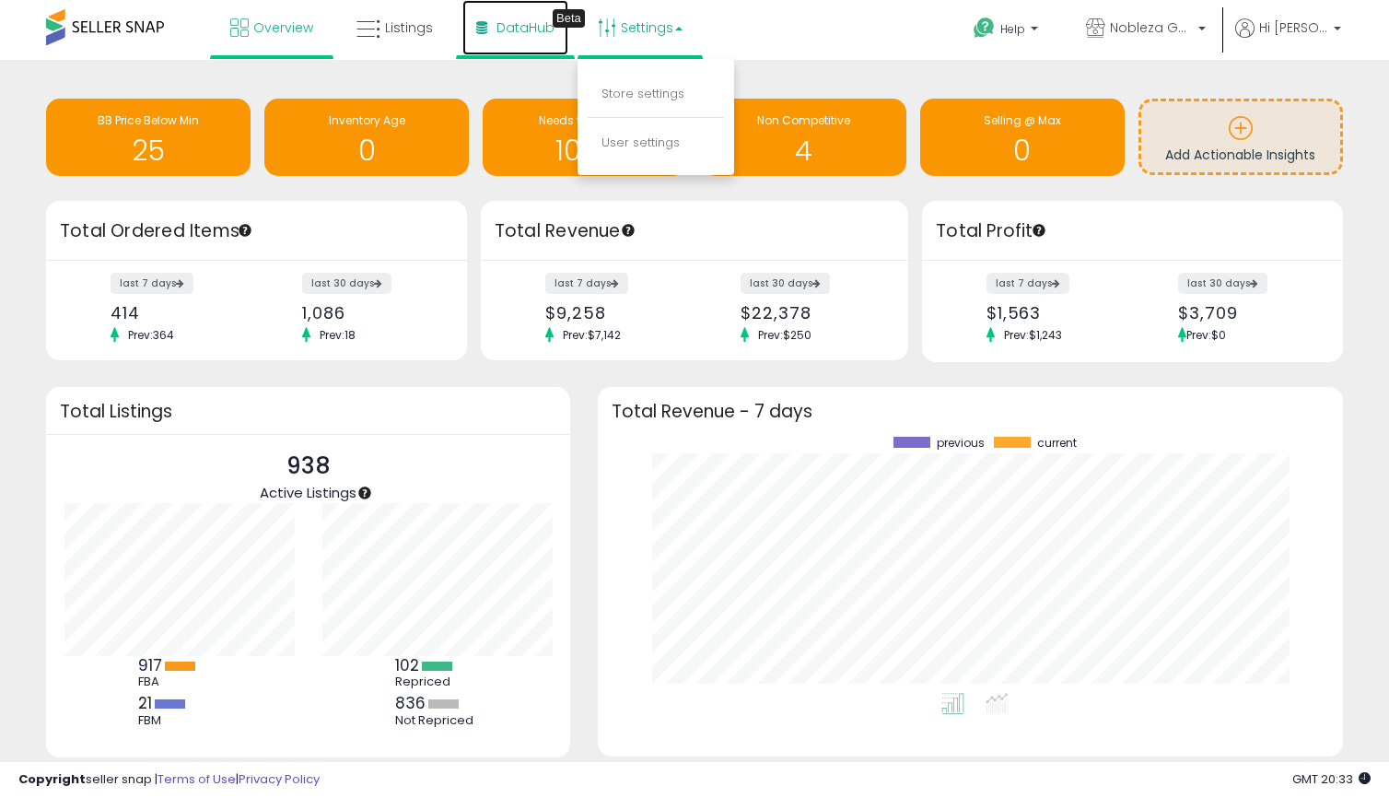
click at [542, 38] on link "DataHub Beta" at bounding box center [515, 27] width 106 height 55
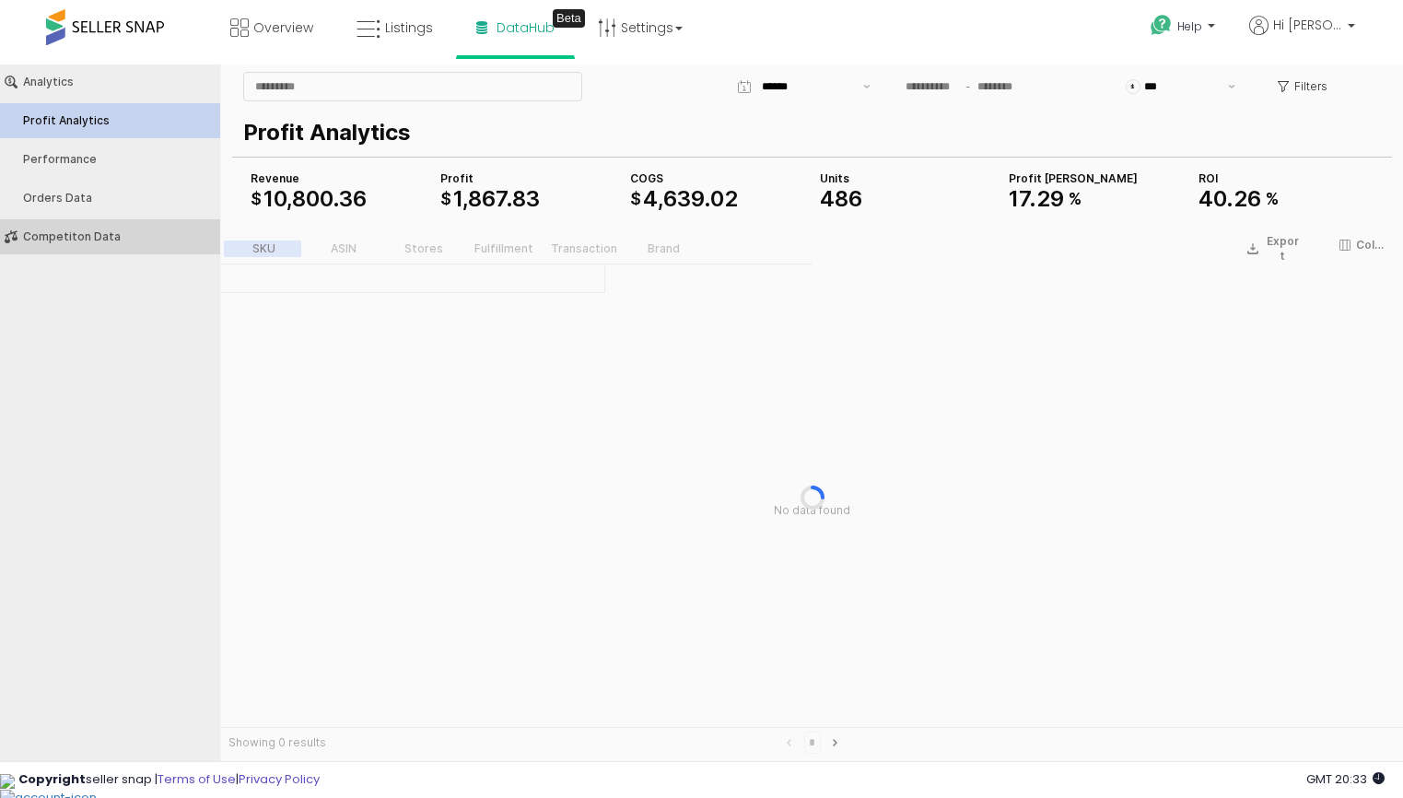
click at [107, 241] on div "Competiton Data" at bounding box center [119, 236] width 192 height 13
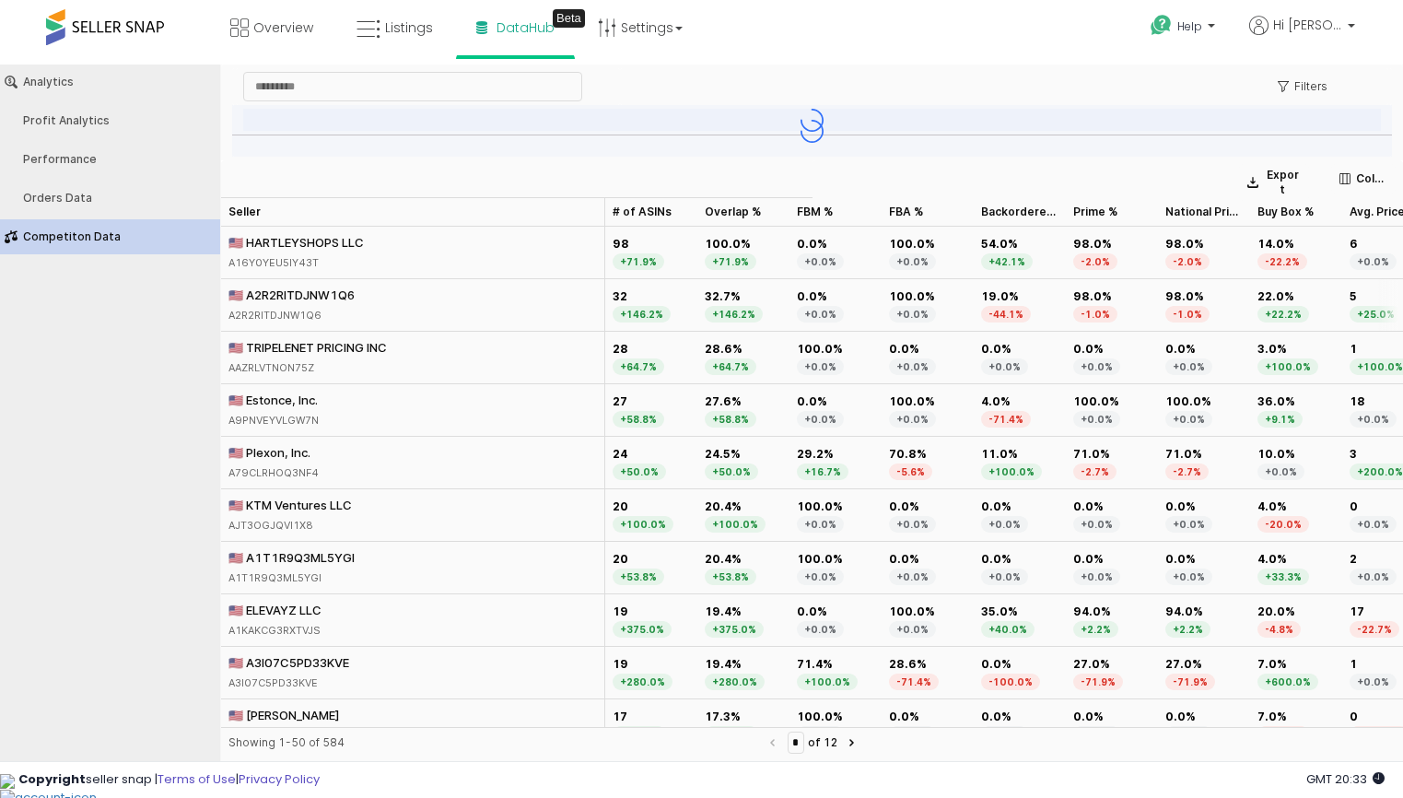
click at [309, 289] on div "🇺🇸 A2R2RITDJNW1Q6" at bounding box center [291, 294] width 126 height 17
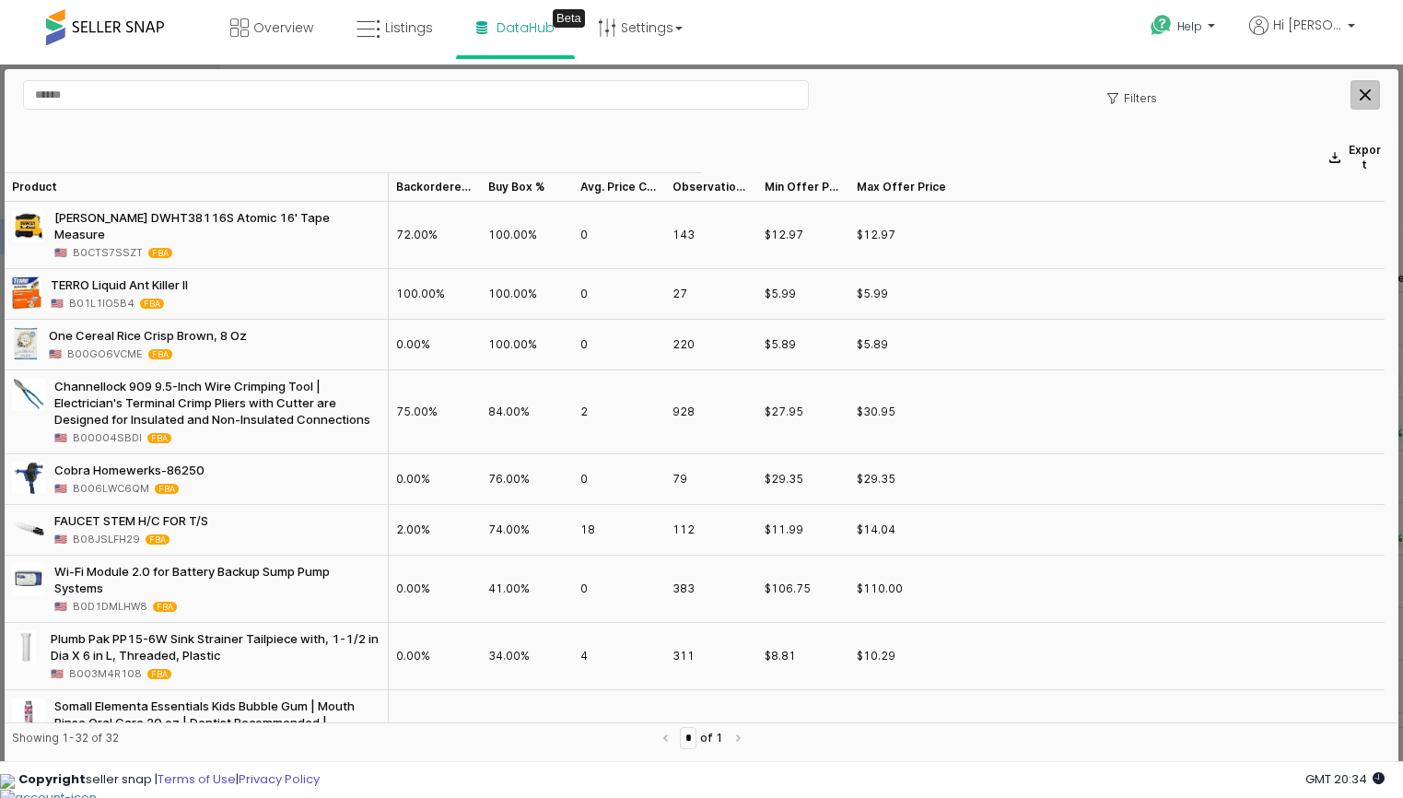
click at [1368, 96] on icon "Close" at bounding box center [1364, 94] width 11 height 11
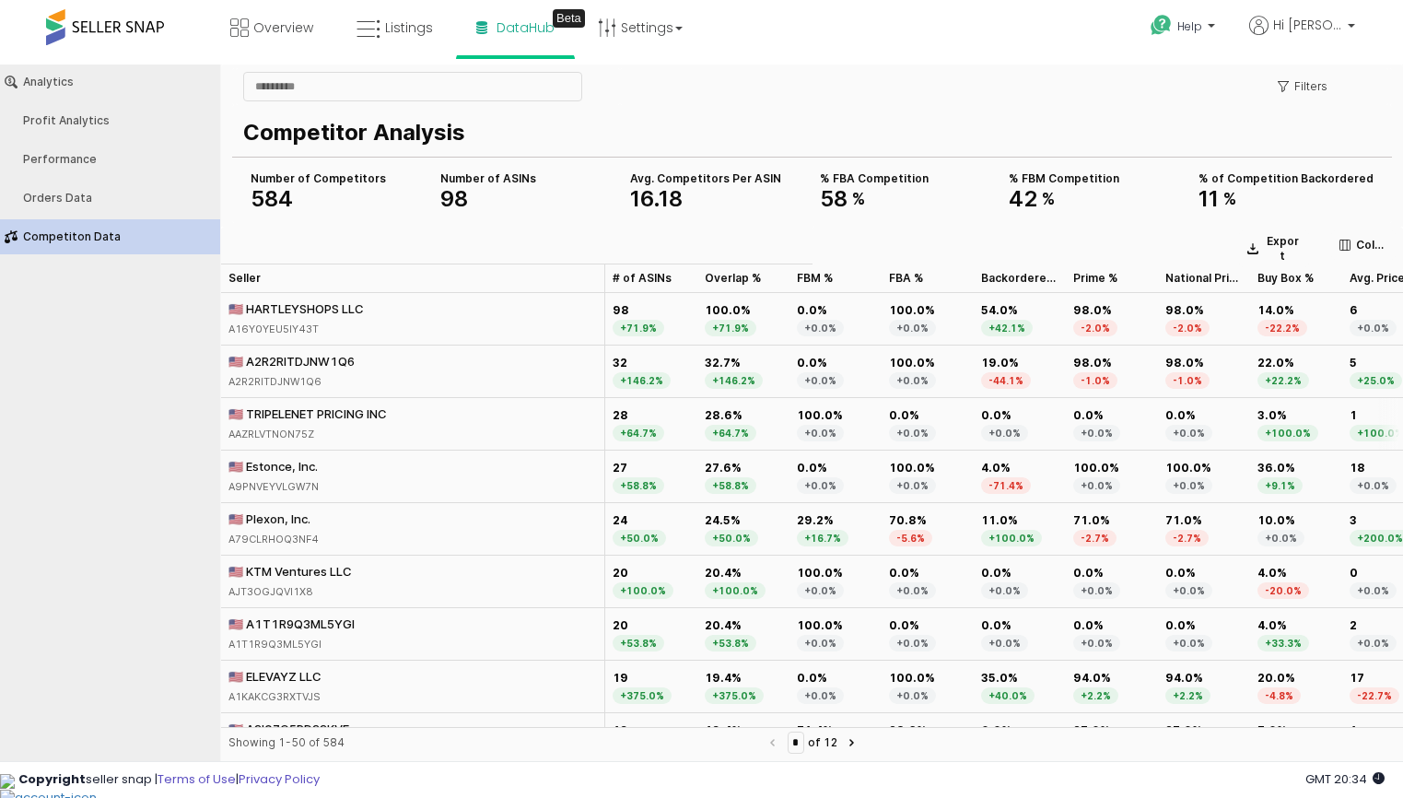
click at [358, 407] on div "🇺🇸 TRIPELENET PRICING INC" at bounding box center [307, 413] width 158 height 17
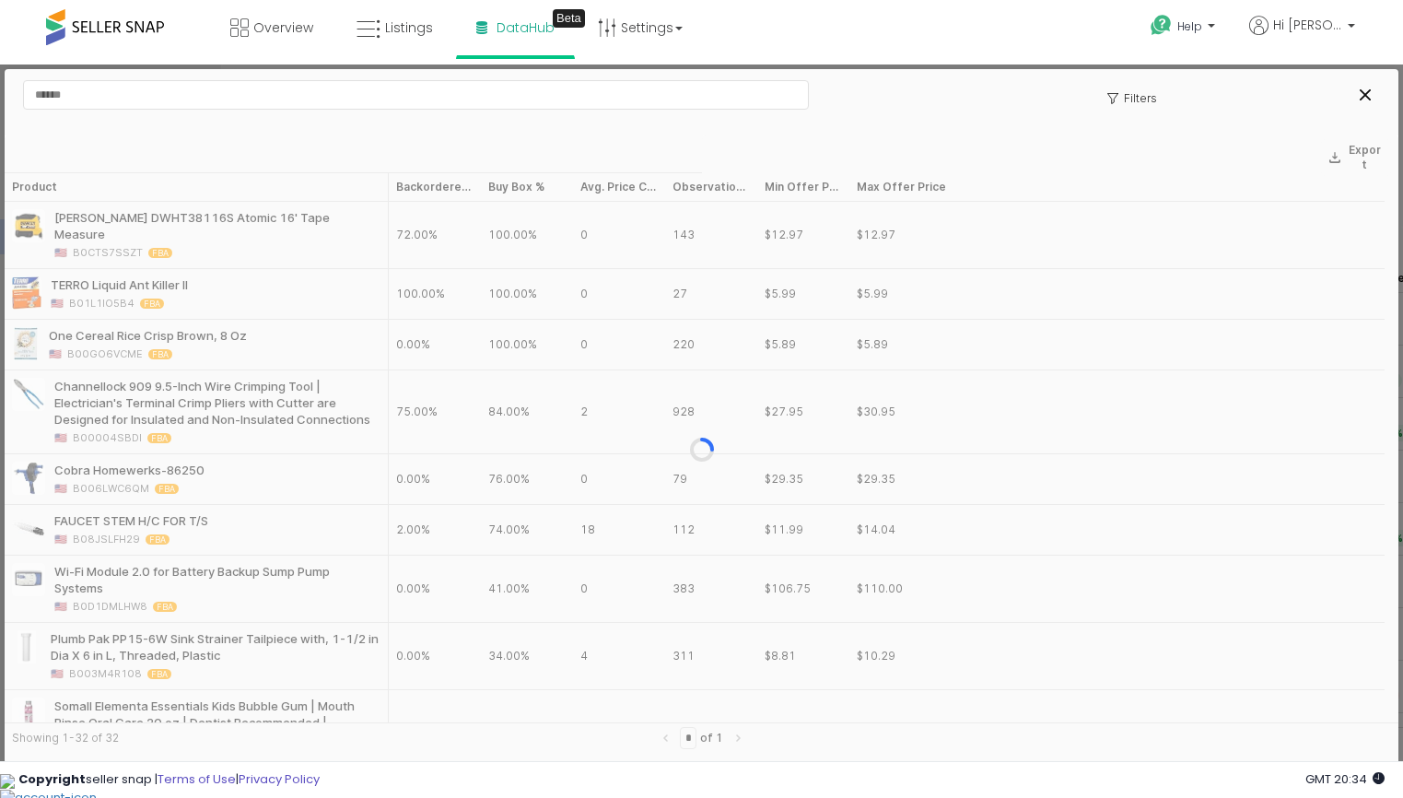
click at [351, 412] on div at bounding box center [701, 448] width 1393 height 627
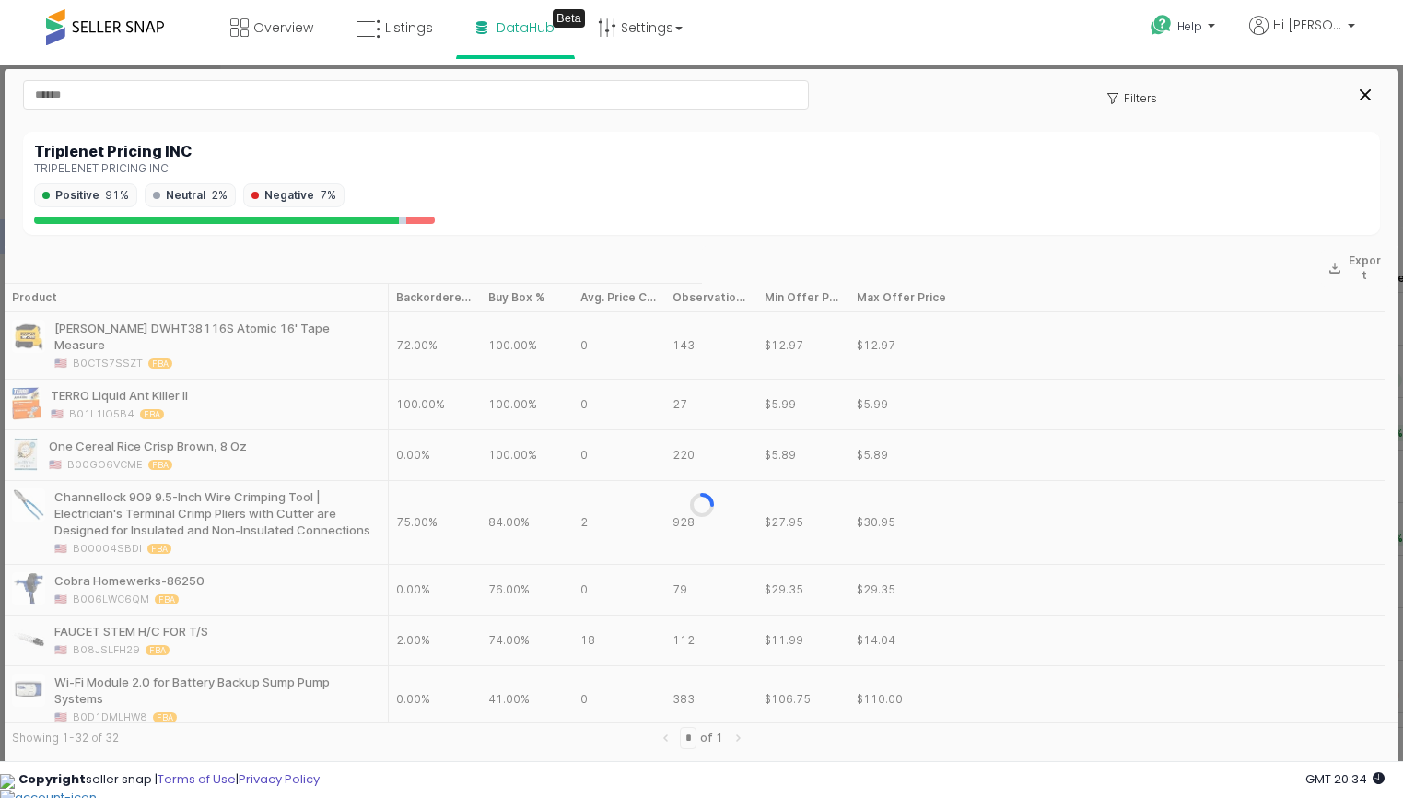
click at [135, 146] on div "Triplenet Pricing INC" at bounding box center [701, 151] width 1335 height 17
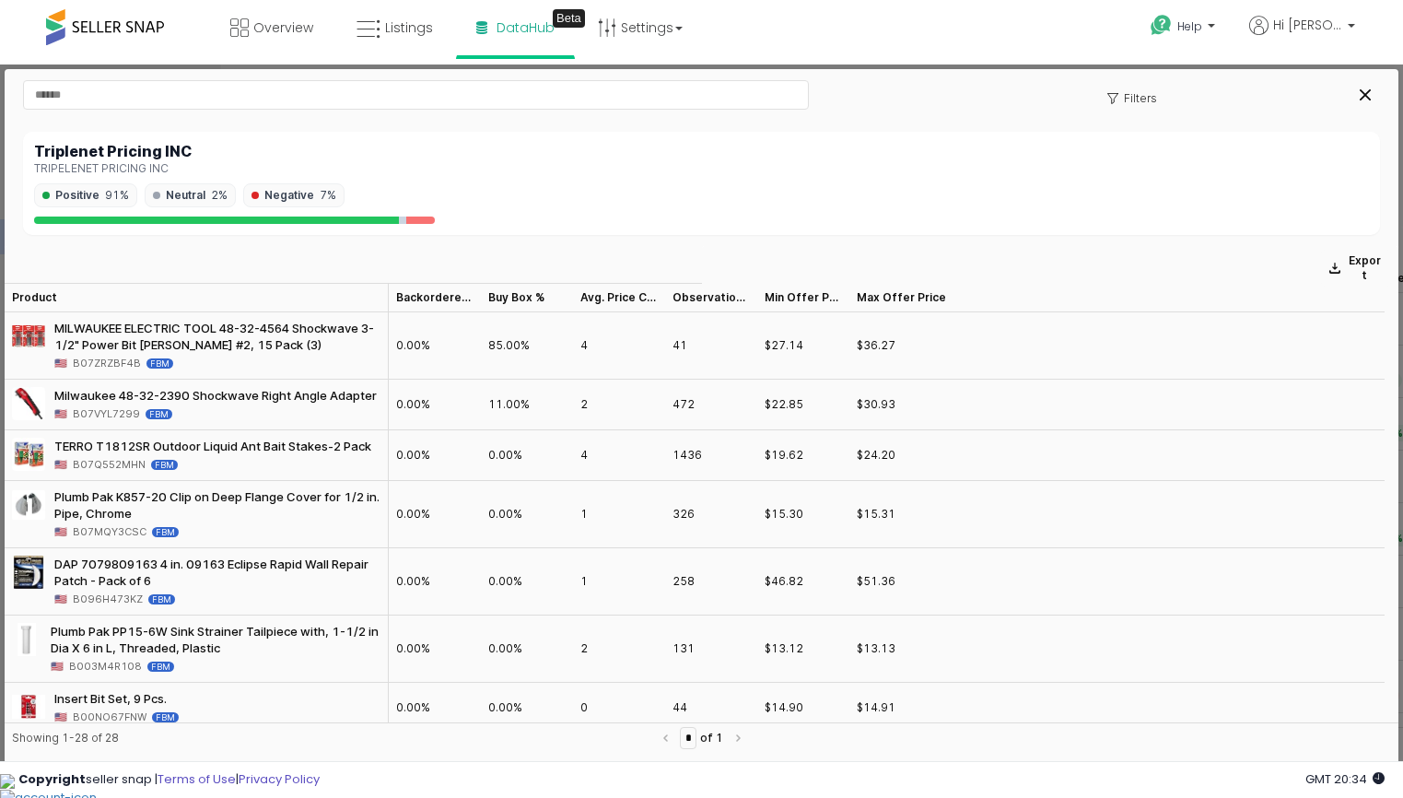
click at [135, 146] on div "Triplenet Pricing INC" at bounding box center [701, 151] width 1335 height 17
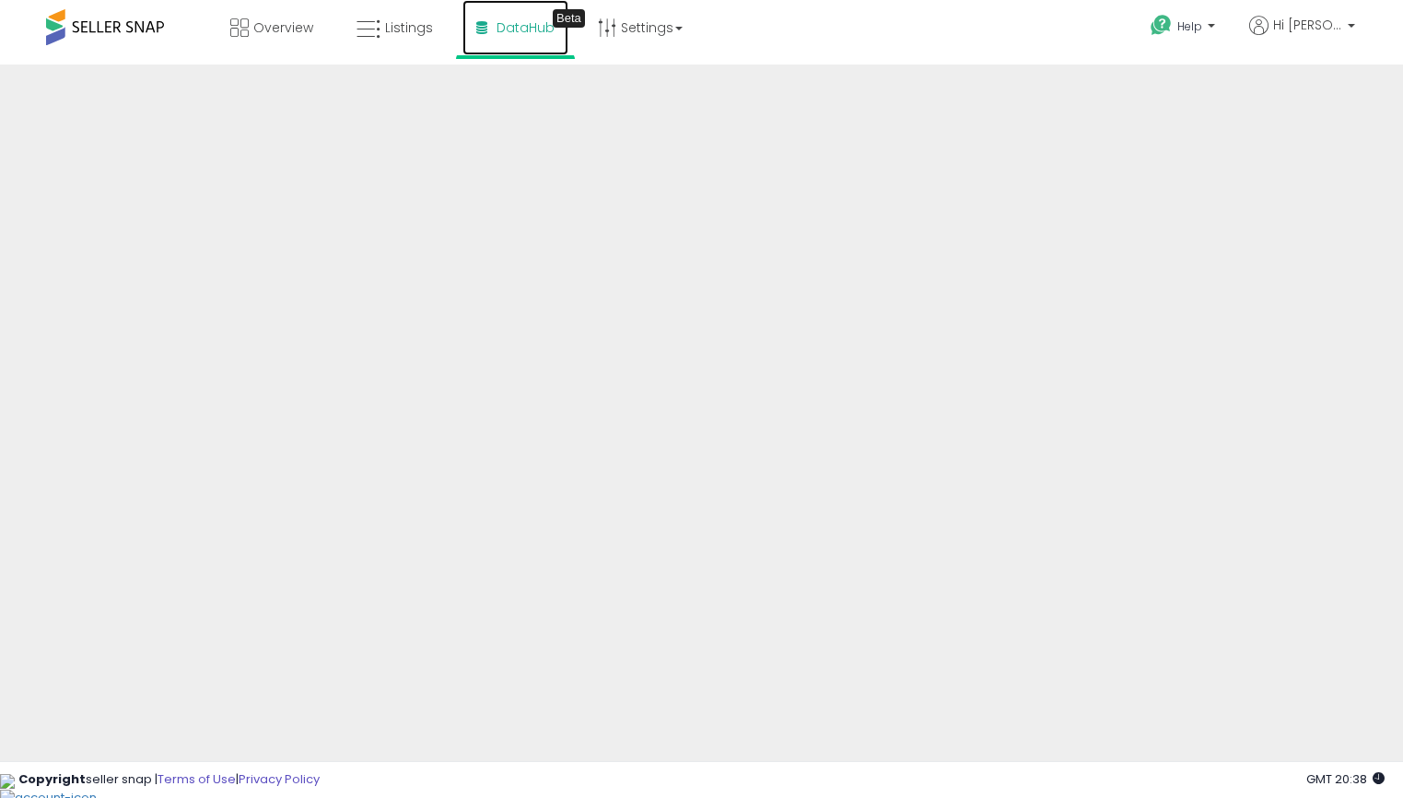
click at [499, 27] on span "DataHub" at bounding box center [525, 27] width 58 height 18
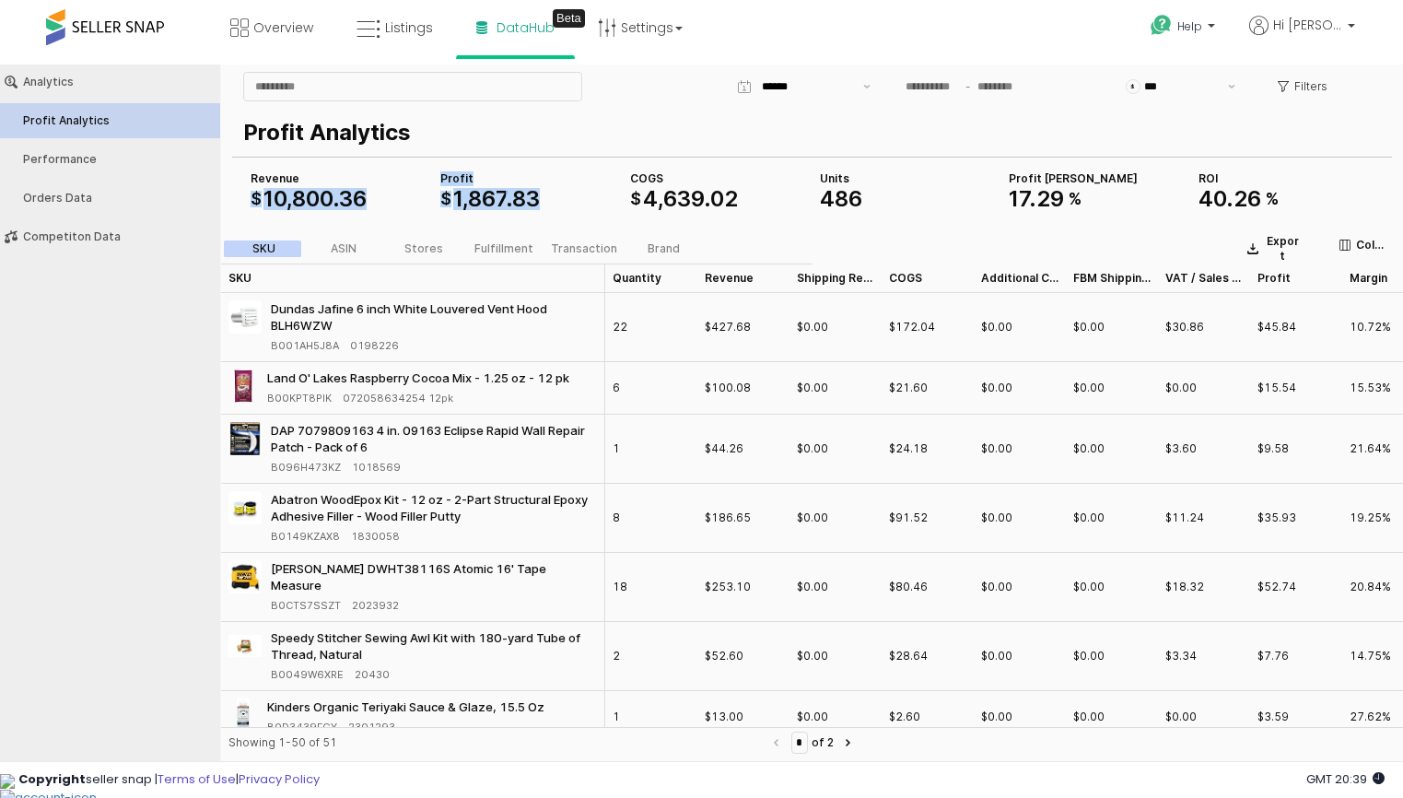
drag, startPoint x: 250, startPoint y: 198, endPoint x: 588, endPoint y: 203, distance: 338.0
click at [588, 203] on div "COGS $ 4 , 639 . 02 Revenue $ 10 , 800 . 36 Profit $ 1 , 867 . 83 Units 486 Pro…" at bounding box center [811, 190] width 1137 height 44
click at [588, 203] on div "$ 1 , 867 . 83" at bounding box center [527, 199] width 175 height 22
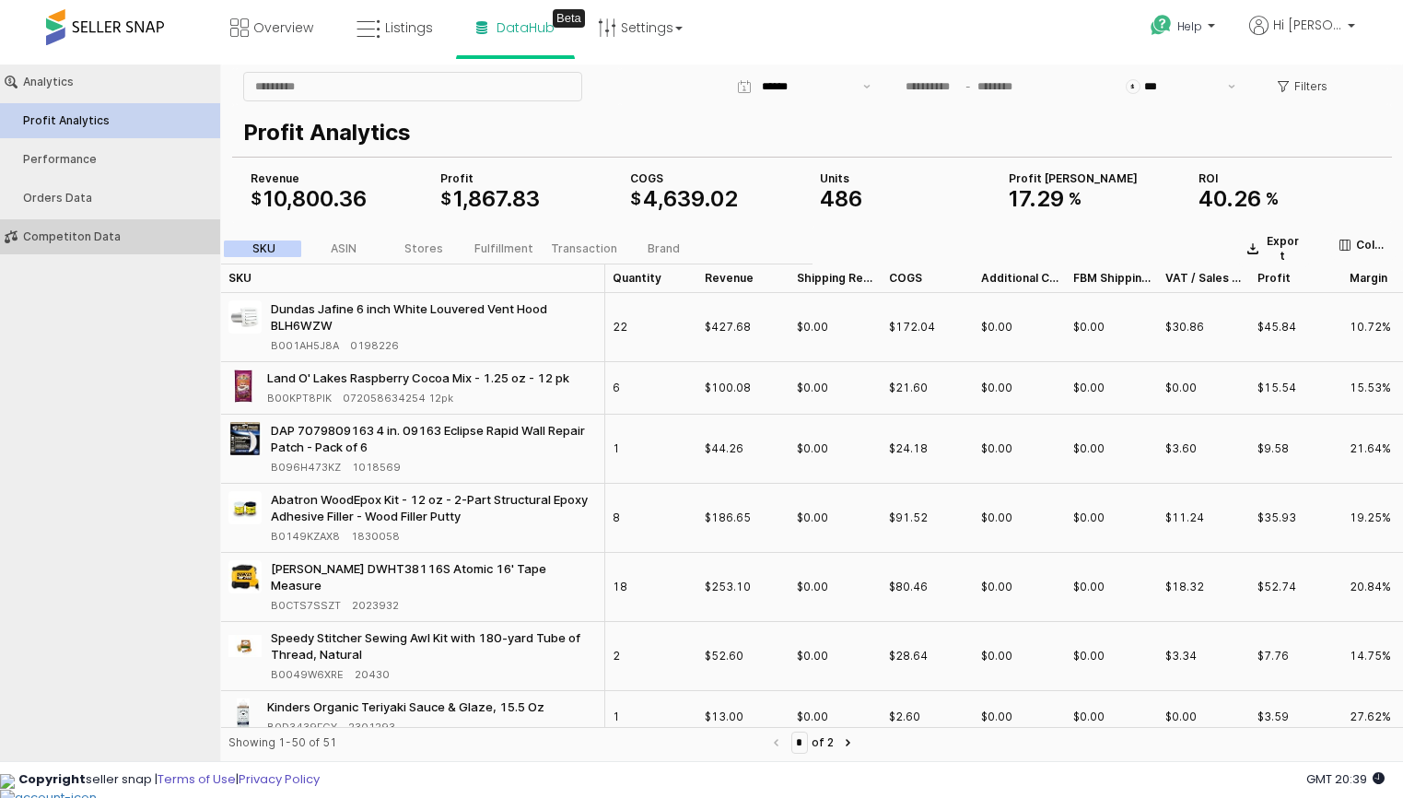
click at [95, 233] on div "Competiton Data" at bounding box center [119, 236] width 192 height 13
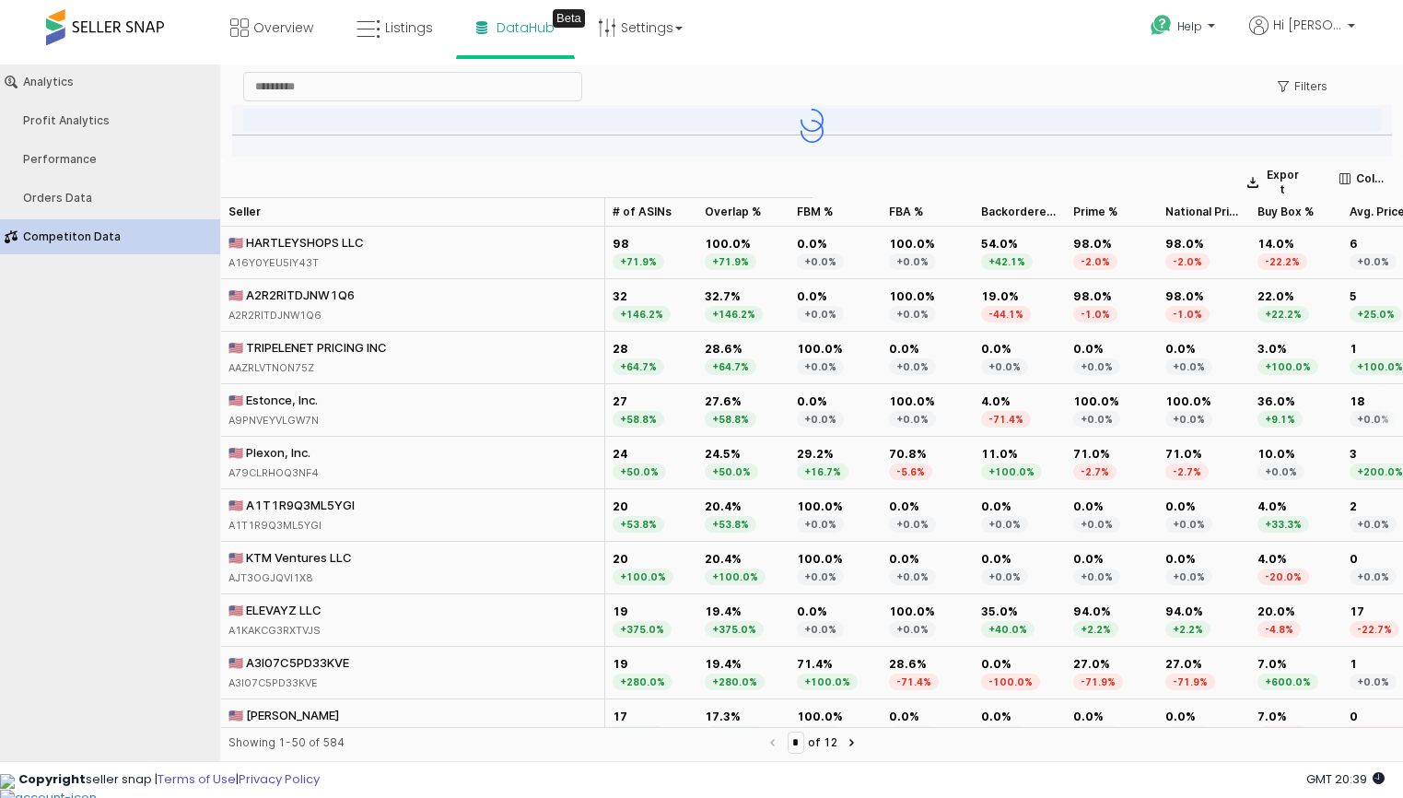
drag, startPoint x: 317, startPoint y: 400, endPoint x: 244, endPoint y: 400, distance: 72.8
click at [244, 400] on div "🇺🇸 Estonce, Inc." at bounding box center [273, 399] width 90 height 17
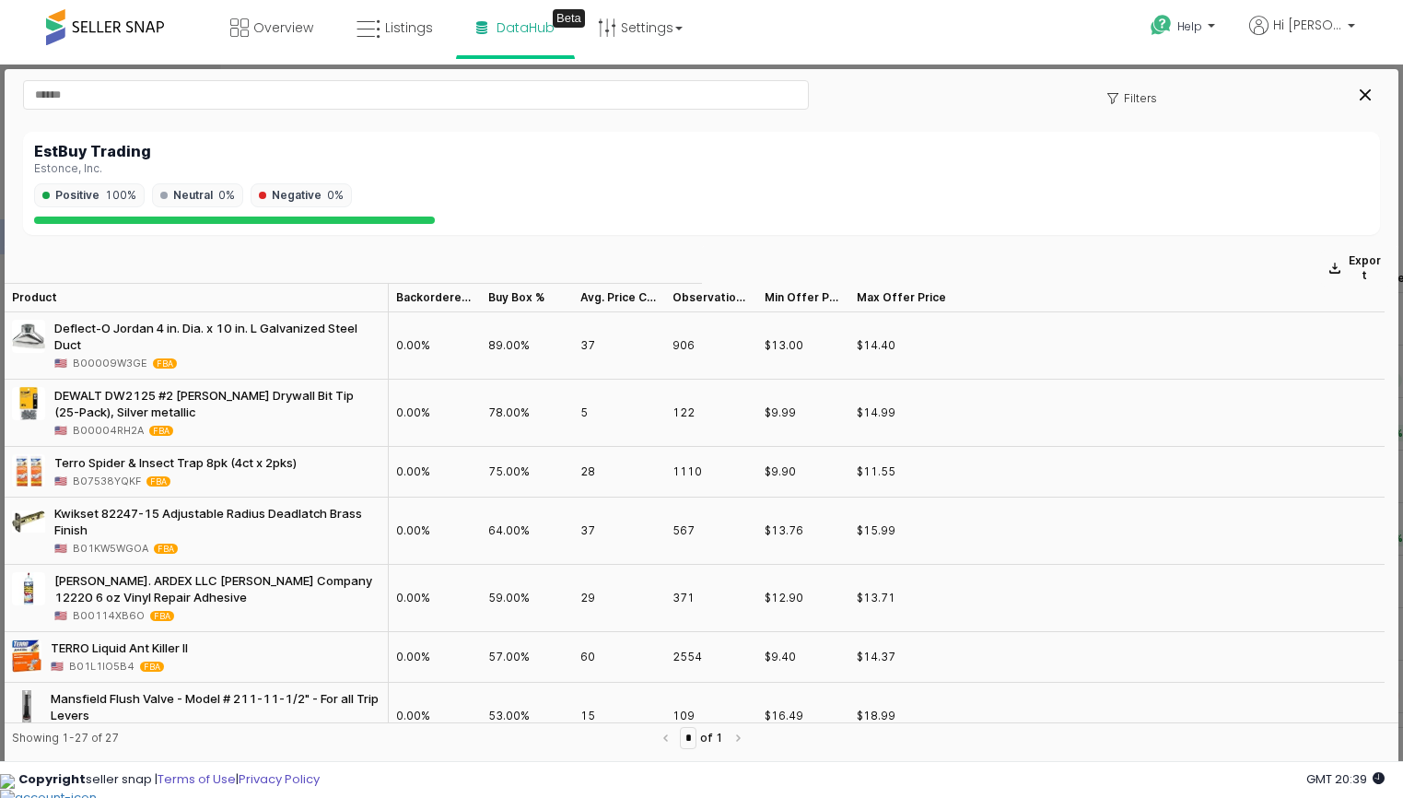
click at [68, 151] on div "EstBuy Trading" at bounding box center [701, 151] width 1335 height 17
click at [334, 148] on div "EstBuy Trading" at bounding box center [701, 151] width 1335 height 17
click at [1369, 101] on div "Close" at bounding box center [1365, 95] width 28 height 28
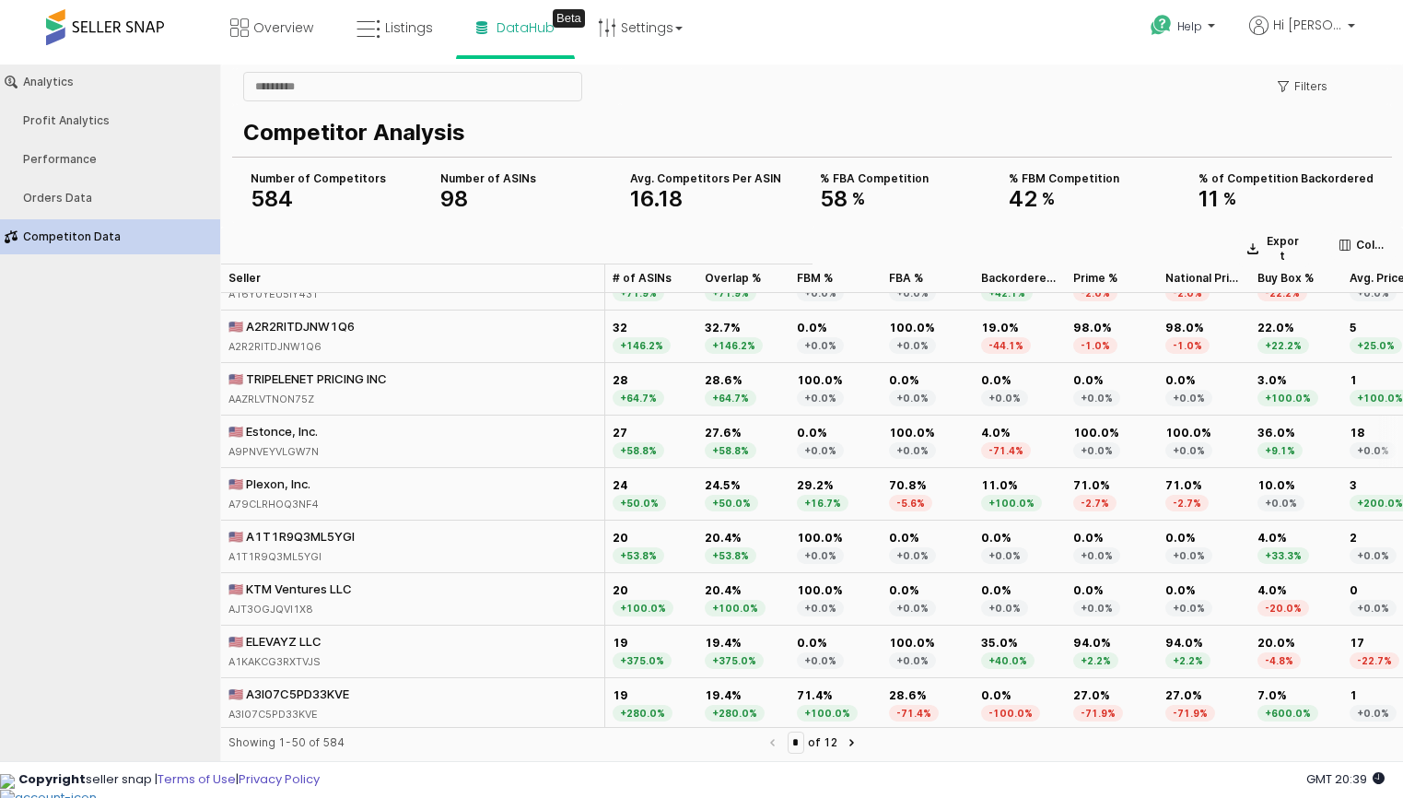
scroll to position [47, 0]
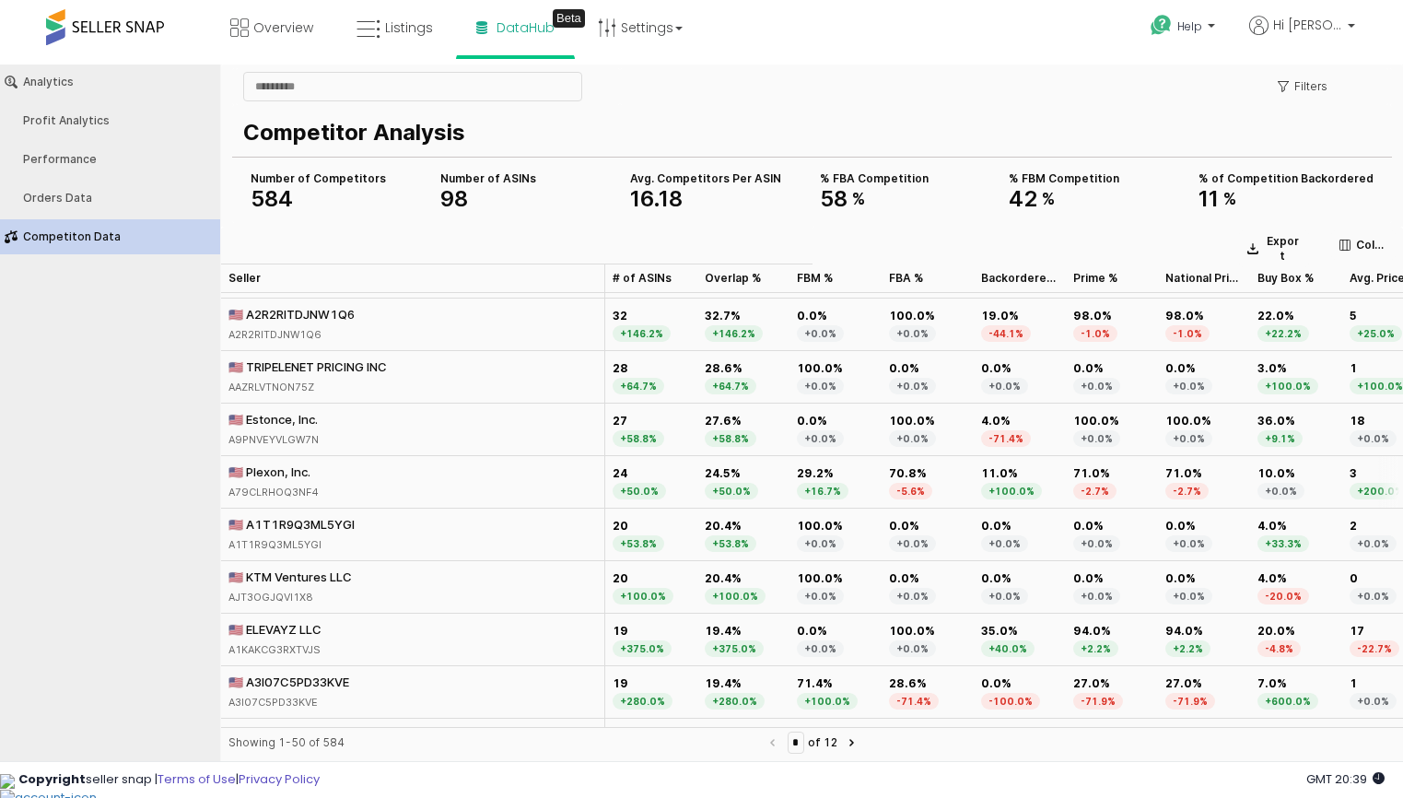
click at [261, 477] on div "🇺🇸 Plexon, Inc." at bounding box center [273, 471] width 90 height 17
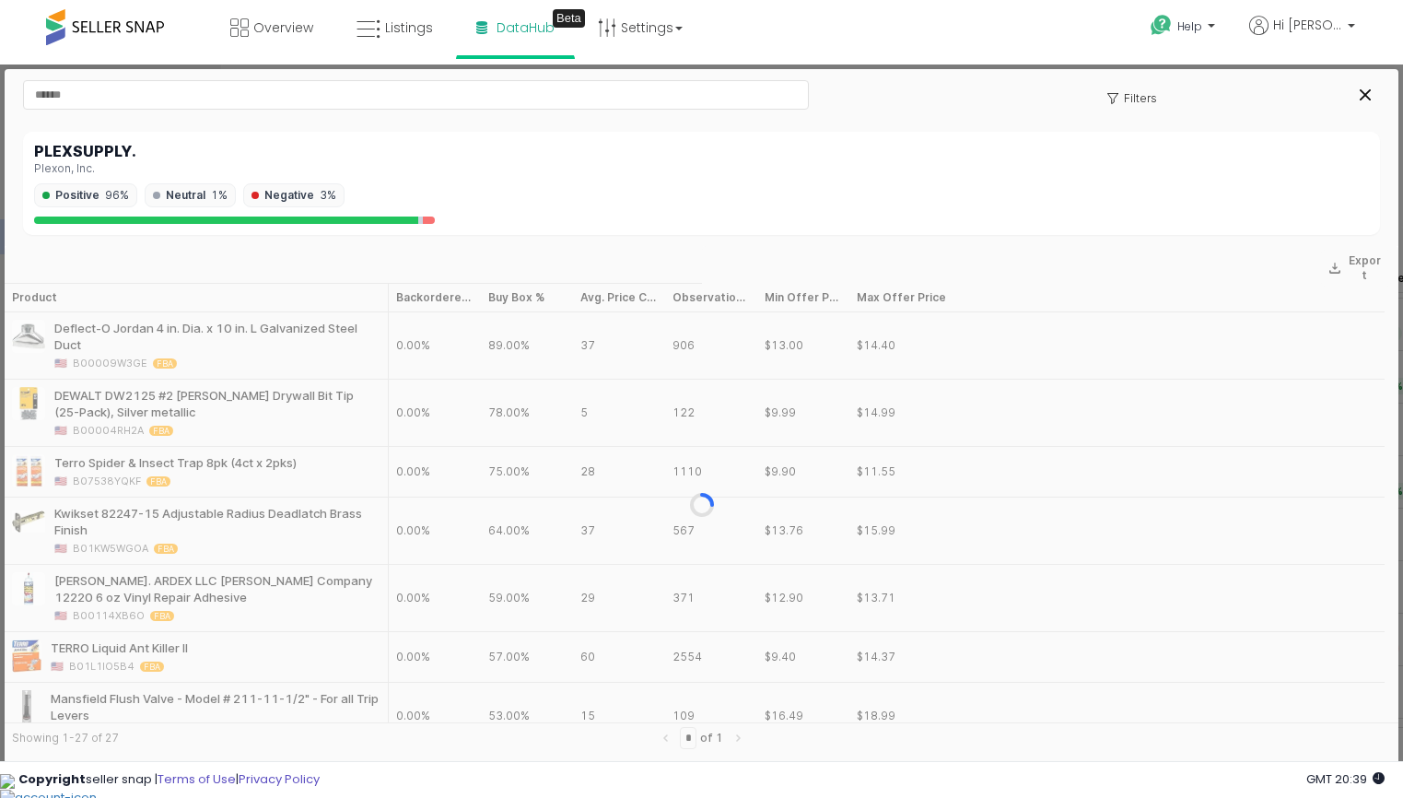
click at [104, 151] on div "PLEXSUPPLY." at bounding box center [701, 151] width 1335 height 17
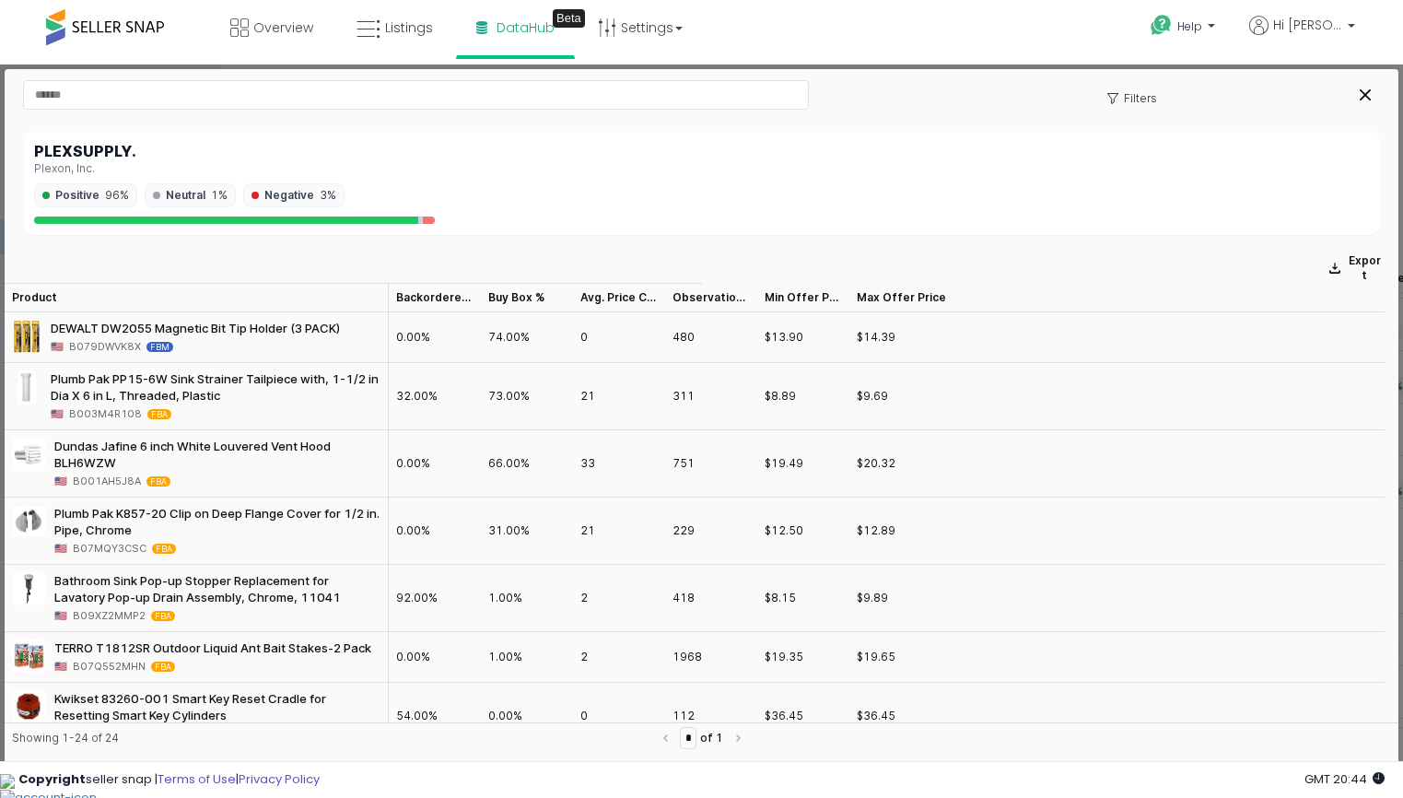
click at [437, 137] on div "PLEXSUPPLY. Plexon, Inc. Positive 96% Neutral 1% Negative 3%" at bounding box center [701, 183] width 1357 height 103
